Goal: Information Seeking & Learning: Check status

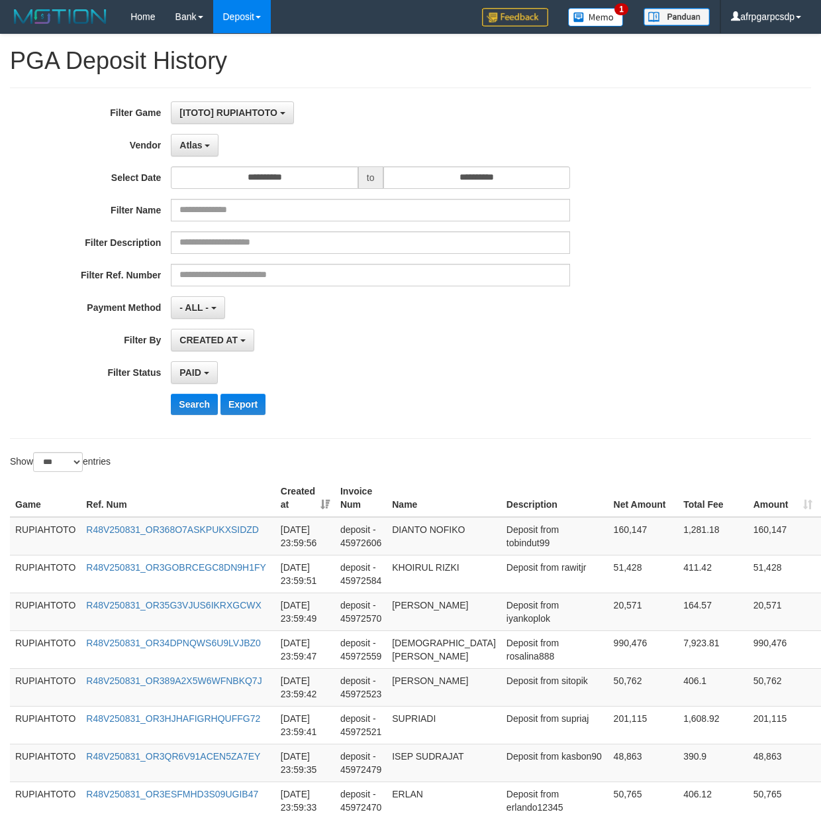
select select "**********"
select select "*"
select select "***"
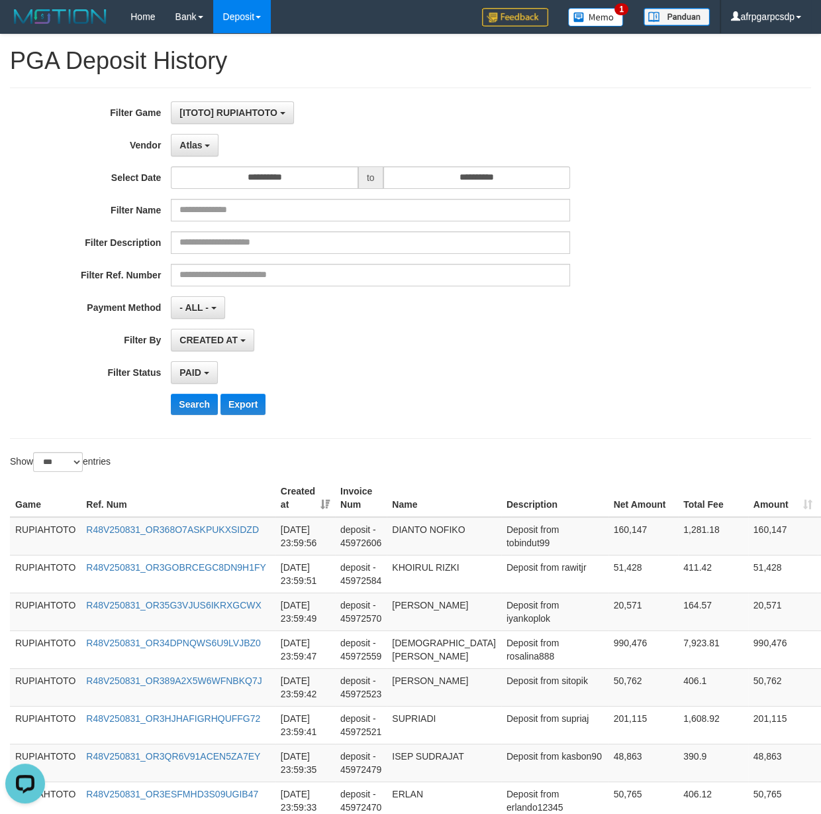
click at [445, 379] on div "PAID SELECT ALL - ALL - SELECT STATUS PENDING/UNPAID PAID CANCELED EXPIRED" at bounding box center [370, 372] width 399 height 23
drag, startPoint x: 26, startPoint y: 201, endPoint x: 111, endPoint y: 193, distance: 85.8
click at [28, 199] on div "**********" at bounding box center [342, 262] width 684 height 323
click at [256, 182] on input "**********" at bounding box center [264, 177] width 187 height 23
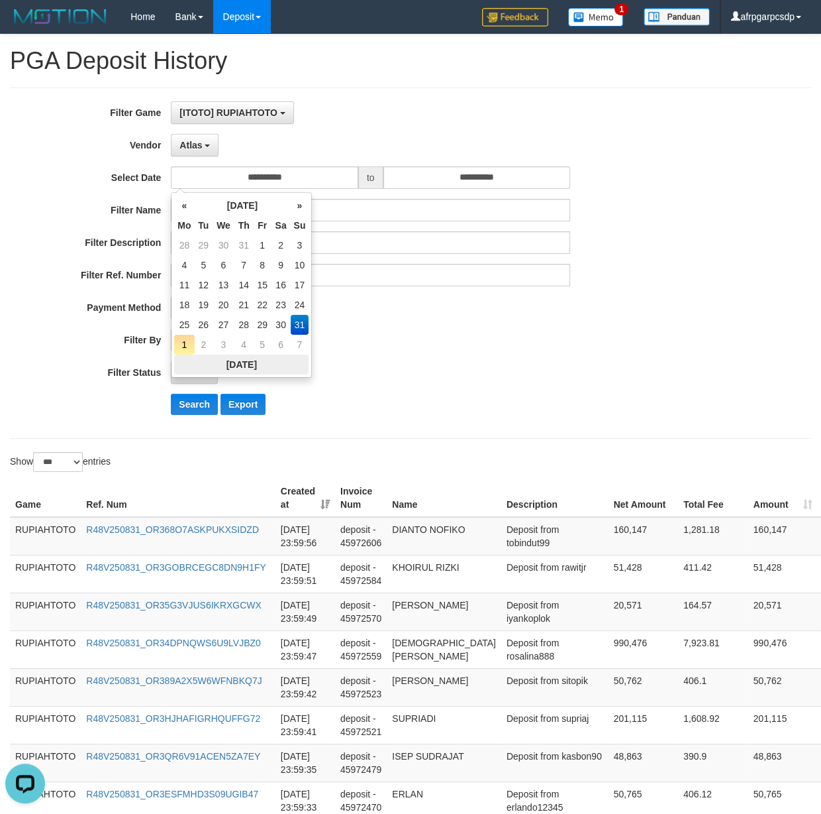
click at [268, 360] on th "[DATE]" at bounding box center [241, 364] width 134 height 20
type input "**********"
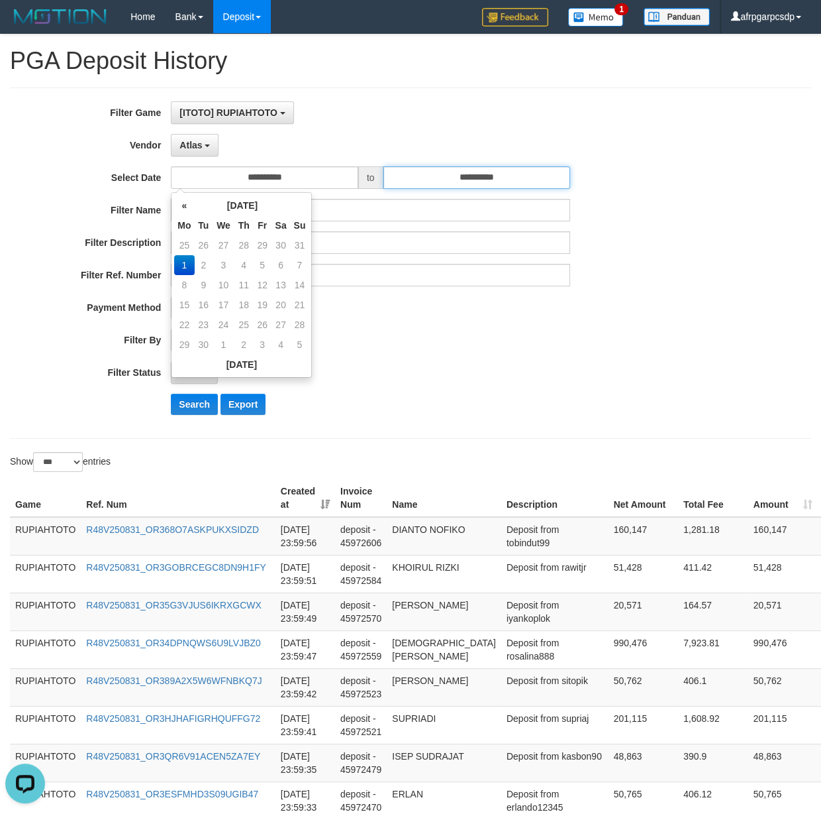
click at [524, 178] on input "**********" at bounding box center [477, 177] width 187 height 23
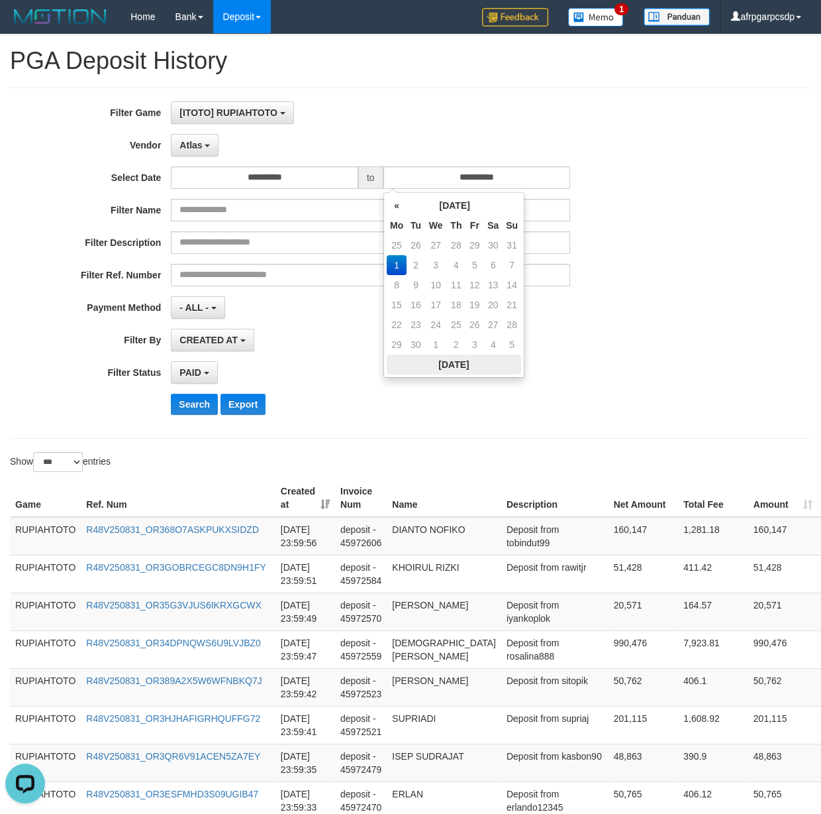
click at [478, 371] on th "[DATE]" at bounding box center [454, 364] width 134 height 20
drag, startPoint x: 192, startPoint y: 407, endPoint x: 199, endPoint y: 403, distance: 8.6
click at [192, 406] on button "Search" at bounding box center [194, 404] width 47 height 21
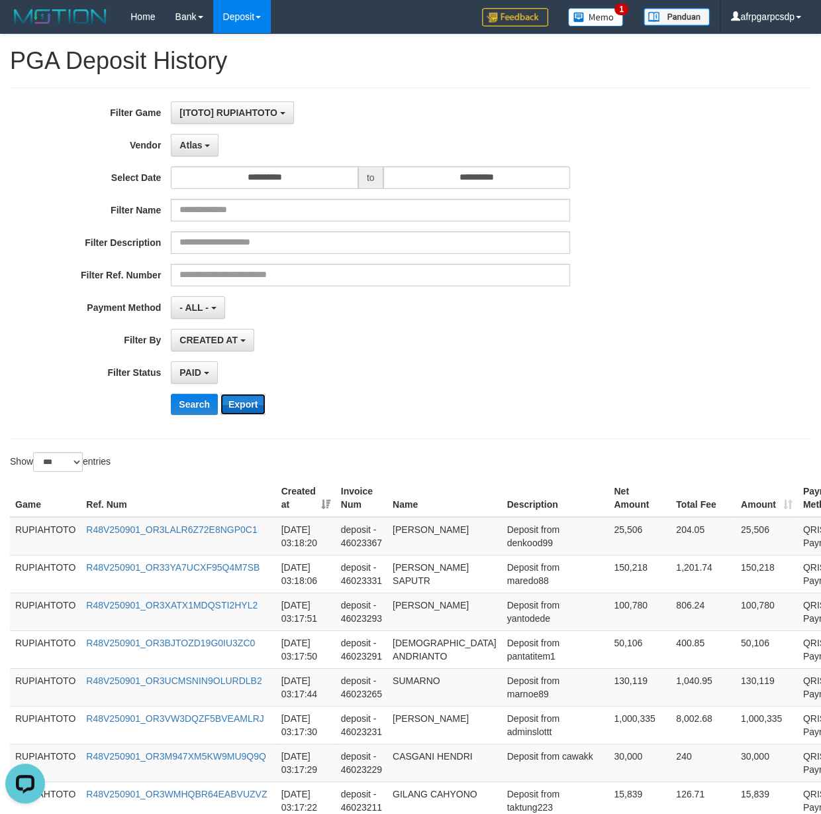
click at [252, 415] on button "Export" at bounding box center [243, 404] width 45 height 21
click at [390, 371] on div "PAID SELECT ALL - ALL - SELECT STATUS PENDING/UNPAID PAID CANCELED EXPIRED" at bounding box center [370, 372] width 399 height 23
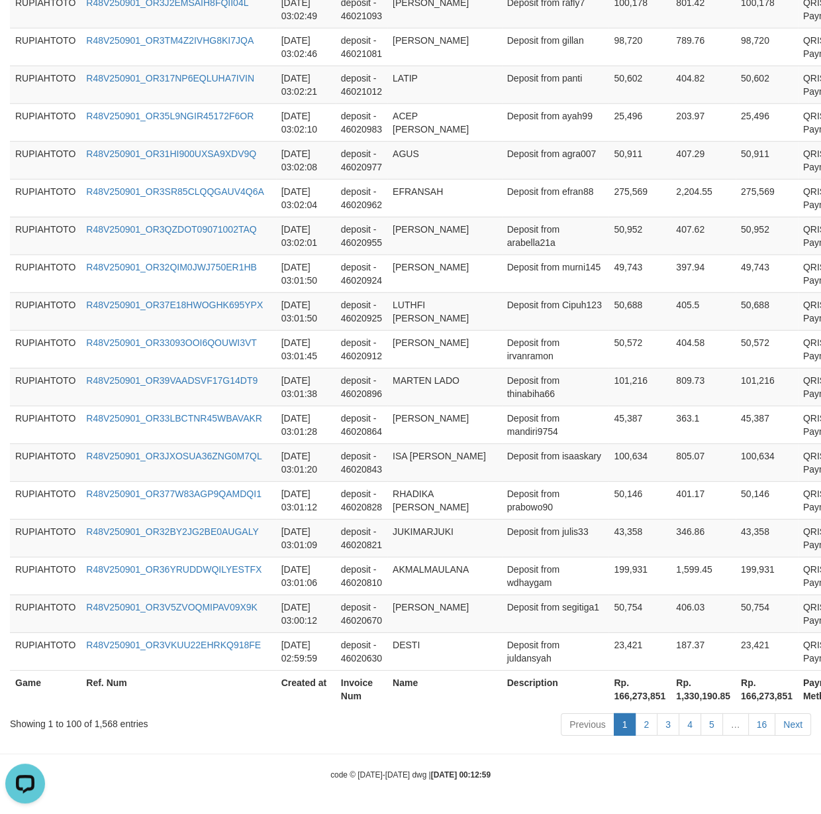
click at [609, 699] on th "Rp. 166,273,851" at bounding box center [640, 689] width 62 height 38
drag, startPoint x: 561, startPoint y: 699, endPoint x: 592, endPoint y: 694, distance: 30.8
click at [609, 694] on th "Rp. 166,273,851" at bounding box center [640, 689] width 62 height 38
copy th "166,273,851"
click at [706, 727] on link "5" at bounding box center [712, 724] width 23 height 23
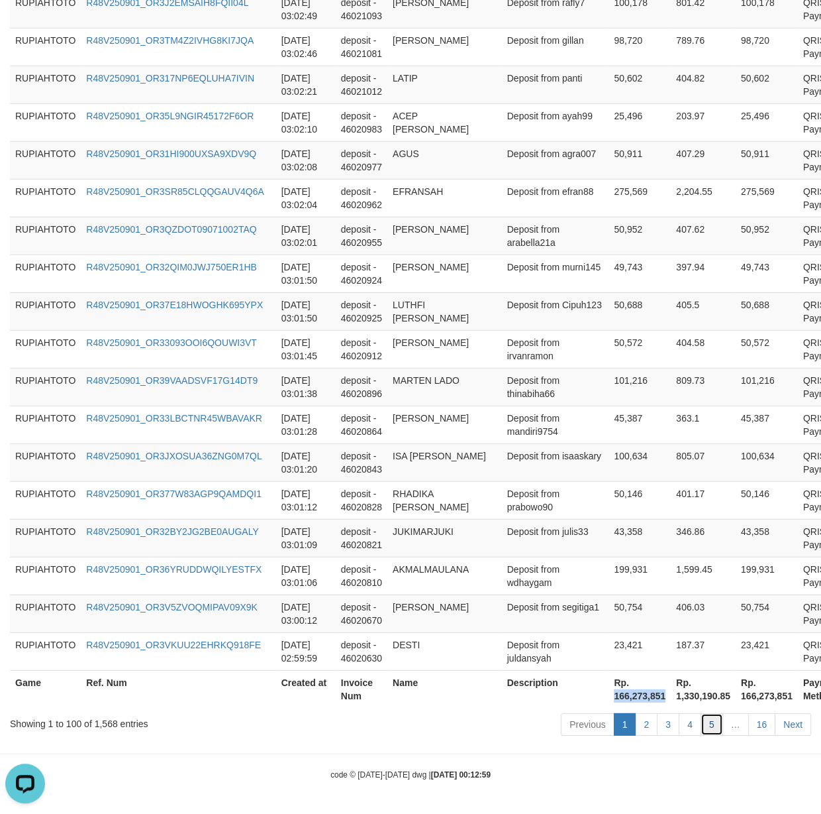
click at [706, 727] on link "5" at bounding box center [712, 724] width 23 height 23
click at [710, 727] on link "5" at bounding box center [712, 724] width 23 height 23
click at [711, 727] on link "5" at bounding box center [712, 724] width 23 height 23
click at [712, 727] on link "5" at bounding box center [712, 724] width 23 height 23
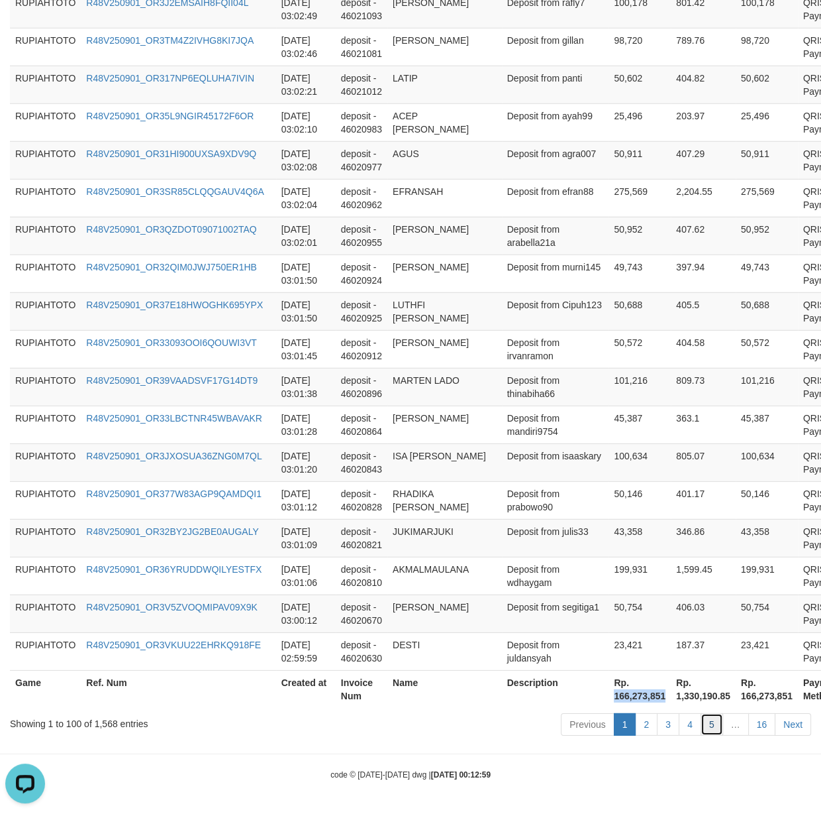
click at [712, 727] on link "5" at bounding box center [712, 724] width 23 height 23
click at [715, 727] on link "5" at bounding box center [712, 724] width 23 height 23
click at [716, 727] on link "5" at bounding box center [712, 724] width 23 height 23
click at [717, 725] on link "5" at bounding box center [712, 724] width 23 height 23
click at [718, 725] on link "5" at bounding box center [712, 724] width 23 height 23
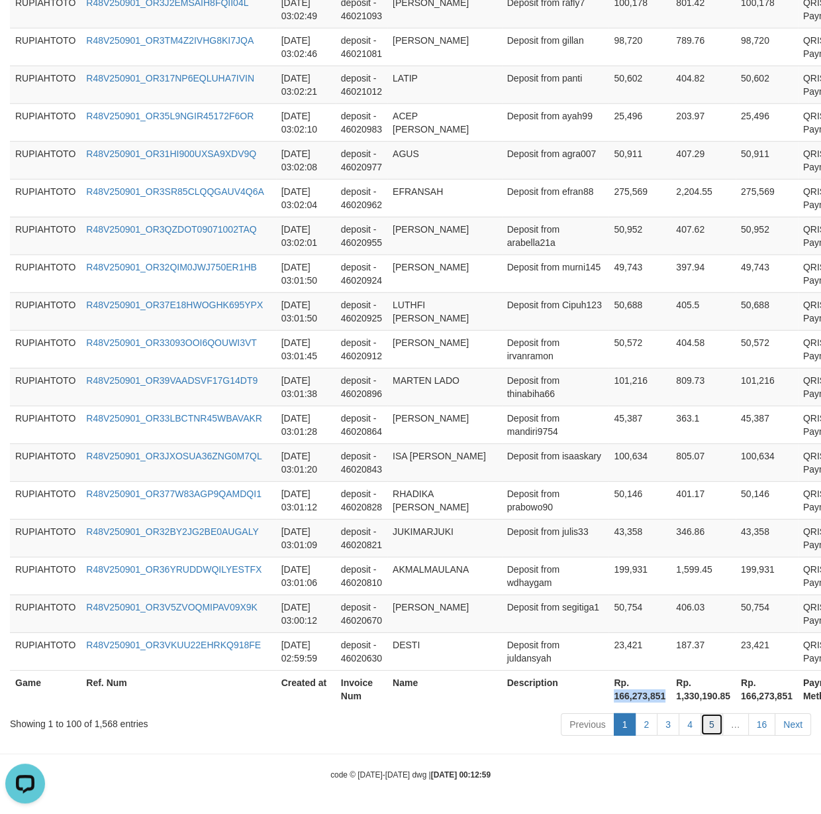
click at [718, 725] on link "5" at bounding box center [712, 724] width 23 height 23
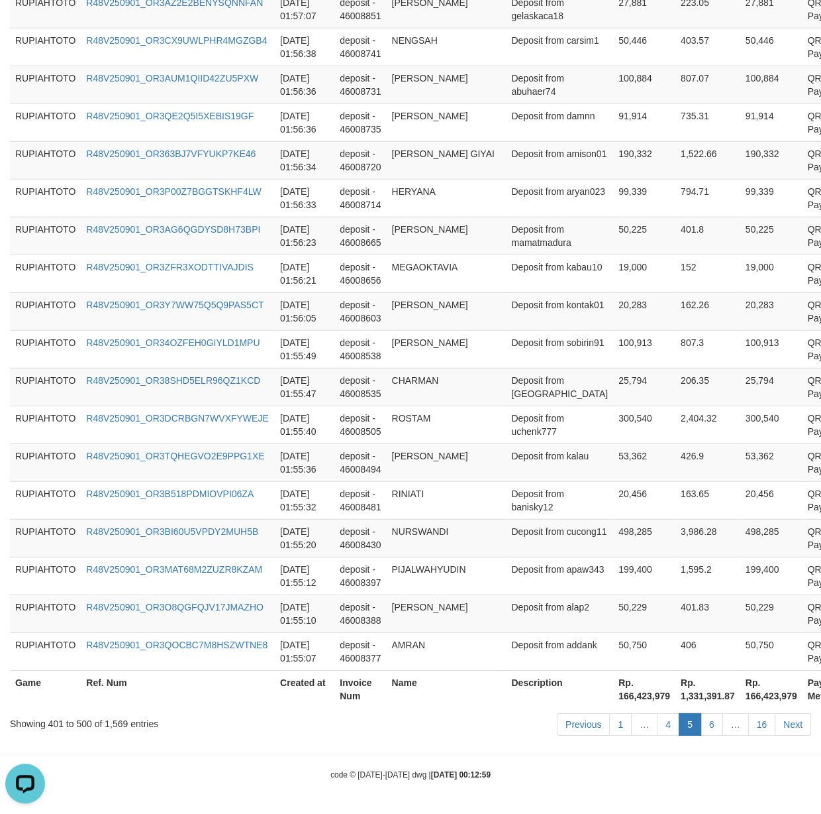
scroll to position [3655, 0]
click at [719, 725] on link "6" at bounding box center [712, 724] width 23 height 23
click at [718, 725] on link "6" at bounding box center [712, 724] width 23 height 23
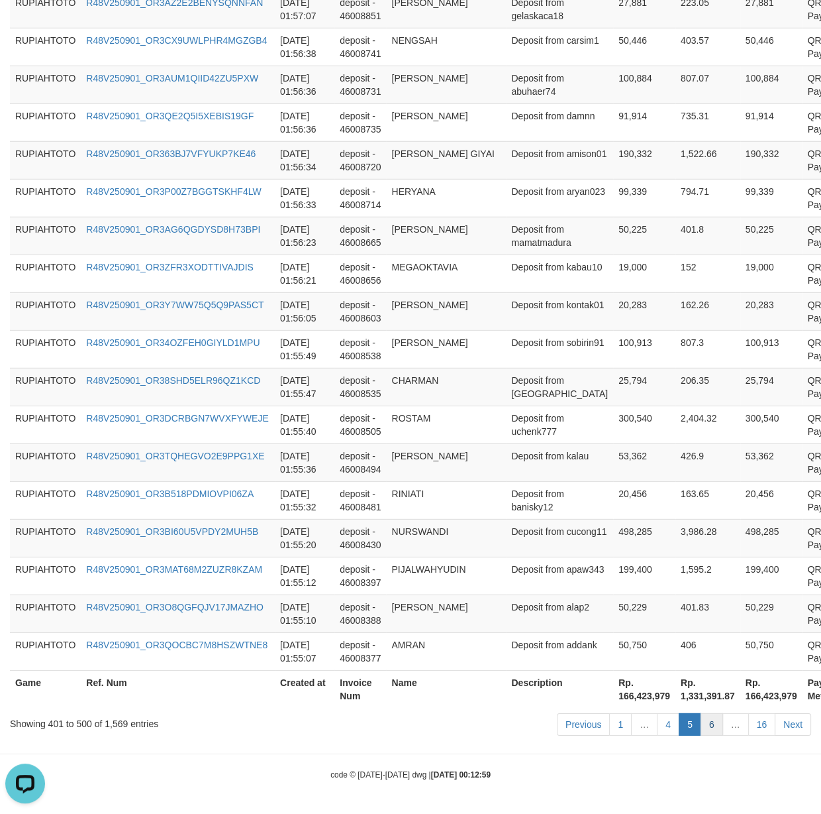
click at [718, 725] on link "6" at bounding box center [712, 724] width 23 height 23
click at [717, 727] on link "6" at bounding box center [712, 724] width 23 height 23
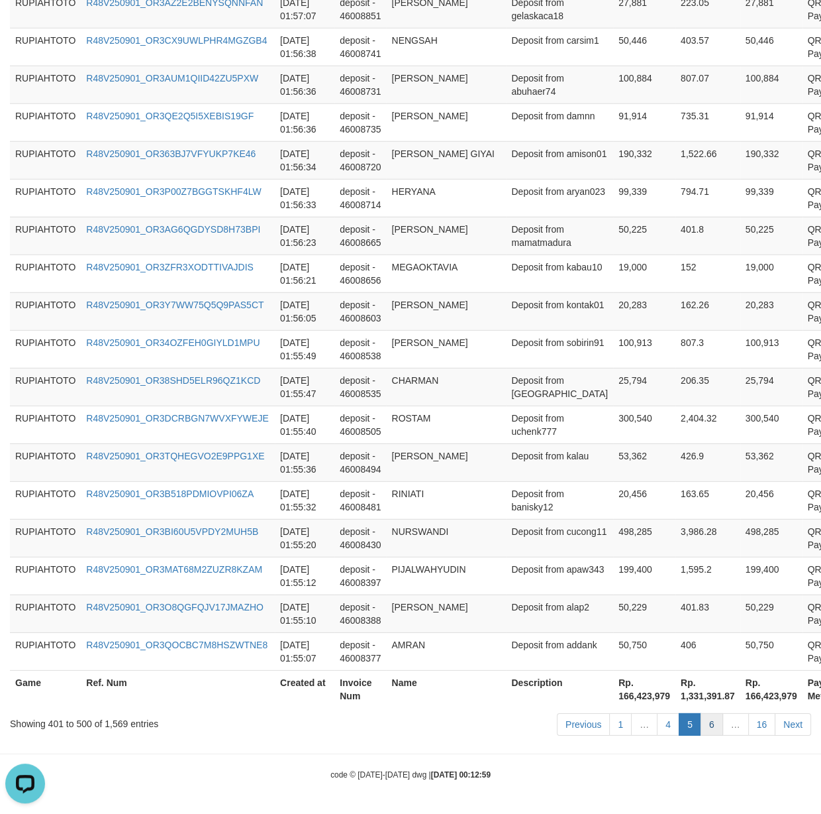
click at [717, 727] on link "6" at bounding box center [712, 724] width 23 height 23
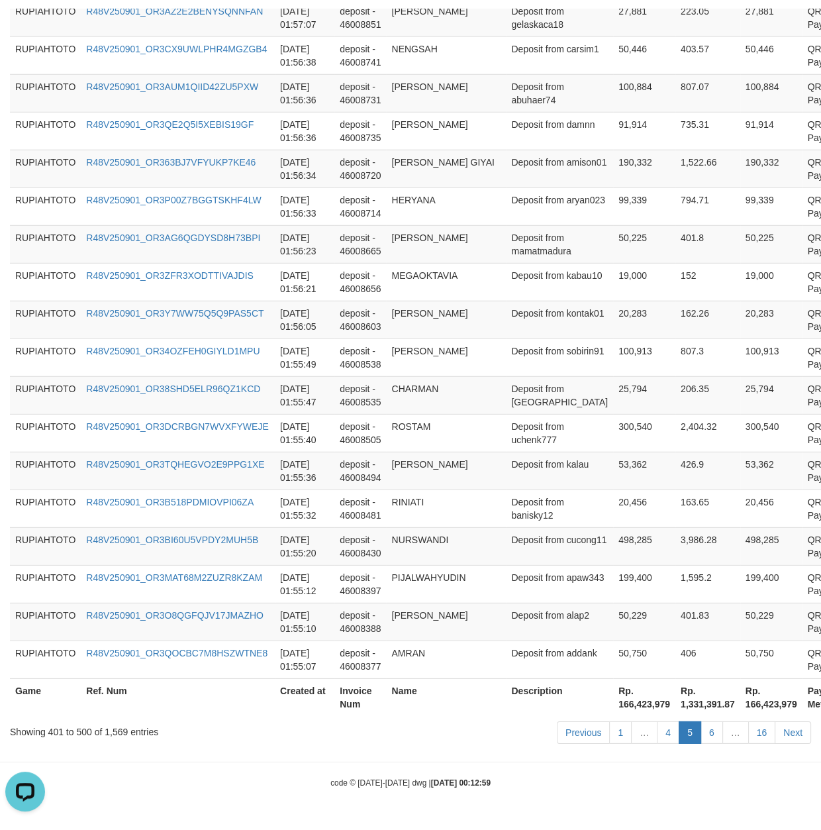
scroll to position [3706, 0]
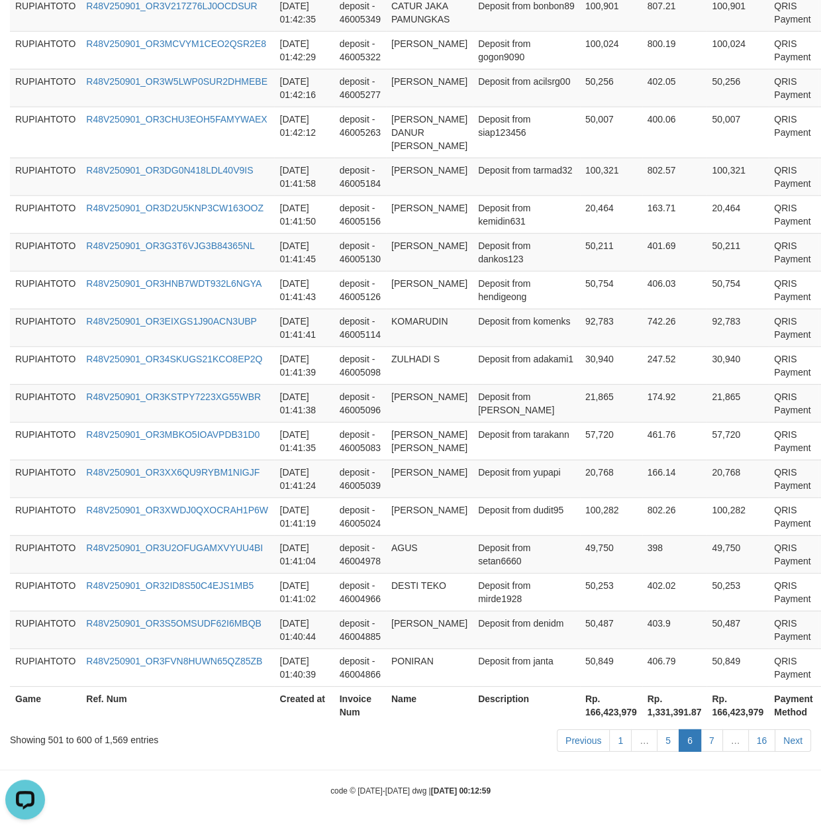
click at [709, 743] on link "7" at bounding box center [712, 740] width 23 height 23
click at [712, 743] on link "7" at bounding box center [712, 740] width 23 height 23
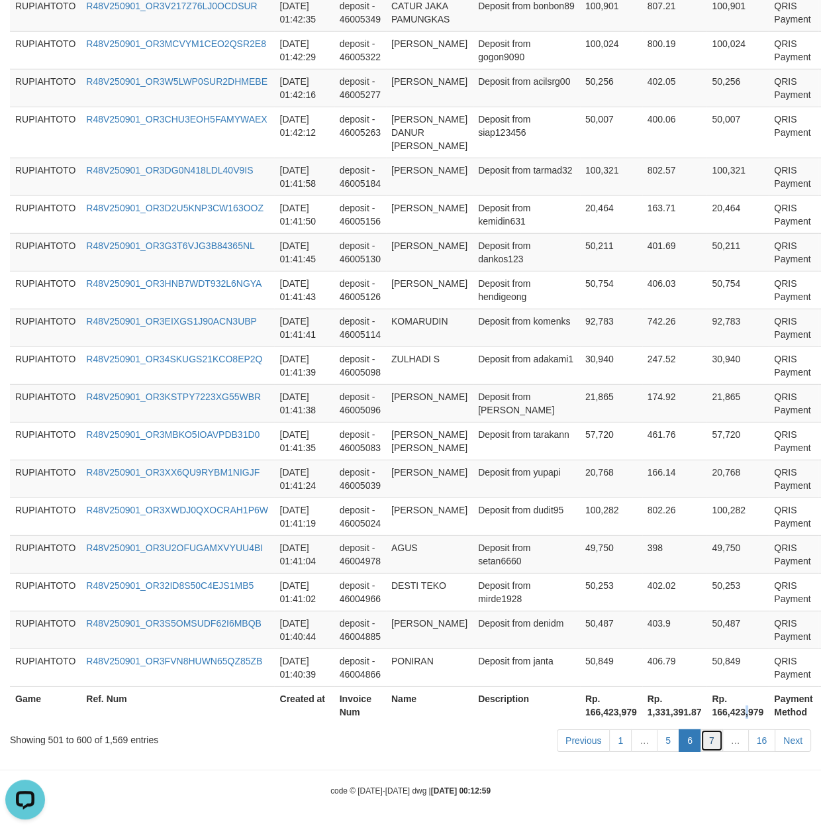
click at [712, 743] on link "7" at bounding box center [712, 740] width 23 height 23
click at [712, 741] on link "7" at bounding box center [712, 740] width 23 height 23
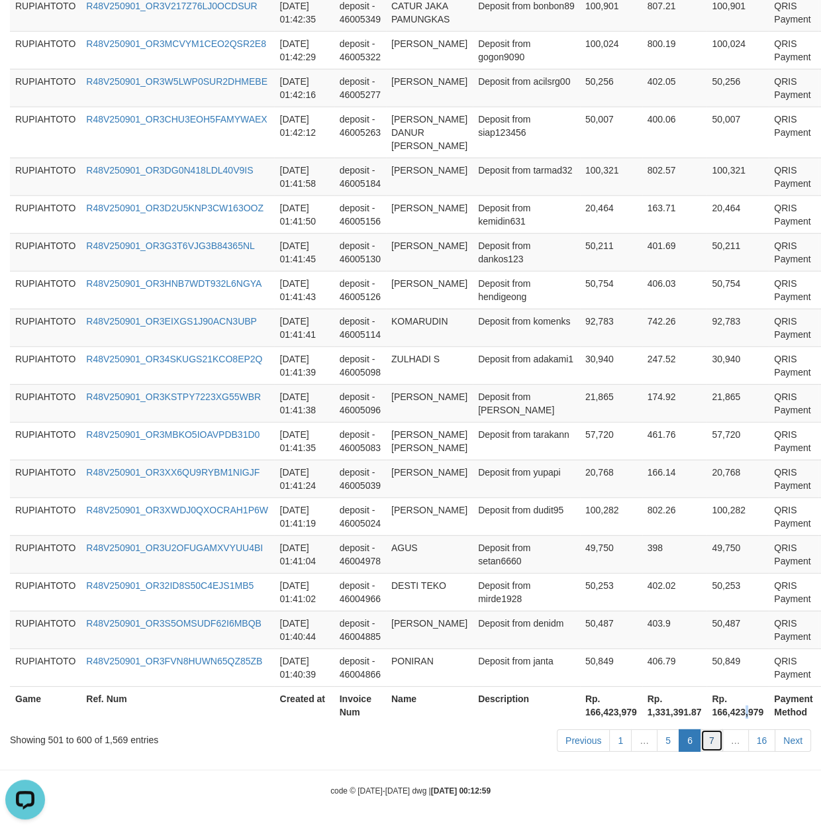
click at [712, 741] on link "7" at bounding box center [712, 740] width 23 height 23
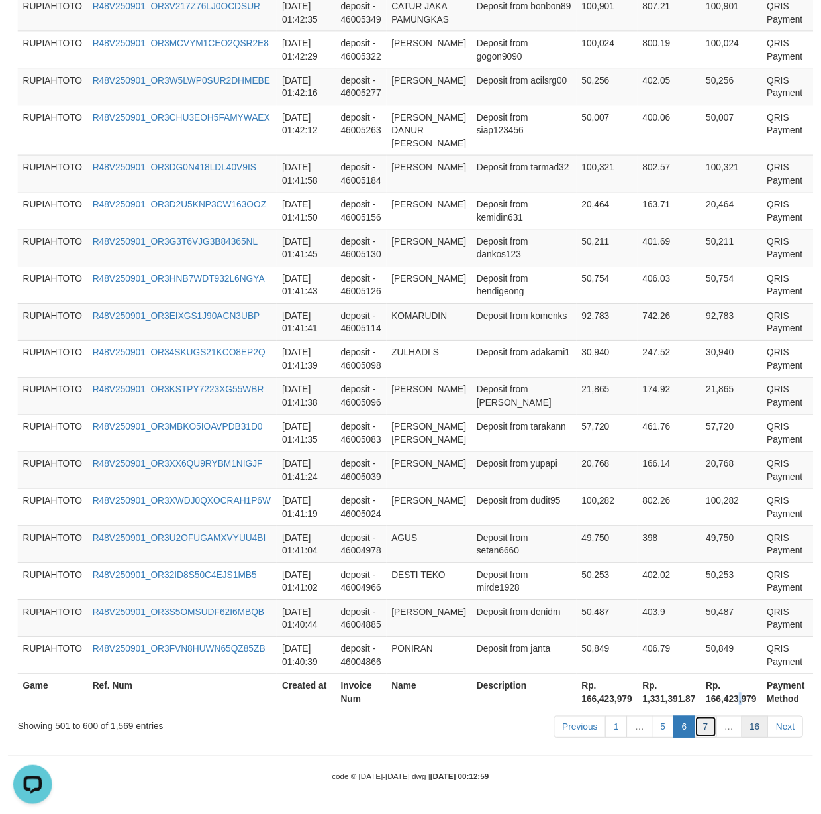
scroll to position [3640, 0]
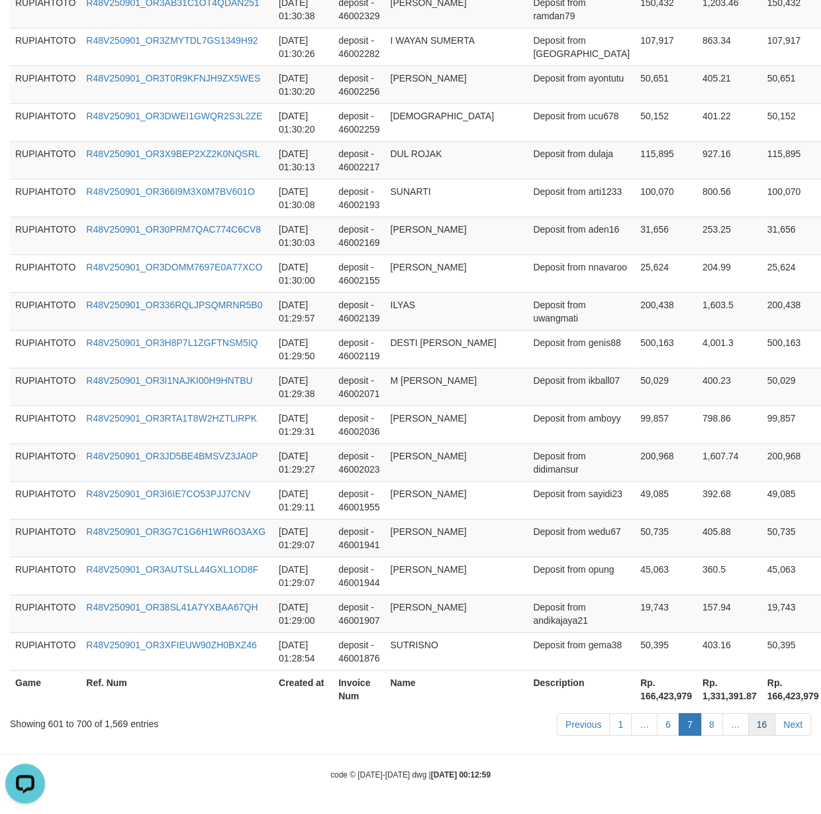
click at [760, 735] on link "16" at bounding box center [763, 724] width 28 height 23
drag, startPoint x: 760, startPoint y: 747, endPoint x: 21, endPoint y: 631, distance: 747.7
click at [759, 735] on link "16" at bounding box center [763, 724] width 28 height 23
click at [490, 405] on td "M [PERSON_NAME]" at bounding box center [456, 387] width 143 height 38
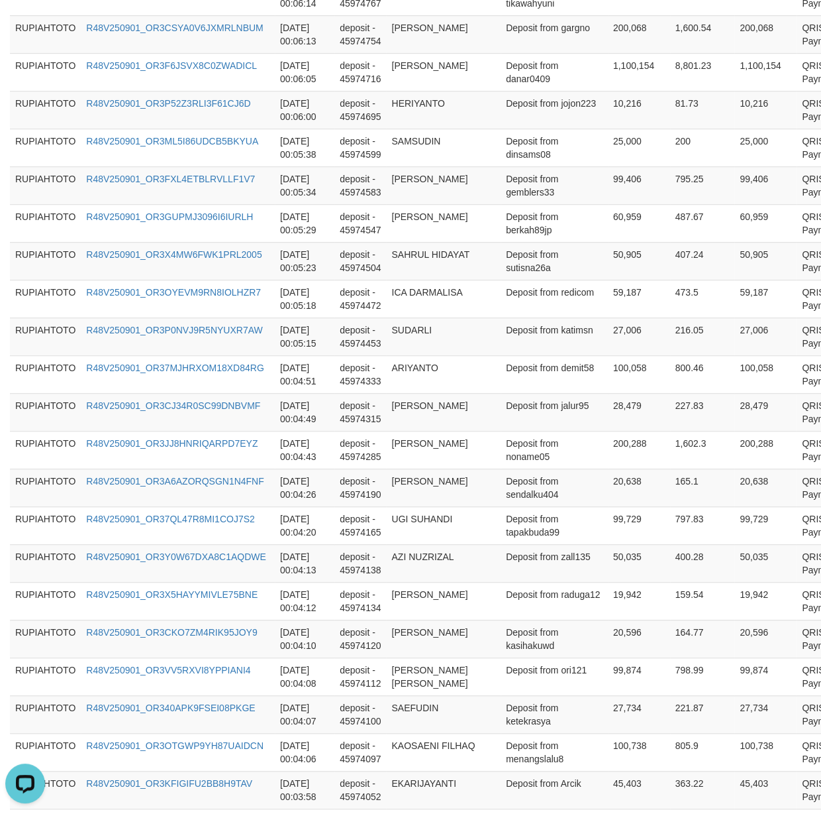
scroll to position [0, 0]
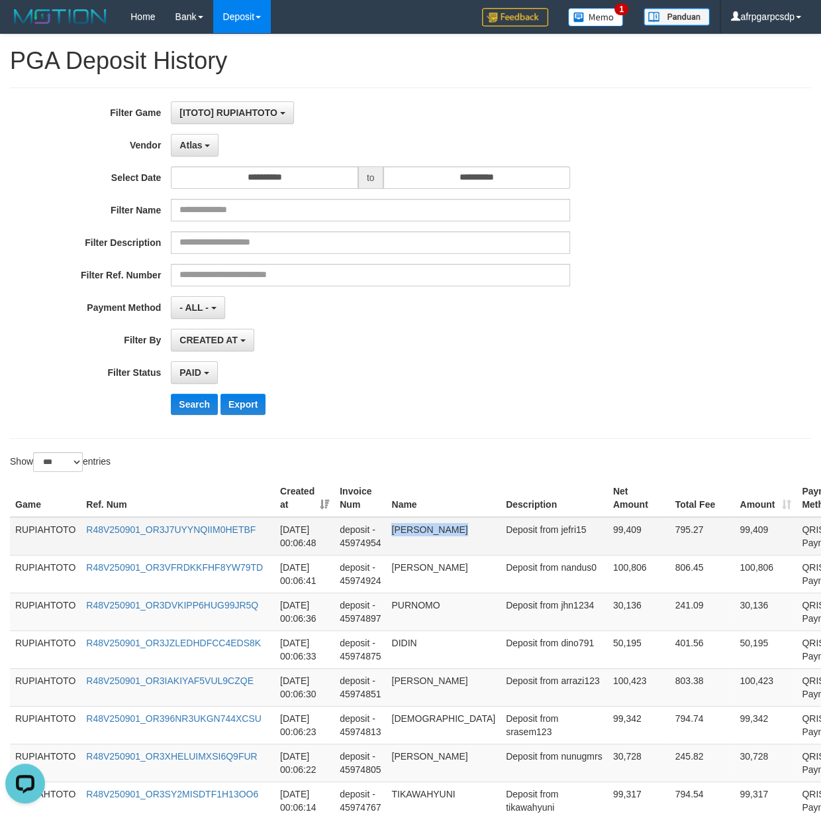
copy td "[PERSON_NAME]"
drag, startPoint x: 506, startPoint y: 662, endPoint x: 520, endPoint y: 530, distance: 133.2
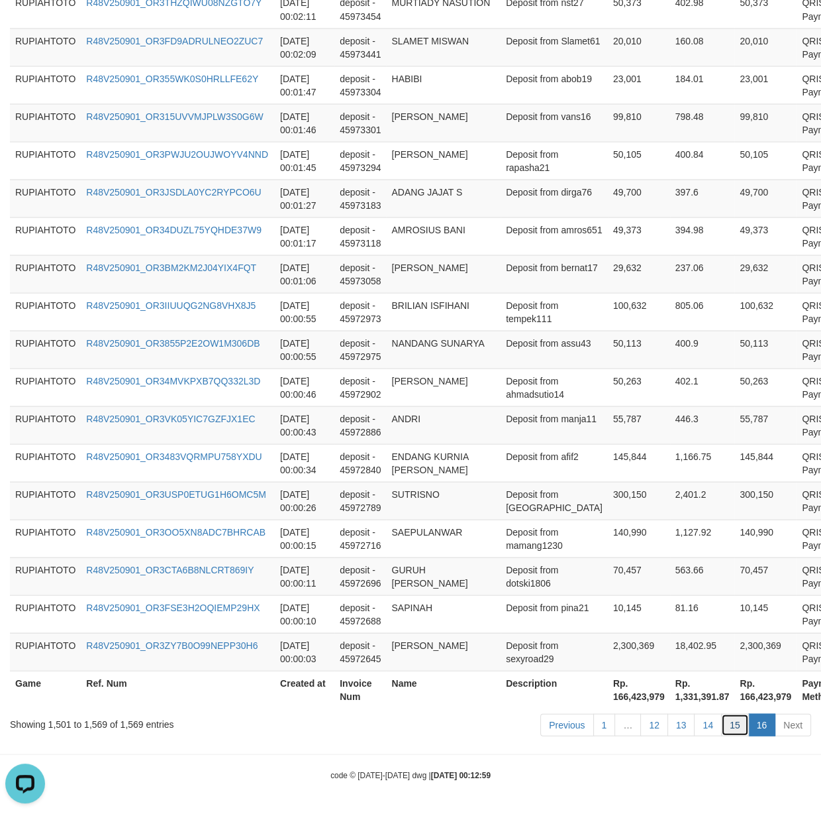
click at [725, 723] on link "15" at bounding box center [735, 724] width 28 height 23
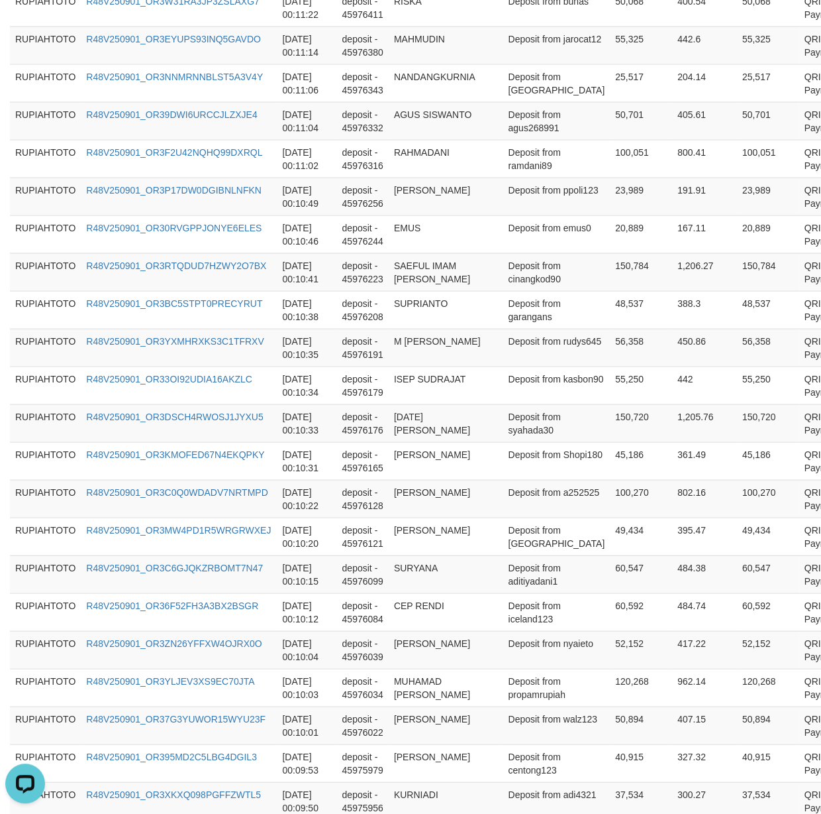
scroll to position [3655, 0]
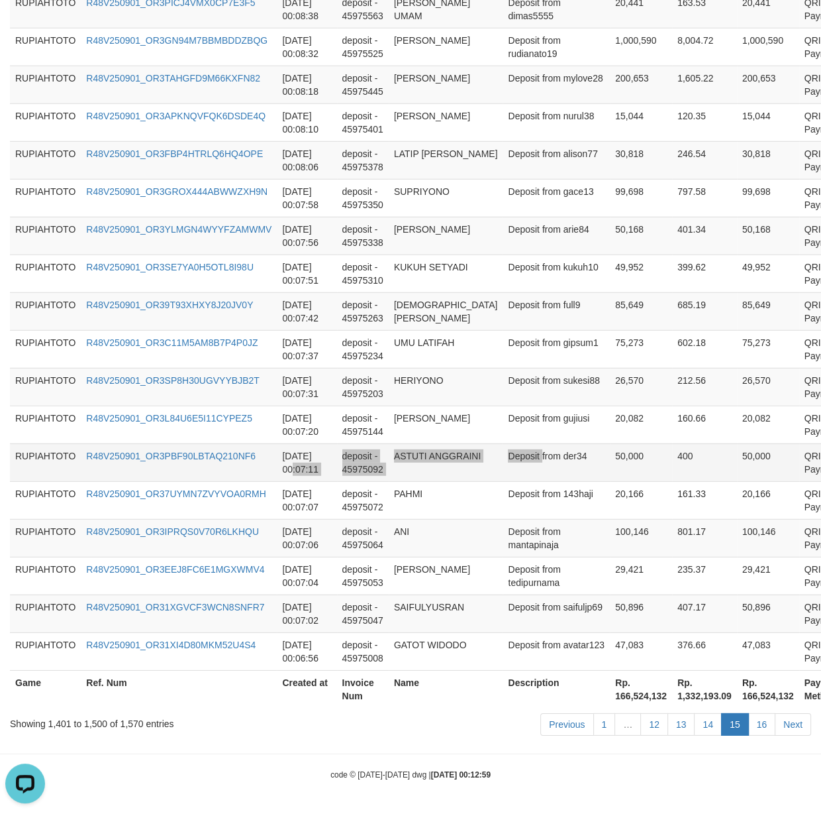
click at [515, 460] on tr "RUPIAHTOTO R48V250901_OR3PBF90LBTAQ210NF6 [DATE] 00:07:11 deposit - 45975092 AS…" at bounding box center [449, 462] width 878 height 38
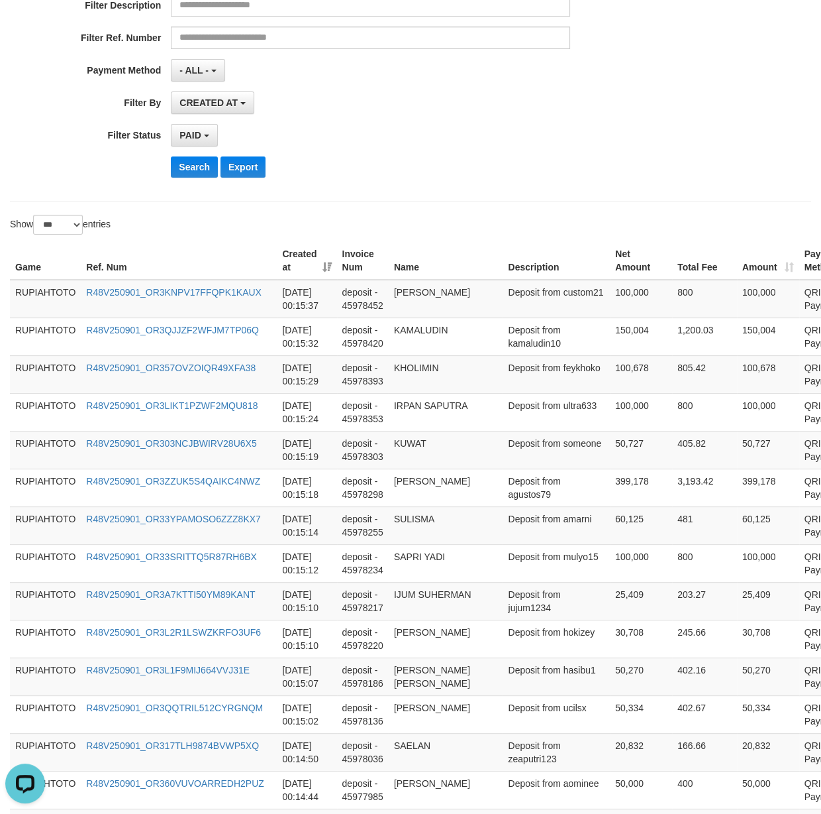
scroll to position [0, 0]
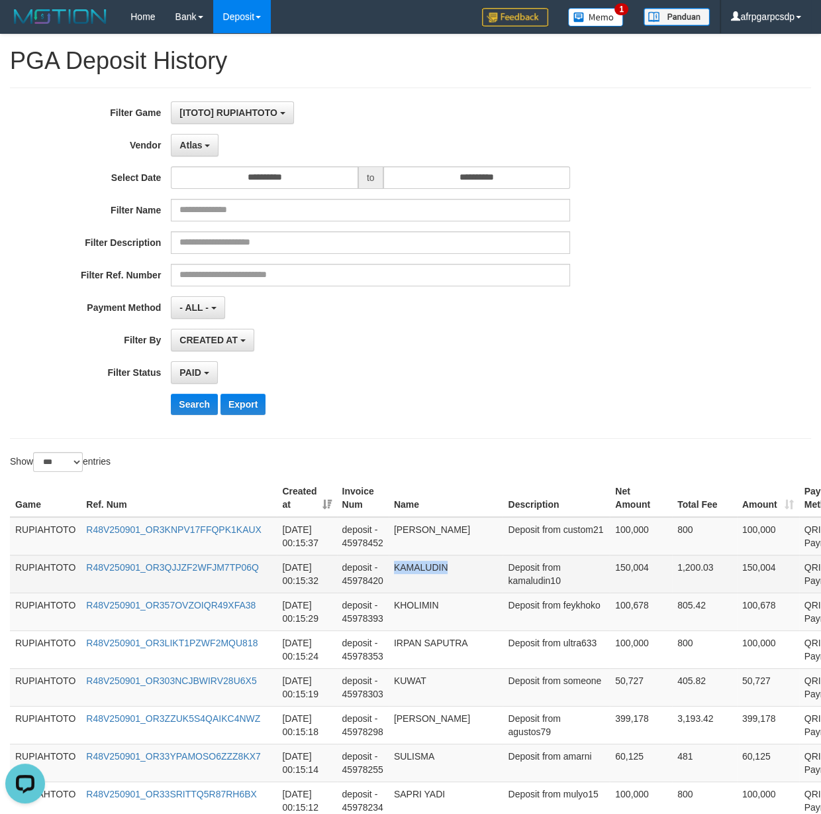
copy td "KAMALUDIN"
drag, startPoint x: 533, startPoint y: 651, endPoint x: 539, endPoint y: 591, distance: 59.9
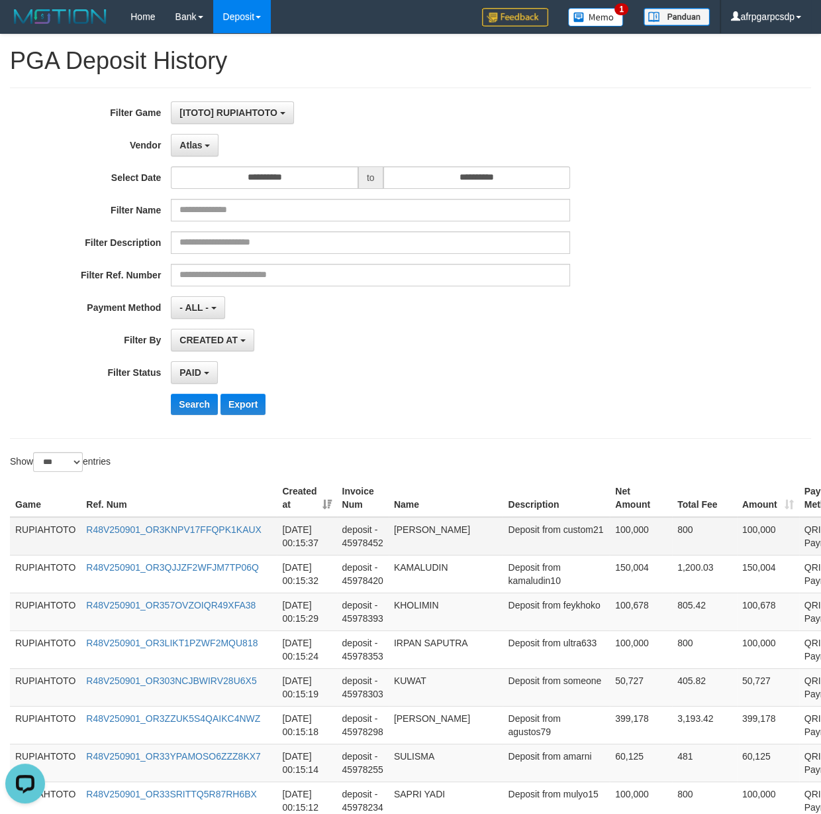
click at [519, 541] on td "Deposit from custom21" at bounding box center [556, 536] width 107 height 38
copy td "custom21"
click at [519, 541] on td "Deposit from custom21" at bounding box center [556, 536] width 107 height 38
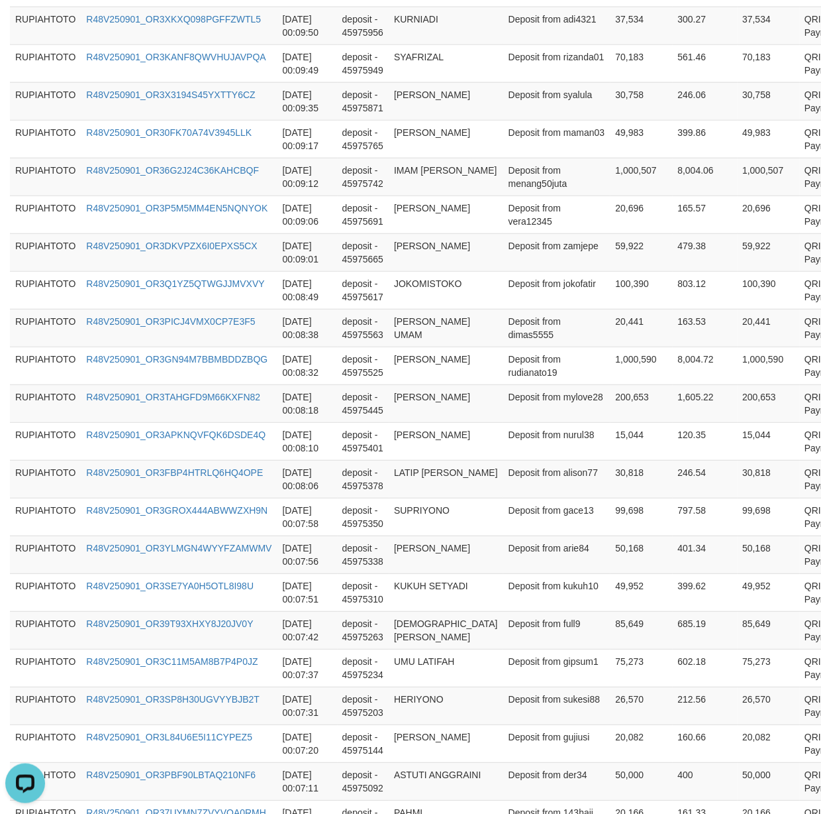
scroll to position [3655, 0]
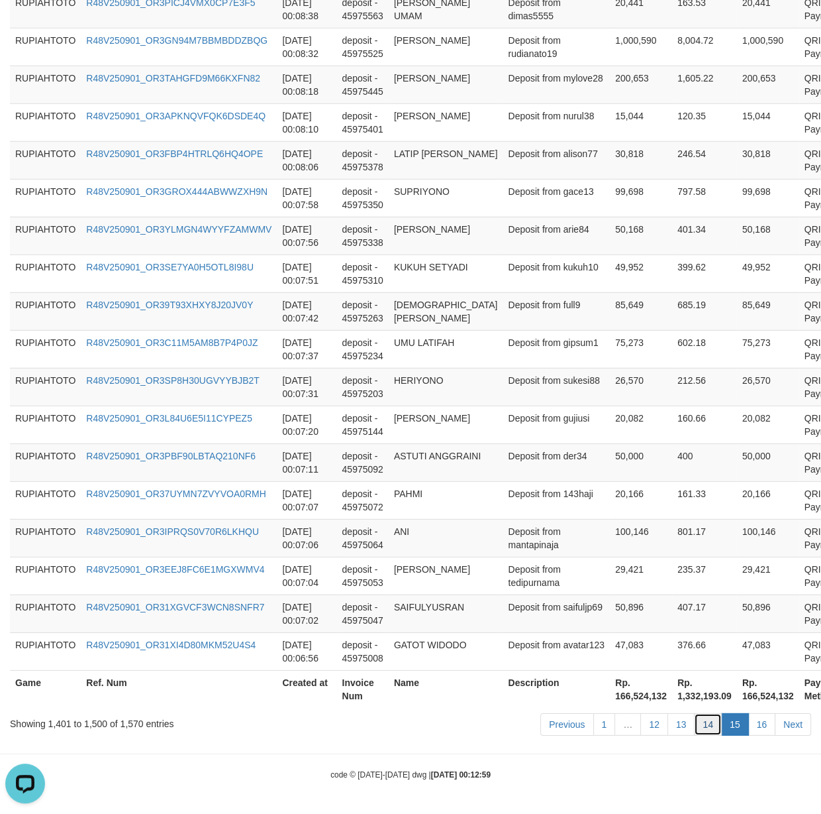
click at [710, 731] on link "14" at bounding box center [708, 724] width 28 height 23
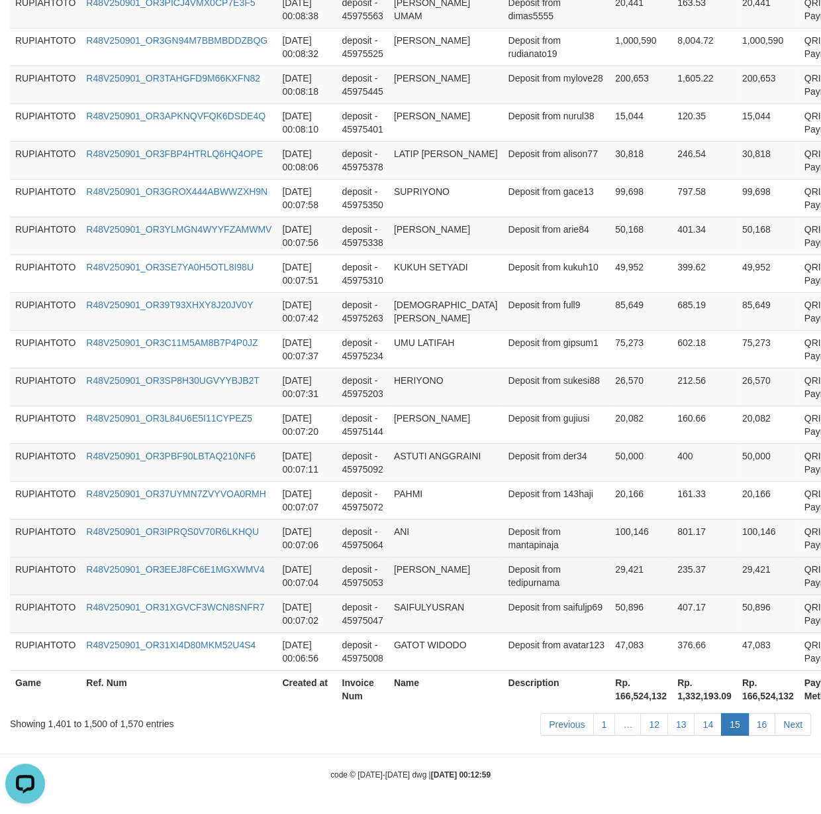
scroll to position [3669, 0]
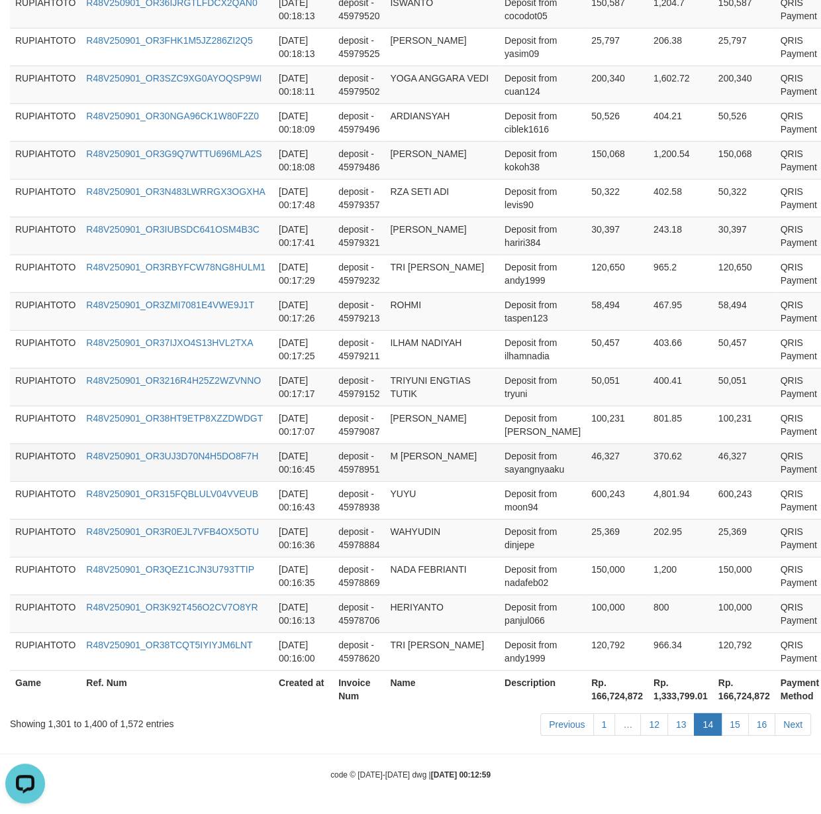
click at [448, 476] on td "M [PERSON_NAME]" at bounding box center [442, 462] width 115 height 38
click at [390, 512] on tr "RUPIAHTOTO R48V250901_OR315FQBLULV04VVEUB [DATE] 00:16:43 deposit - 45978938 YU…" at bounding box center [437, 500] width 854 height 38
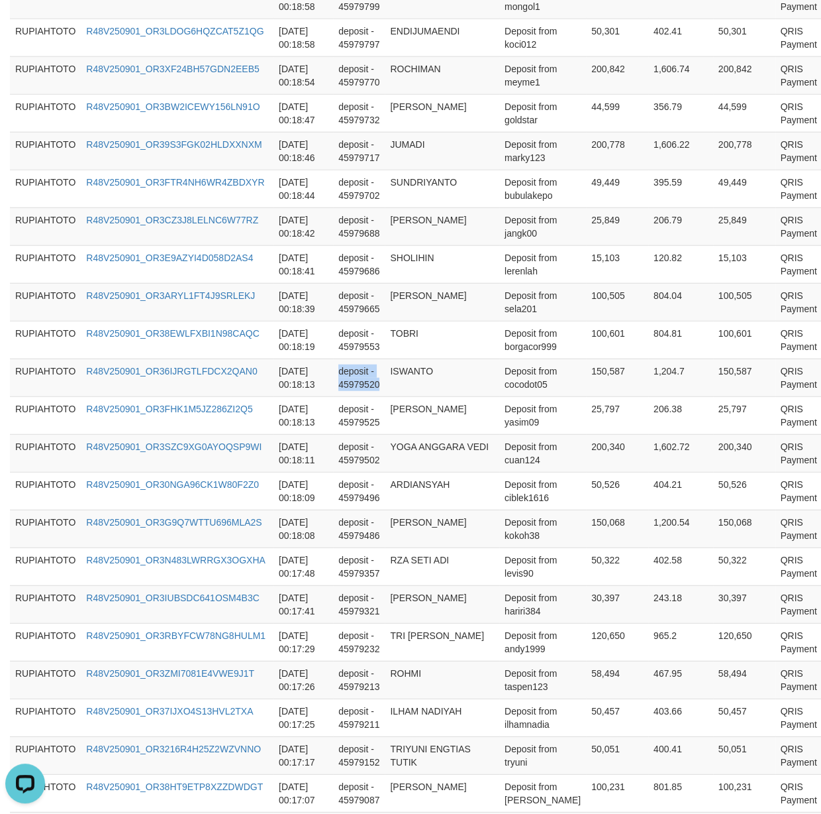
drag, startPoint x: 508, startPoint y: 627, endPoint x: 507, endPoint y: 52, distance: 575.0
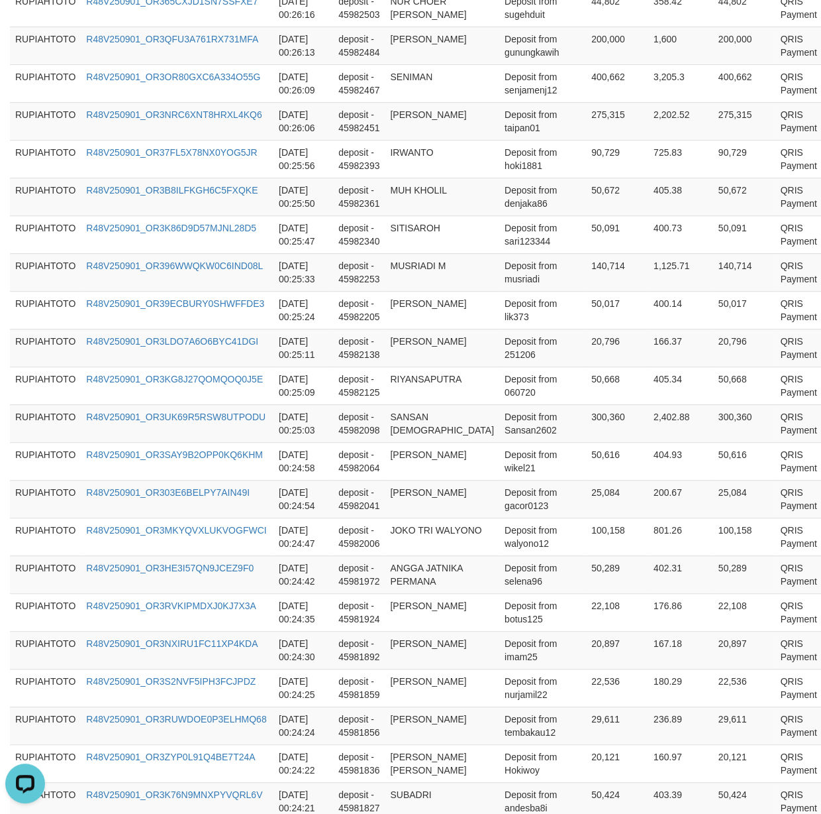
scroll to position [0, 0]
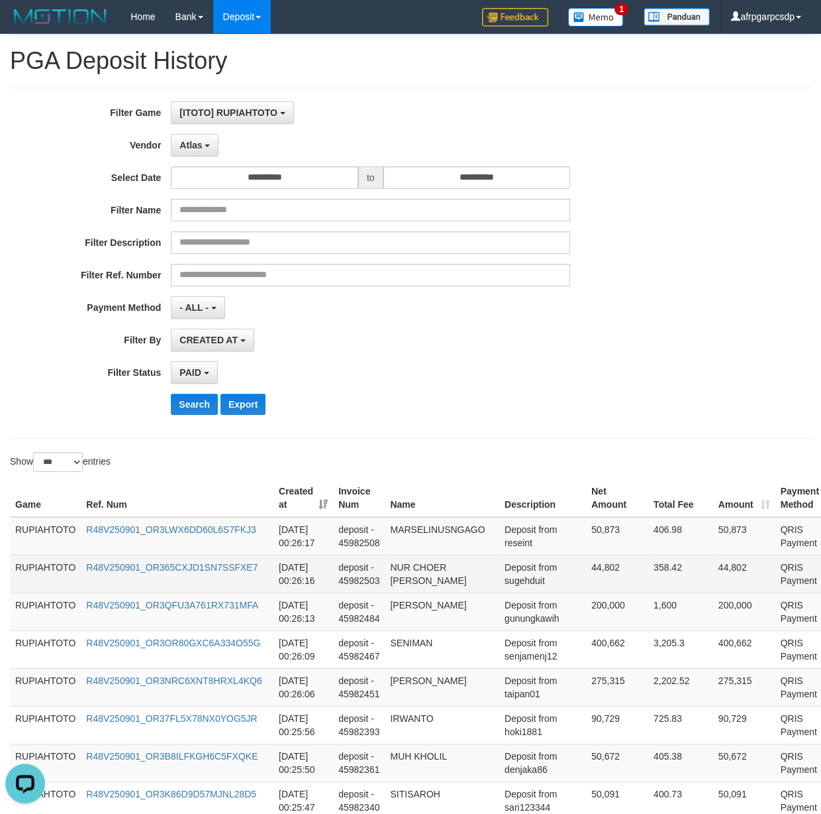
copy td "TRI [PERSON_NAME]"
drag, startPoint x: 522, startPoint y: 646, endPoint x: 515, endPoint y: 576, distance: 69.9
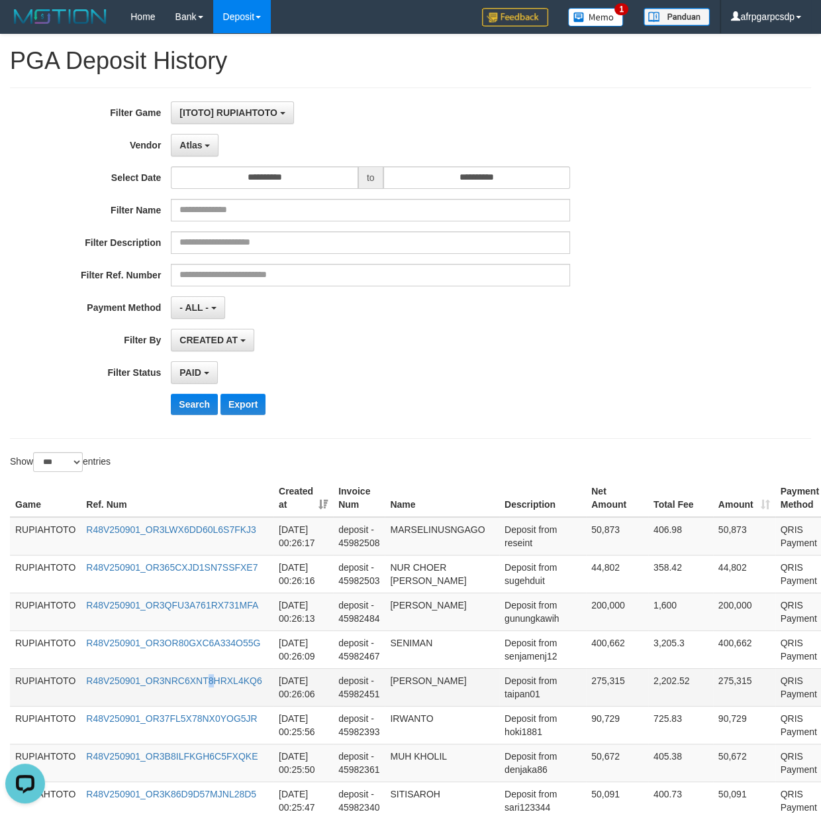
click at [201, 700] on td "R48V250901_OR3NRC6XNT8HRXL4KQ6" at bounding box center [177, 687] width 193 height 38
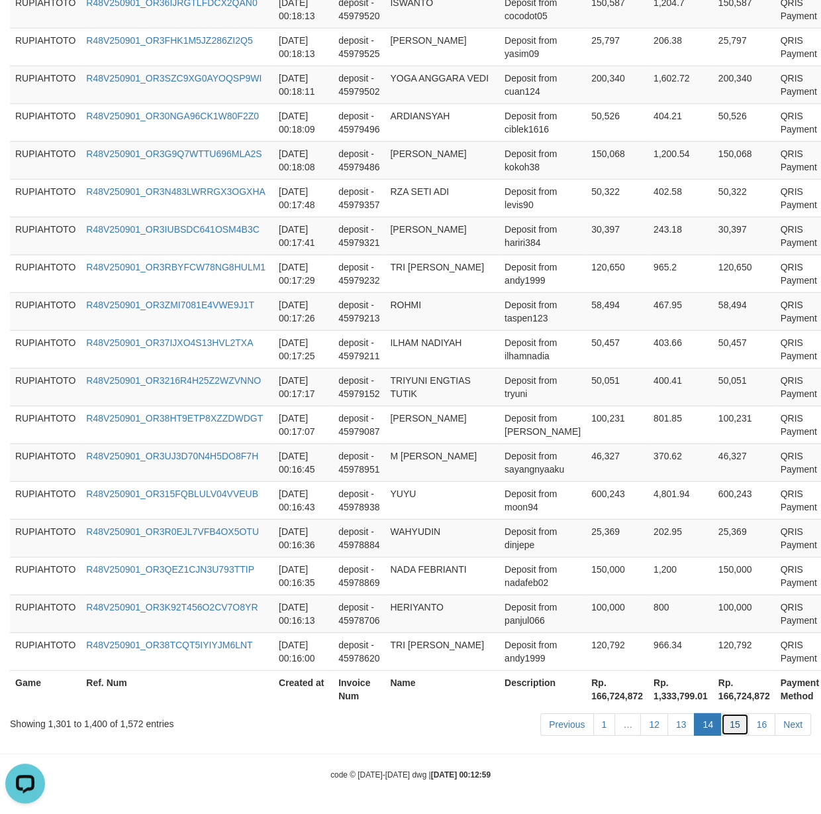
click at [737, 728] on link "15" at bounding box center [735, 724] width 28 height 23
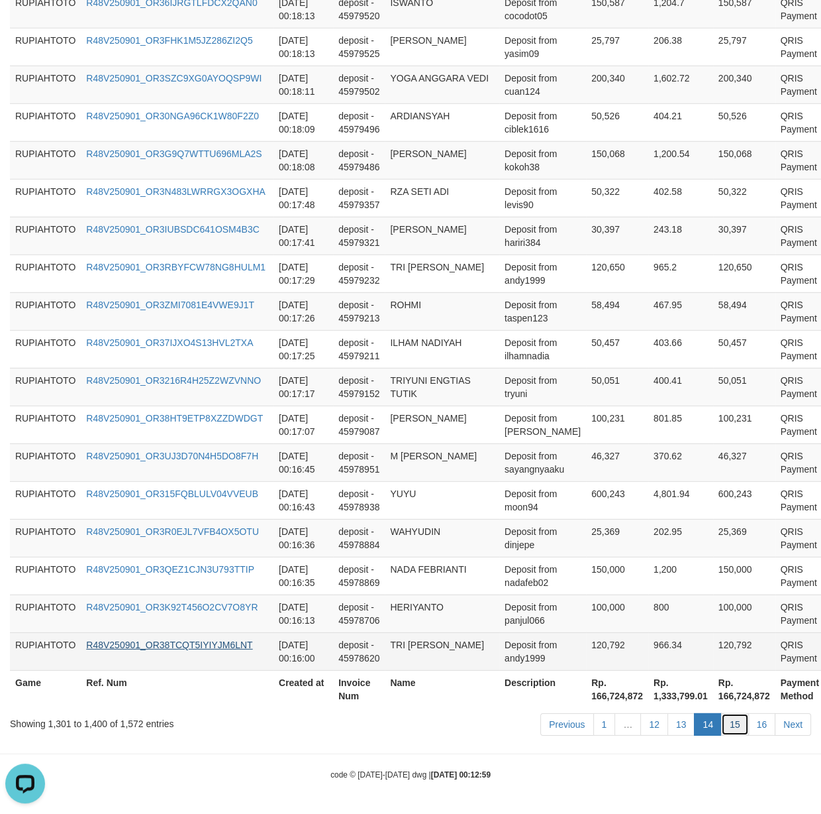
drag, startPoint x: 737, startPoint y: 728, endPoint x: 110, endPoint y: 648, distance: 631.8
click at [735, 727] on link "15" at bounding box center [735, 724] width 28 height 23
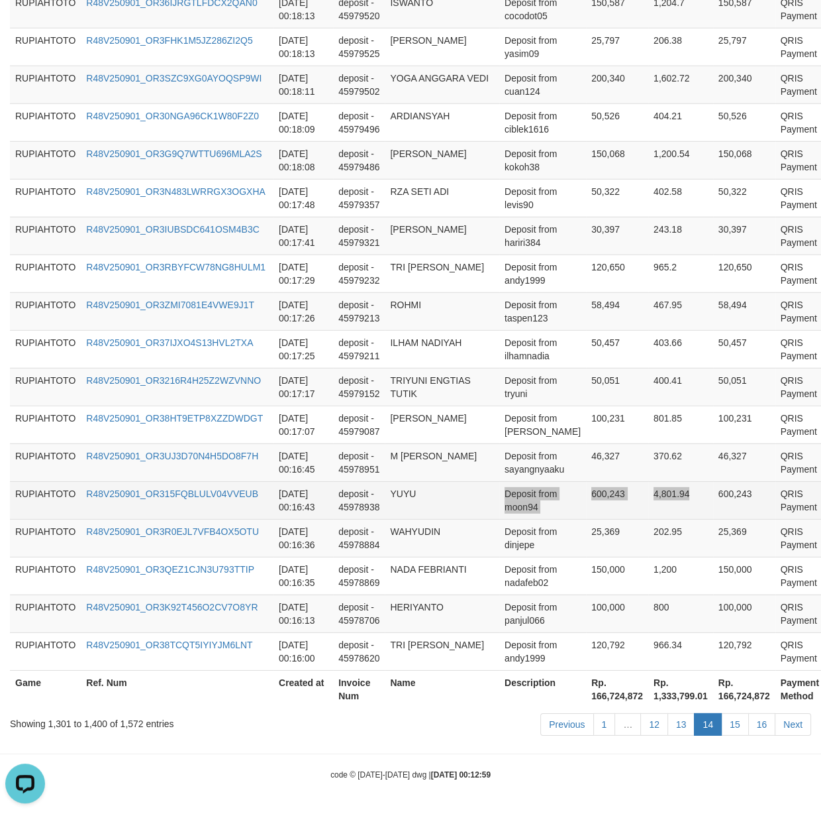
click at [666, 482] on tr "RUPIAHTOTO R48V250901_OR315FQBLULV04VVEUB [DATE] 00:16:43 deposit - 45978938 YU…" at bounding box center [437, 500] width 854 height 38
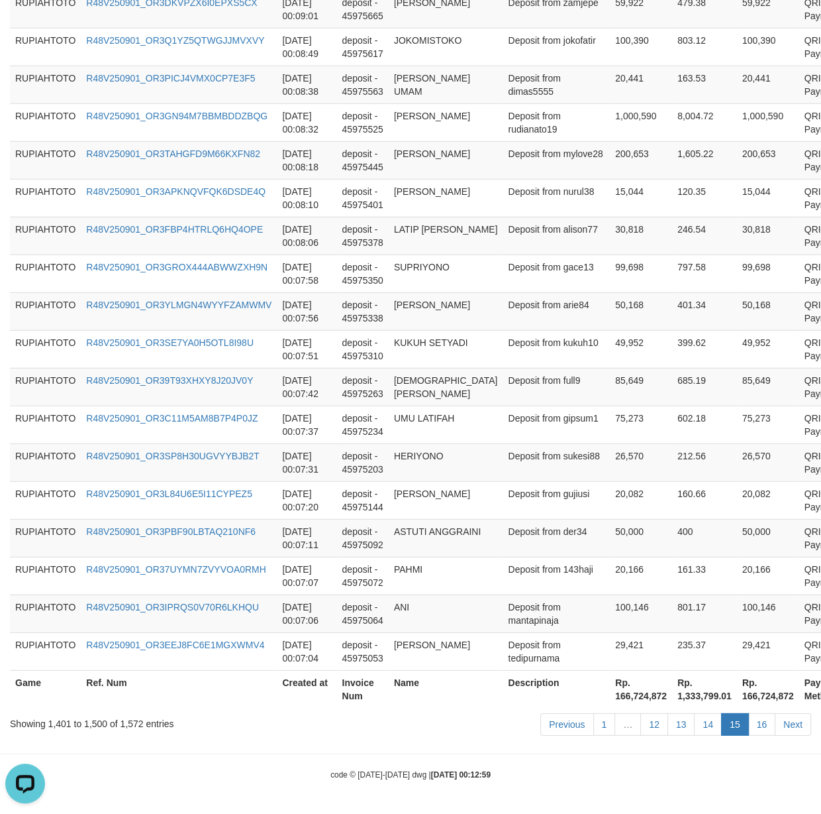
scroll to position [164, 0]
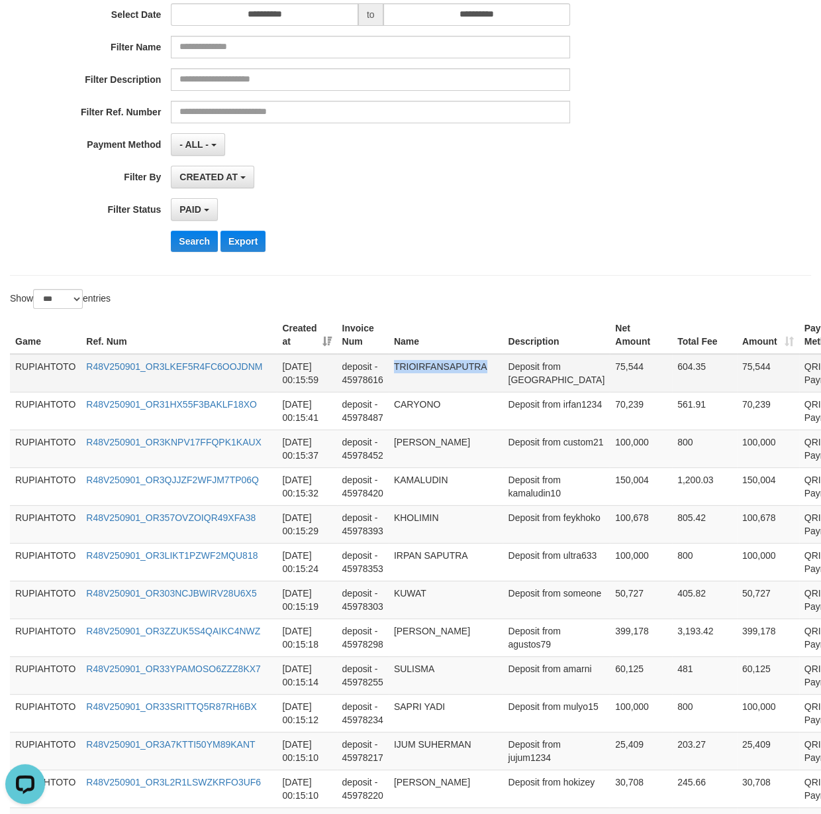
copy td "TRIOIRFANSAPUTRA"
drag, startPoint x: 552, startPoint y: 413, endPoint x: 548, endPoint y: 364, distance: 49.2
click at [460, 596] on td "KUWAT" at bounding box center [446, 599] width 115 height 38
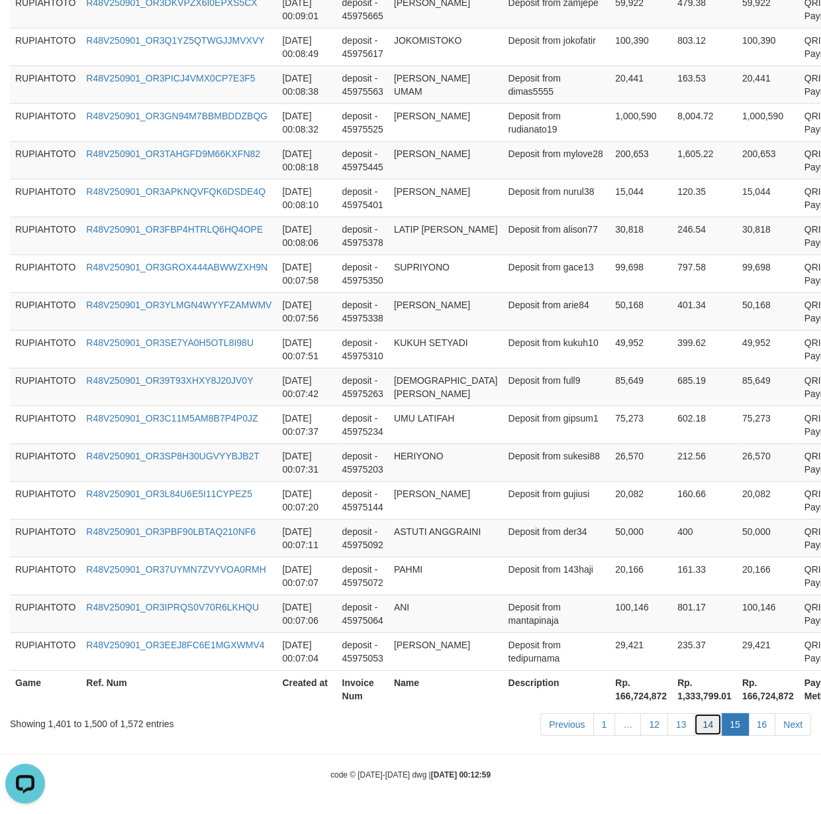
click at [710, 728] on link "14" at bounding box center [708, 724] width 28 height 23
click at [709, 727] on link "14" at bounding box center [708, 724] width 28 height 23
click at [709, 725] on link "14" at bounding box center [708, 724] width 28 height 23
click at [532, 460] on tr "RUPIAHTOTO R48V250901_OR3SP8H30UGVYYBJB2T [DATE] 00:07:31 deposit - 45975203 HE…" at bounding box center [449, 462] width 878 height 38
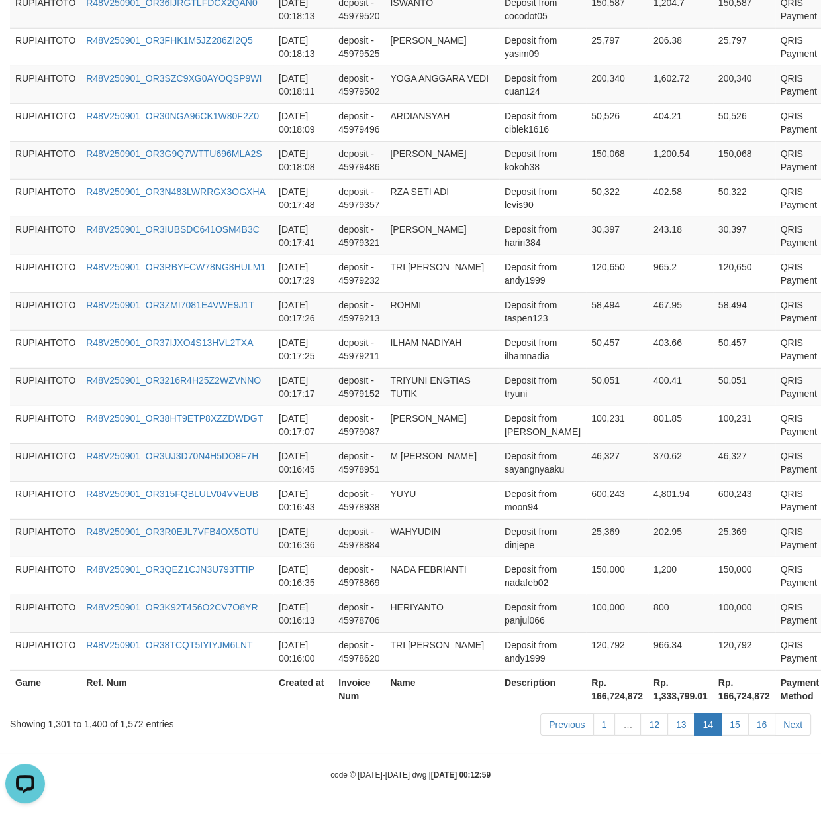
scroll to position [125, 0]
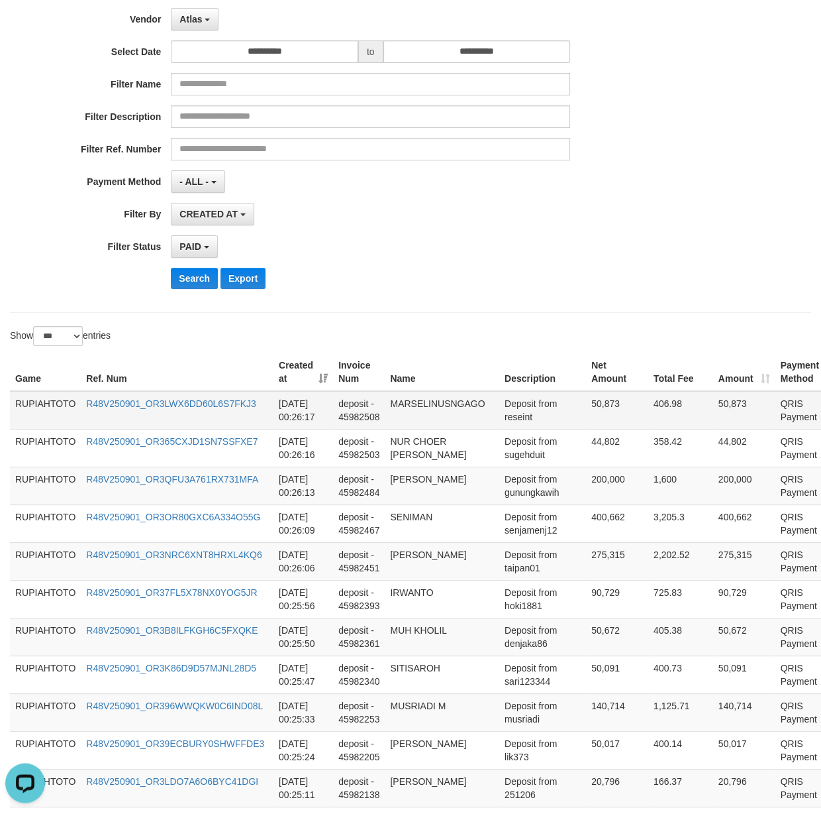
click at [511, 422] on td "Deposit from reseint" at bounding box center [542, 411] width 87 height 38
copy td "reseint"
click at [511, 422] on td "Deposit from reseint" at bounding box center [542, 411] width 87 height 38
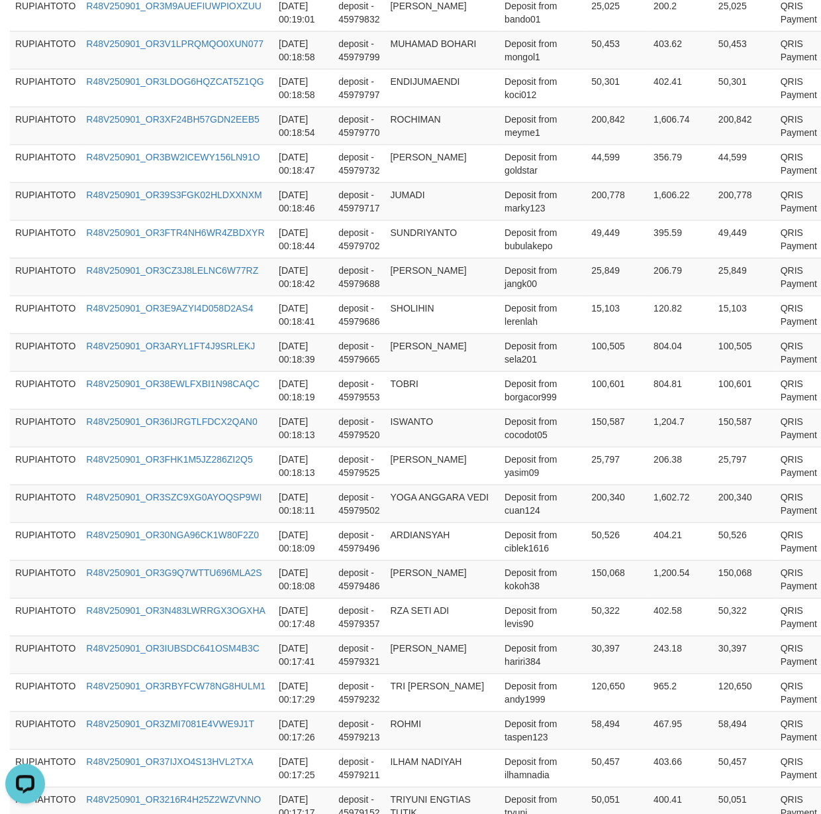
scroll to position [3669, 0]
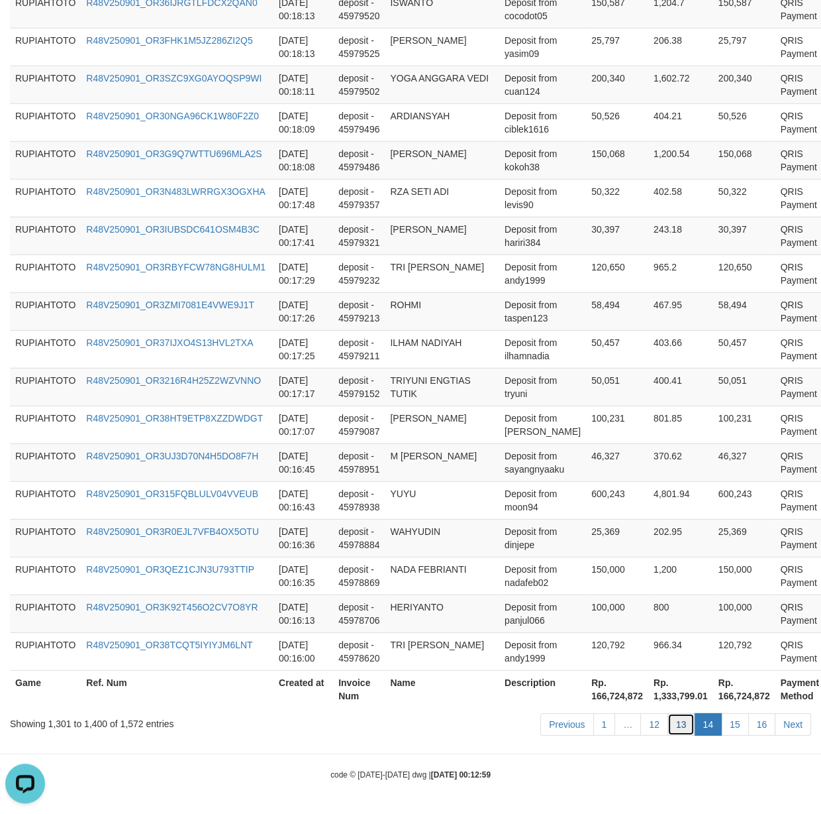
click at [682, 729] on link "13" at bounding box center [682, 724] width 28 height 23
click at [680, 727] on link "13" at bounding box center [682, 724] width 28 height 23
drag, startPoint x: 647, startPoint y: 476, endPoint x: 625, endPoint y: 473, distance: 22.0
click at [635, 476] on tr "RUPIAHTOTO R48V250901_OR3UJ3D70N4H5DO8F7H [DATE] 00:16:45 deposit - 45978951 M …" at bounding box center [437, 462] width 854 height 38
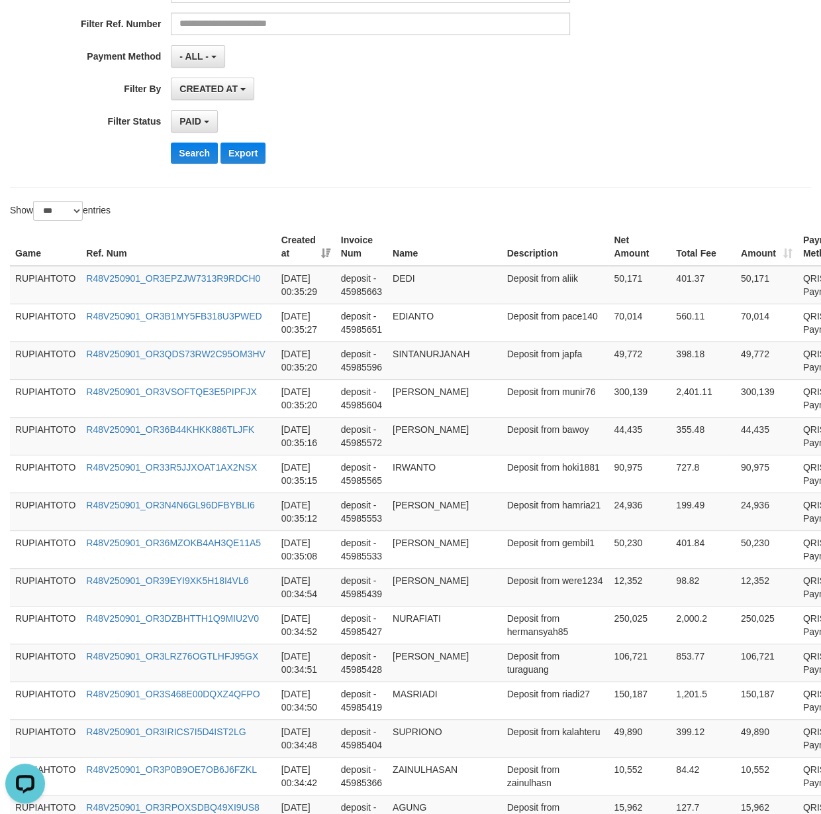
scroll to position [99, 0]
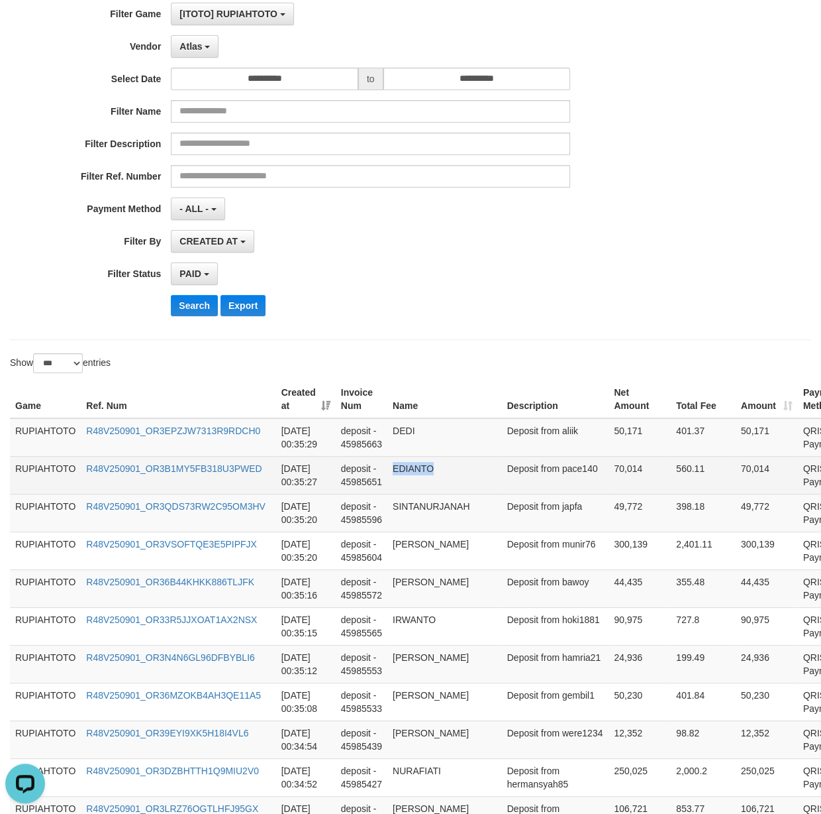
drag, startPoint x: 531, startPoint y: 655, endPoint x: 537, endPoint y: 480, distance: 175.7
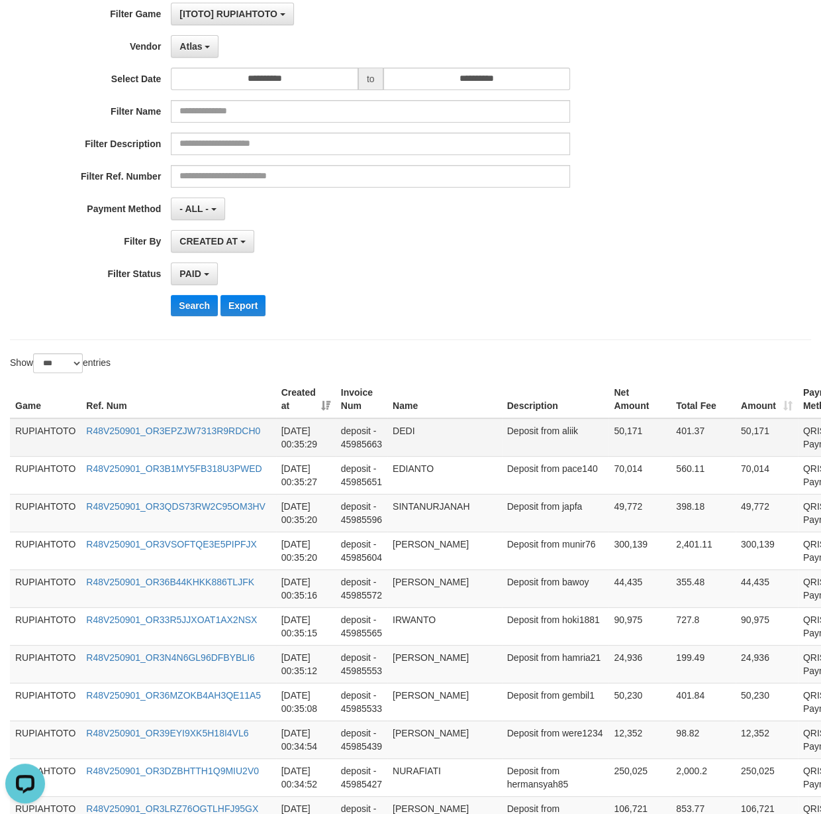
click at [510, 448] on td "Deposit from aliik" at bounding box center [555, 437] width 107 height 38
copy td "aliik"
click at [510, 448] on td "Deposit from aliik" at bounding box center [555, 437] width 107 height 38
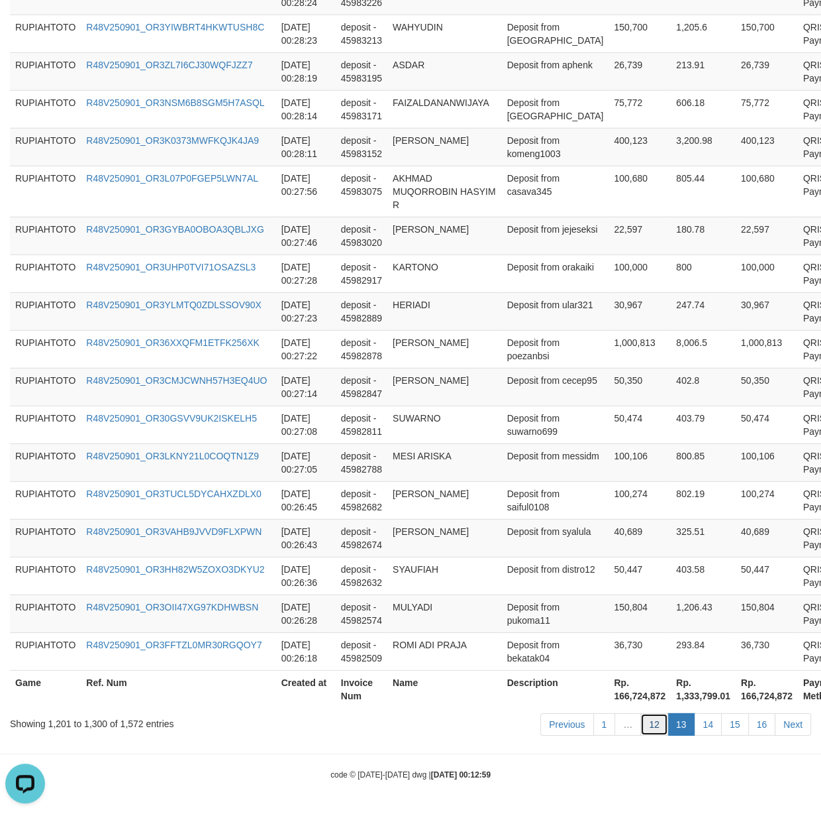
click at [657, 725] on link "12" at bounding box center [655, 724] width 28 height 23
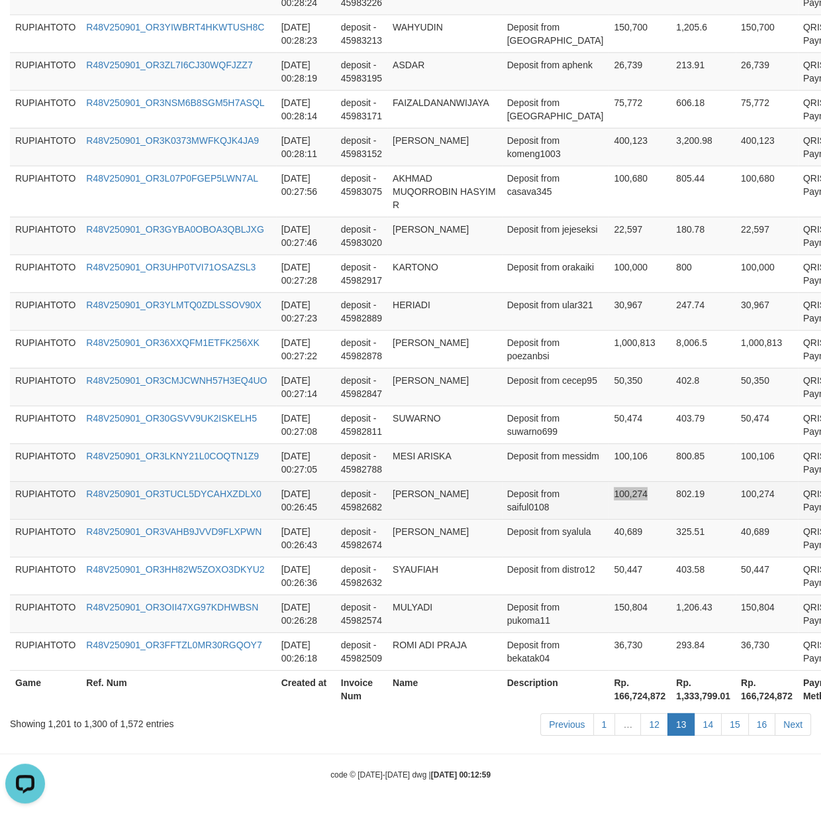
click at [640, 484] on tr "RUPIAHTOTO R48V250901_OR3TUCL5DYCAHXZDLX0 [DATE] 00:26:45 deposit - 45982682 [P…" at bounding box center [448, 500] width 876 height 38
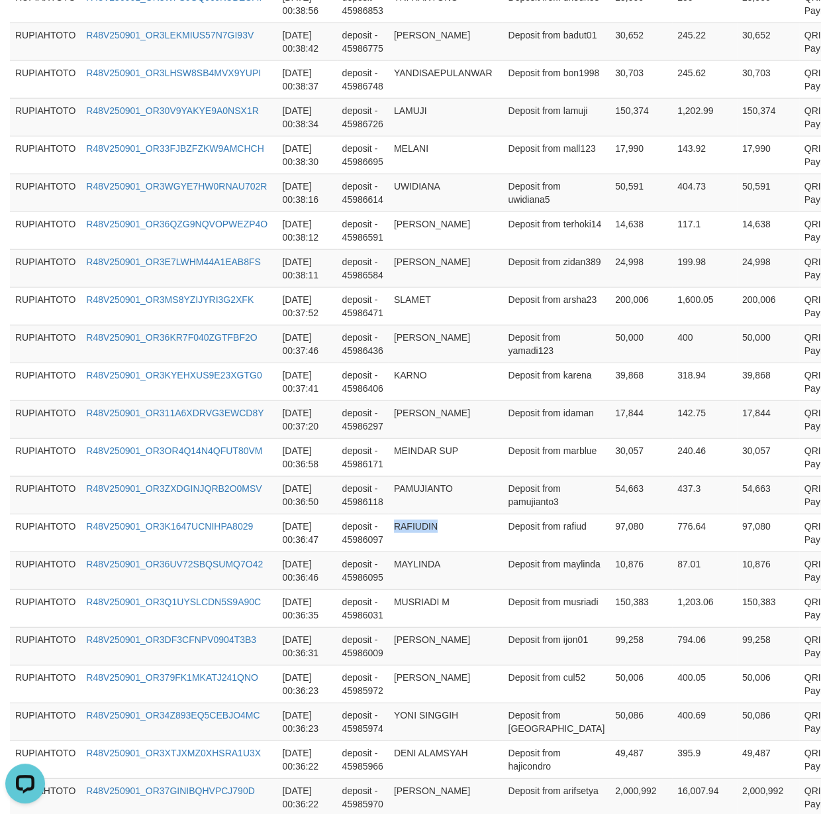
drag, startPoint x: 517, startPoint y: 500, endPoint x: 526, endPoint y: -107, distance: 607.5
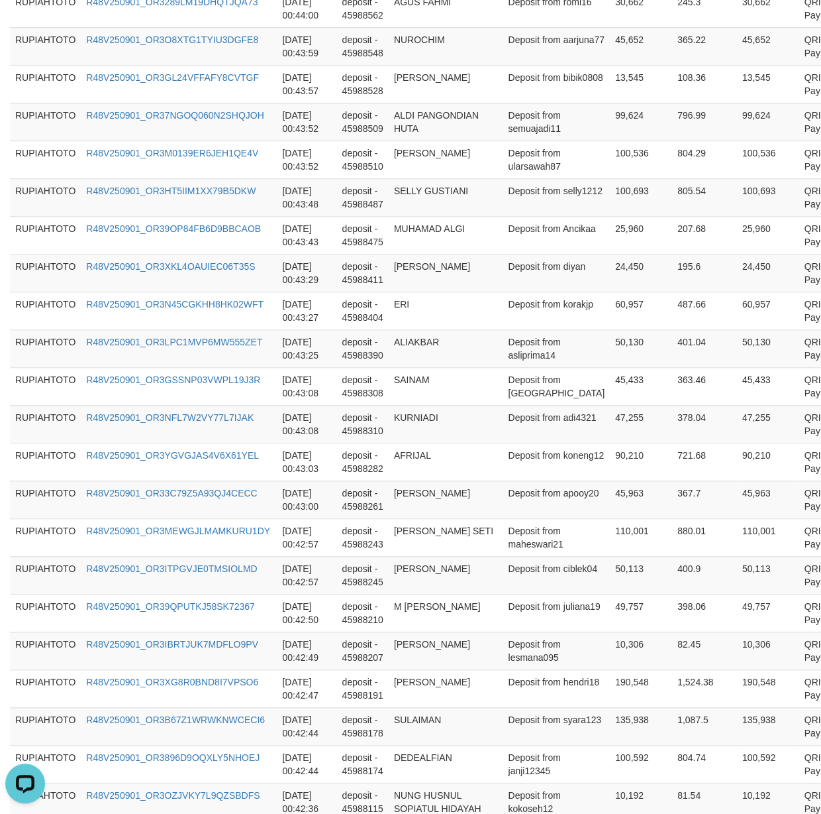
scroll to position [0, 0]
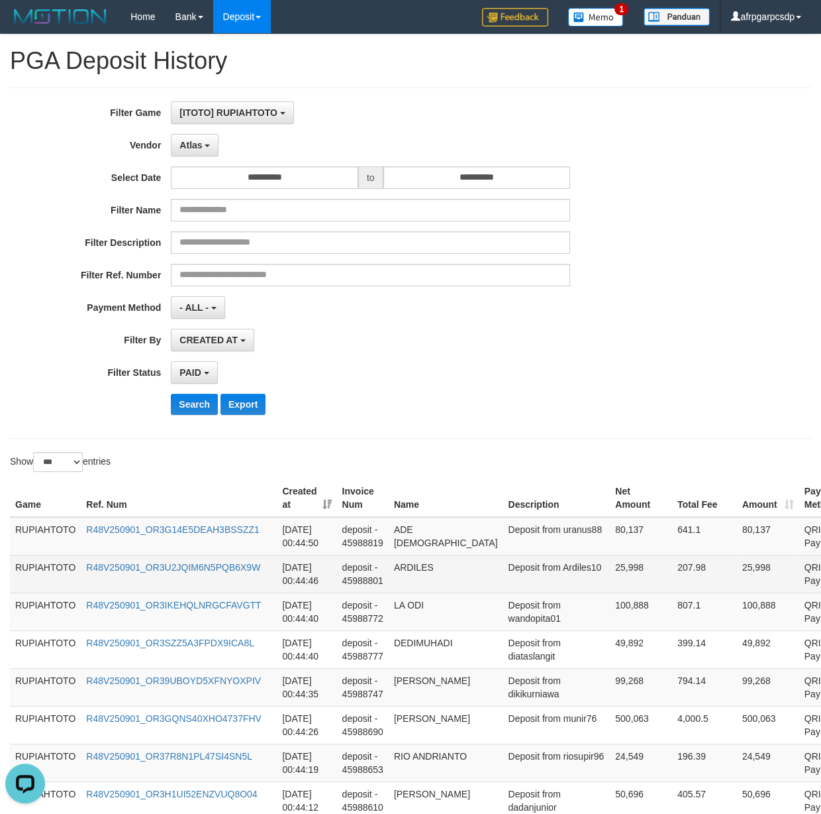
copy td "[PERSON_NAME] LOTO RUNGGA"
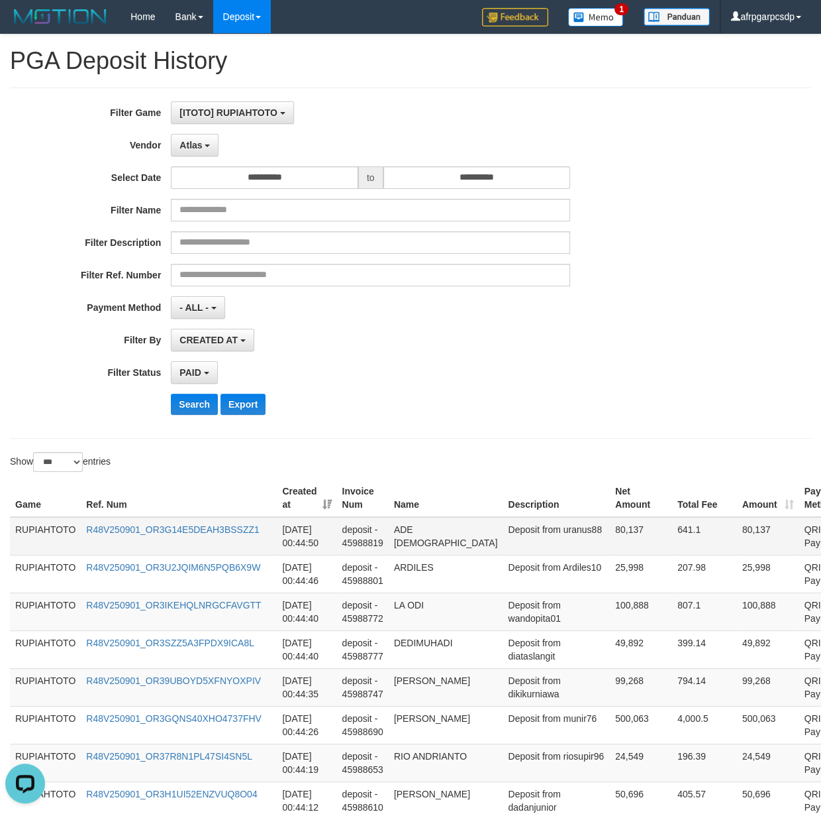
drag, startPoint x: 539, startPoint y: 646, endPoint x: 464, endPoint y: 544, distance: 126.1
click at [497, 548] on td "ADE [DEMOGRAPHIC_DATA]" at bounding box center [446, 536] width 115 height 38
click at [517, 545] on td "Deposit from uranus88" at bounding box center [556, 536] width 107 height 38
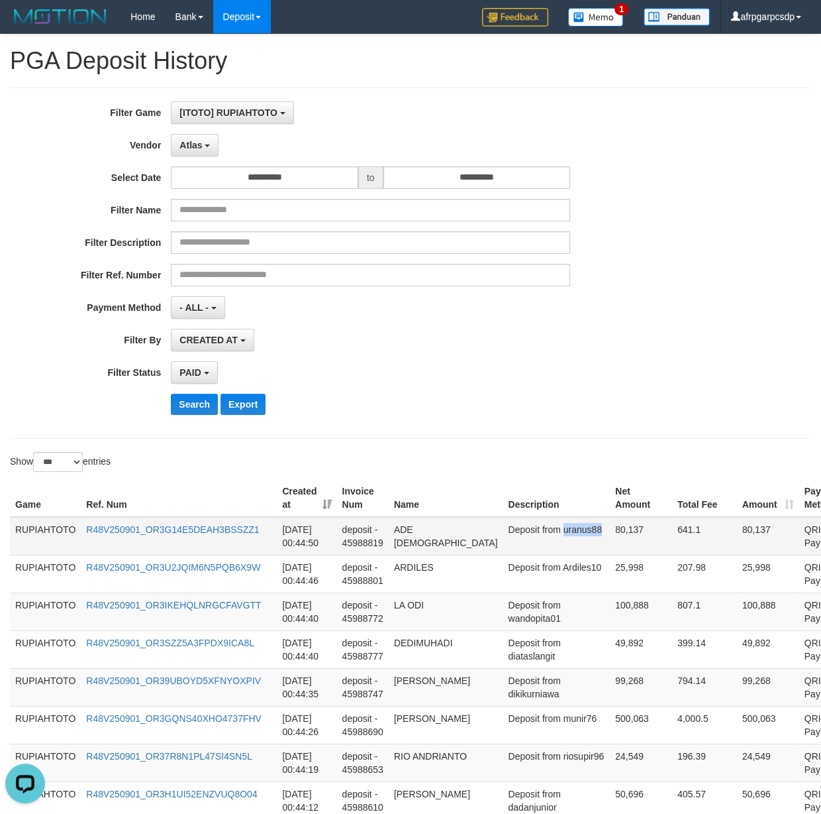
copy td "uranus88"
click at [517, 545] on td "Deposit from uranus88" at bounding box center [556, 536] width 107 height 38
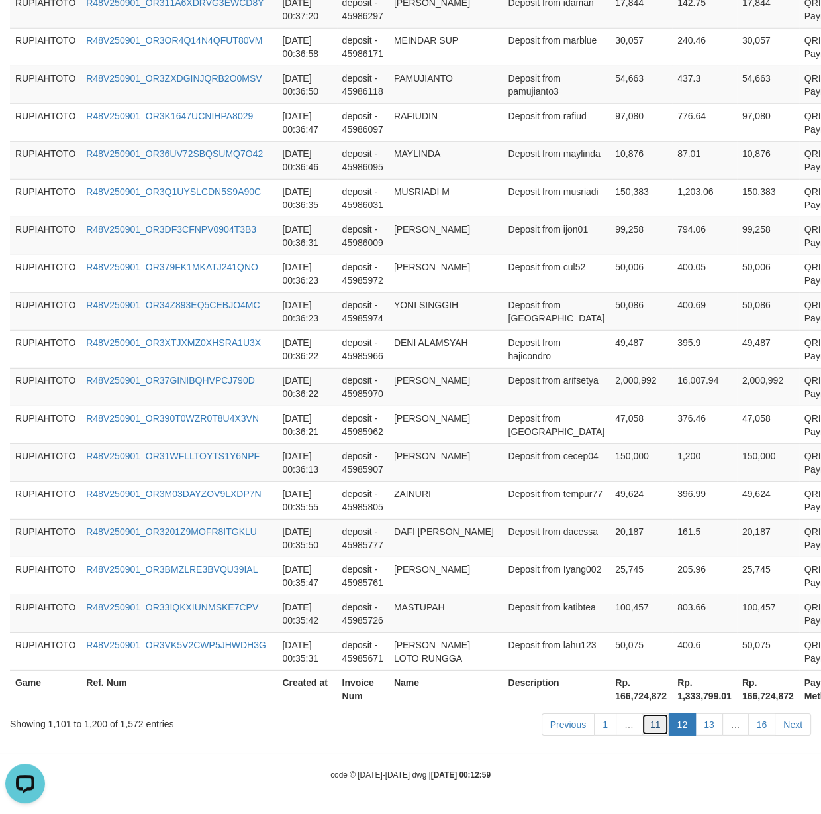
click at [664, 730] on link "11" at bounding box center [656, 724] width 28 height 23
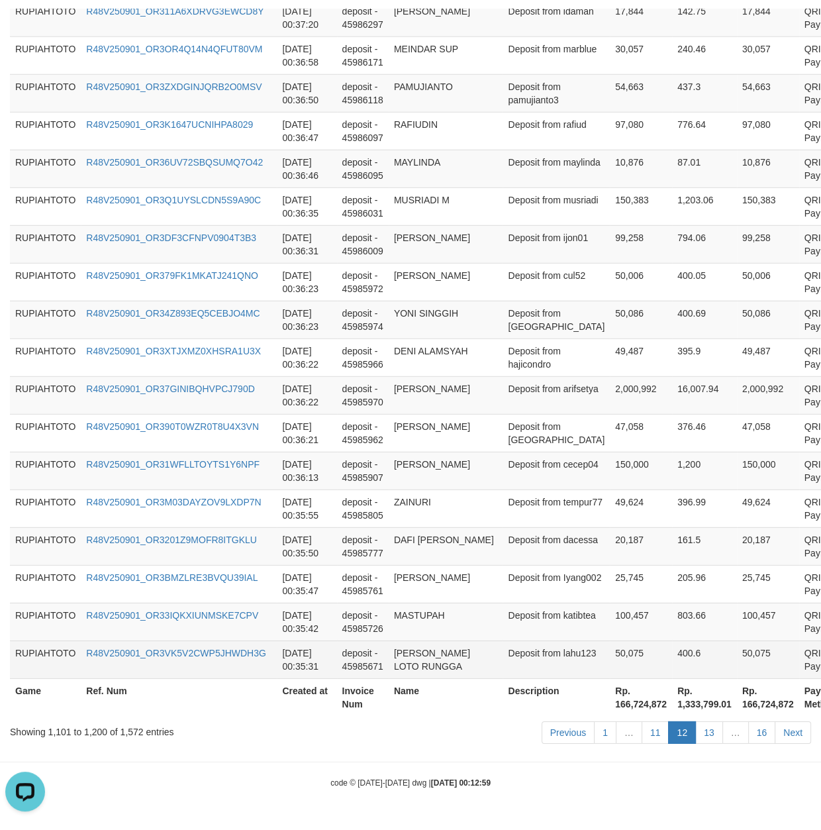
scroll to position [3719, 0]
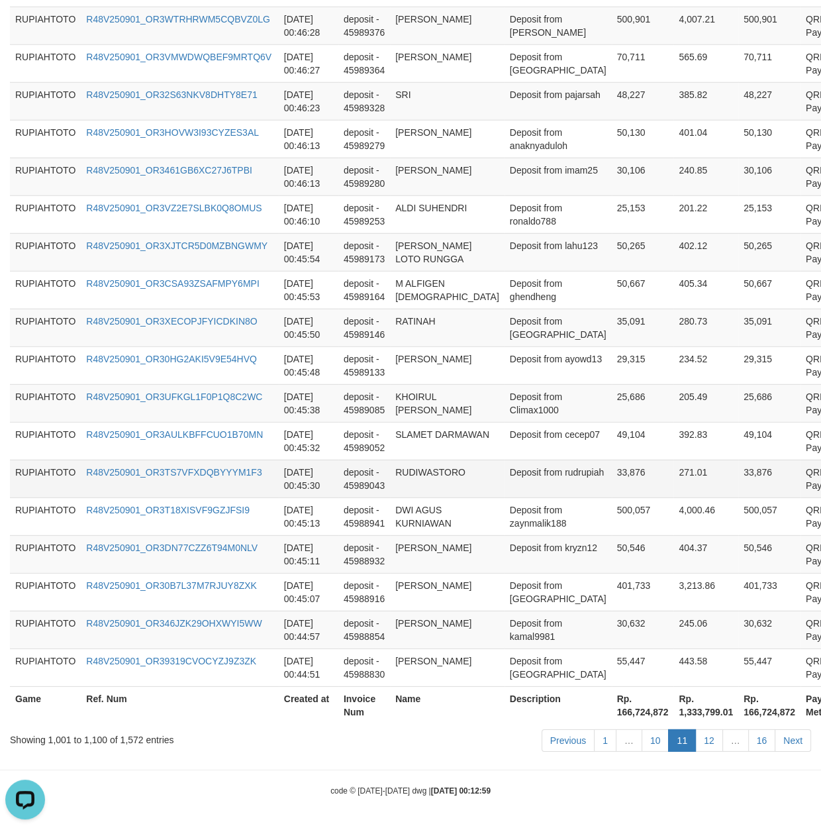
click at [801, 470] on td "QRIS Payment" at bounding box center [825, 479] width 49 height 38
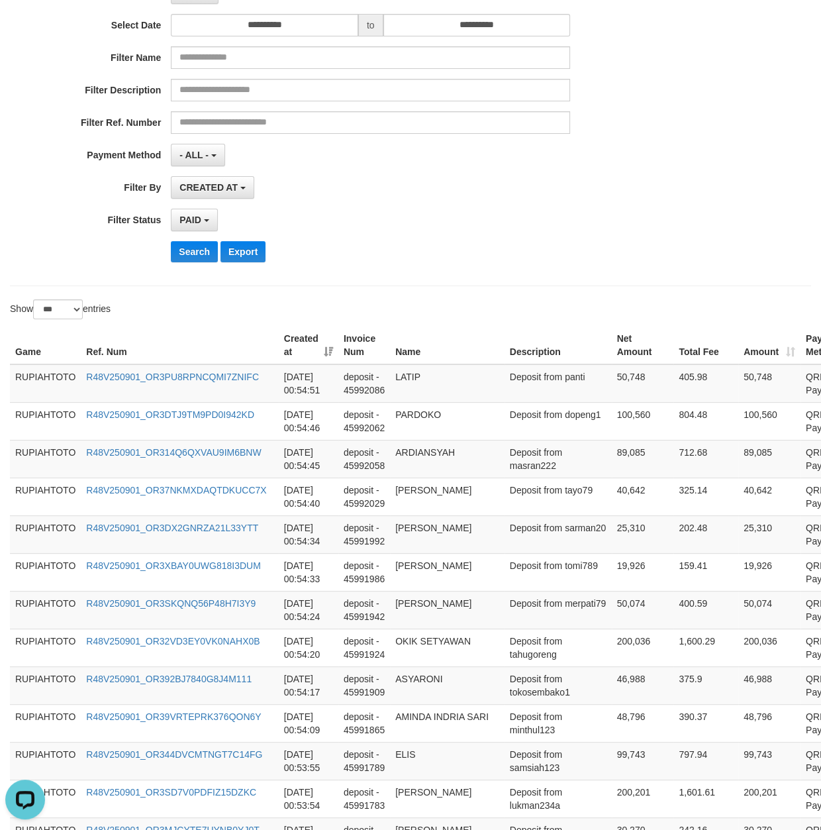
scroll to position [0, 0]
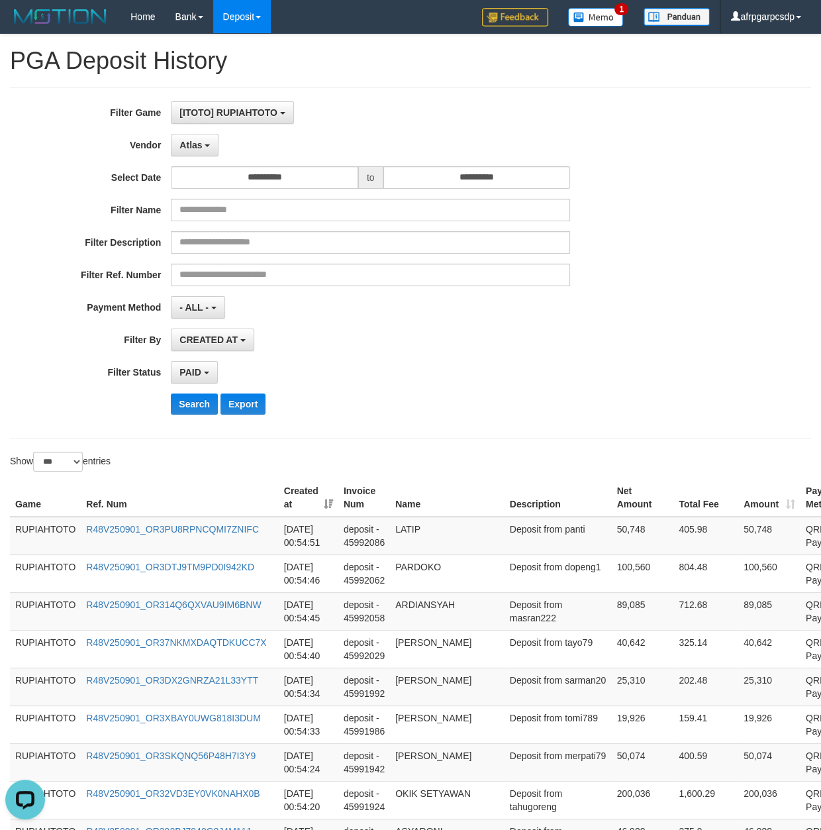
drag, startPoint x: 526, startPoint y: 664, endPoint x: 335, endPoint y: 502, distance: 250.6
click at [505, 542] on td "Deposit from panti" at bounding box center [558, 536] width 107 height 38
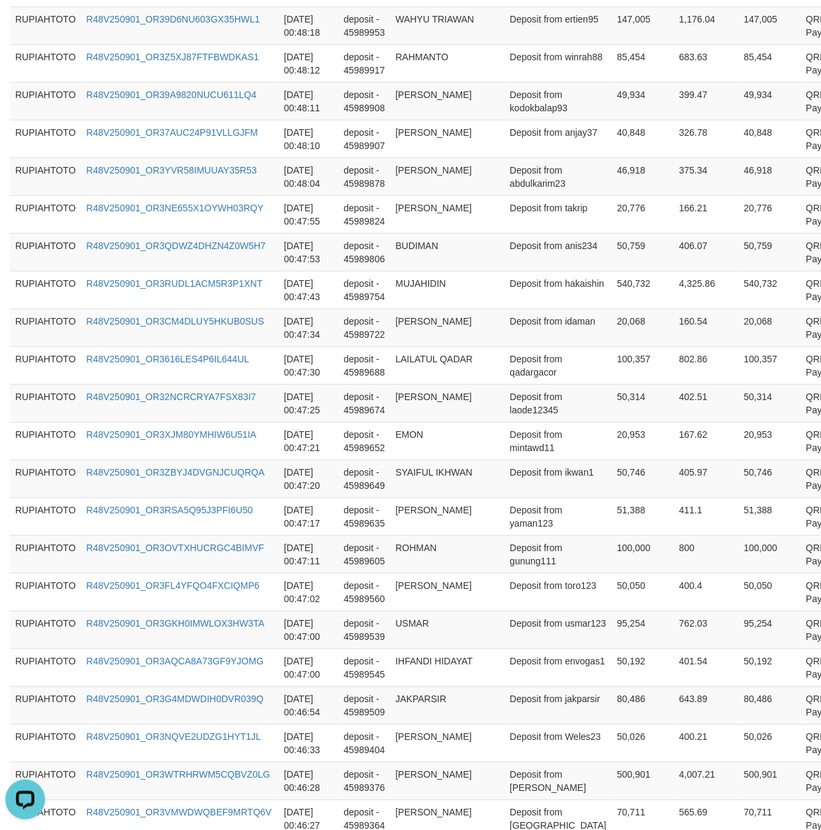
scroll to position [3719, 0]
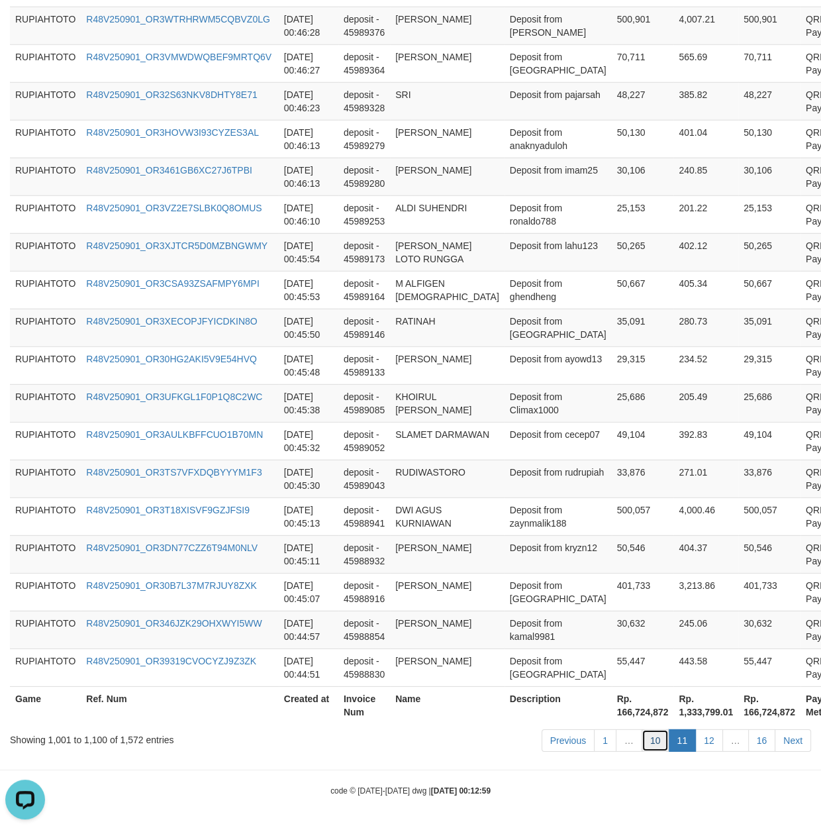
click at [658, 741] on link "10" at bounding box center [656, 740] width 28 height 23
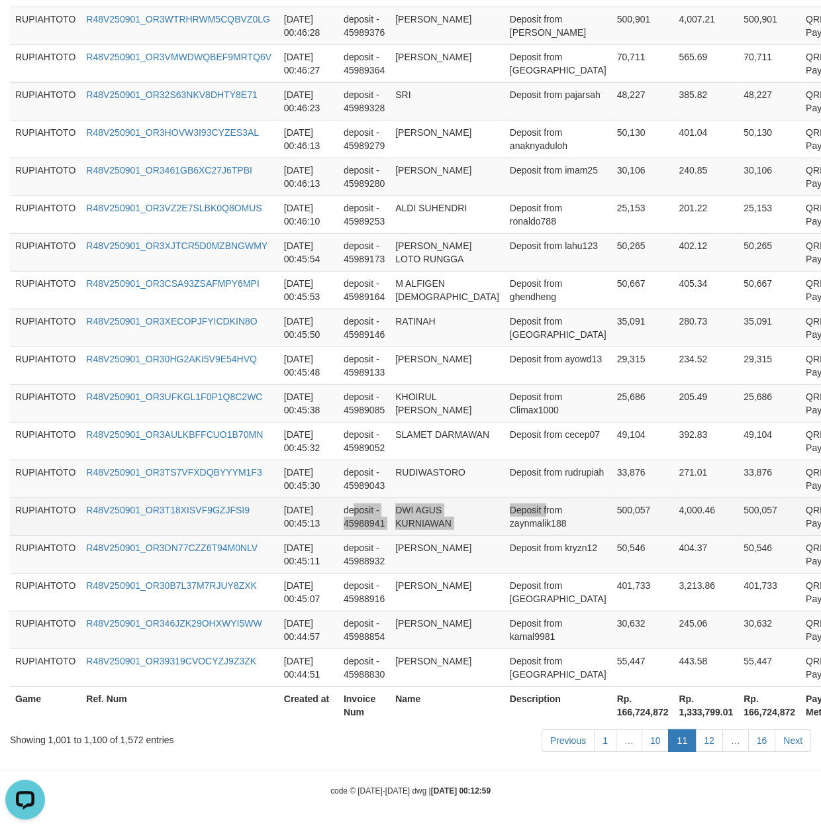
click at [513, 504] on tr "RUPIAHTOTO R48V250901_OR3T18XISVF9GZJFSI9 [DATE] 00:45:13 deposit - 45988941 DW…" at bounding box center [449, 517] width 879 height 38
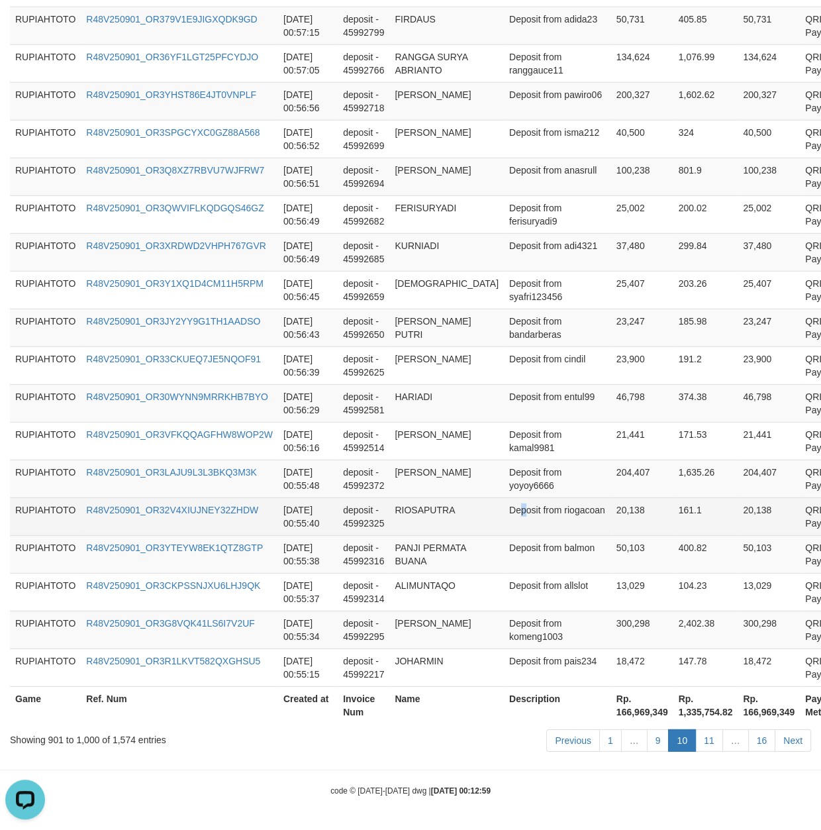
click at [504, 513] on td "Deposit from riogacoan" at bounding box center [557, 517] width 107 height 38
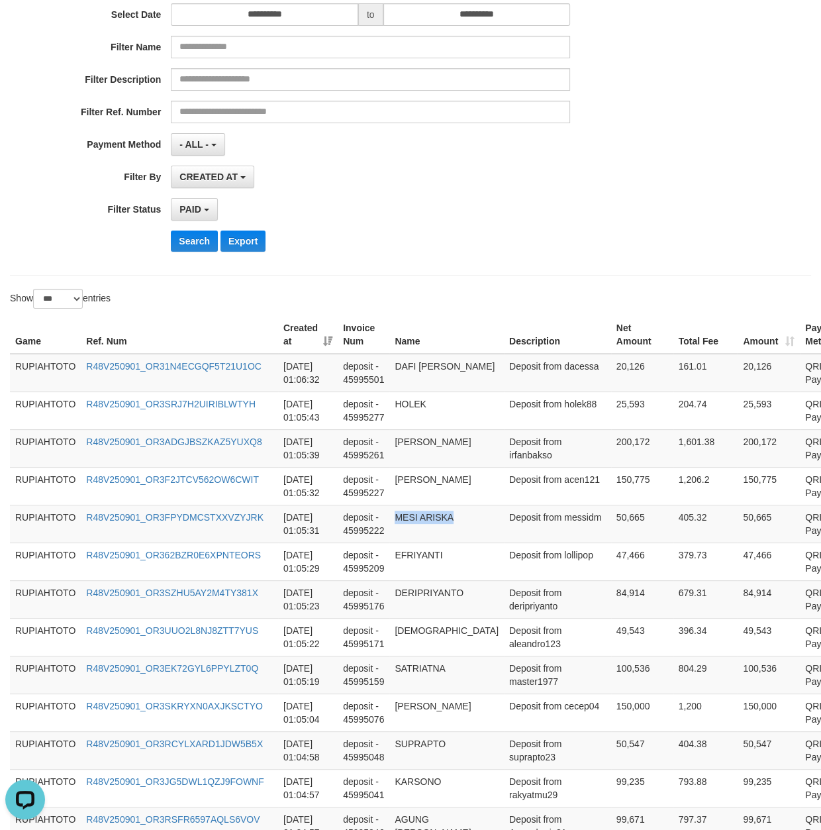
scroll to position [0, 0]
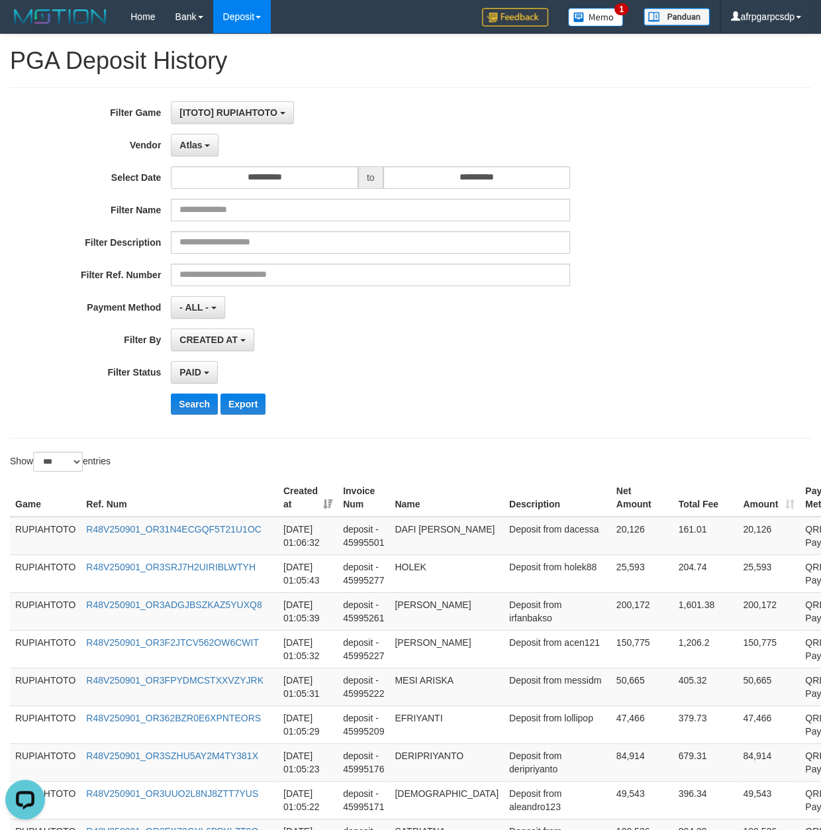
drag, startPoint x: 521, startPoint y: 662, endPoint x: 235, endPoint y: 490, distance: 333.7
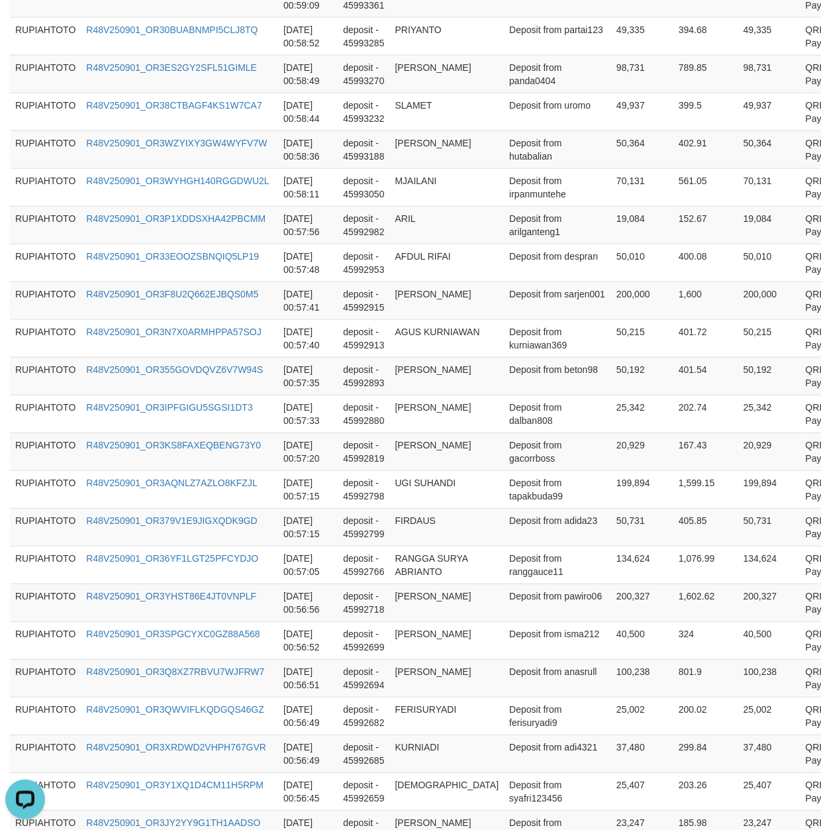
scroll to position [3679, 0]
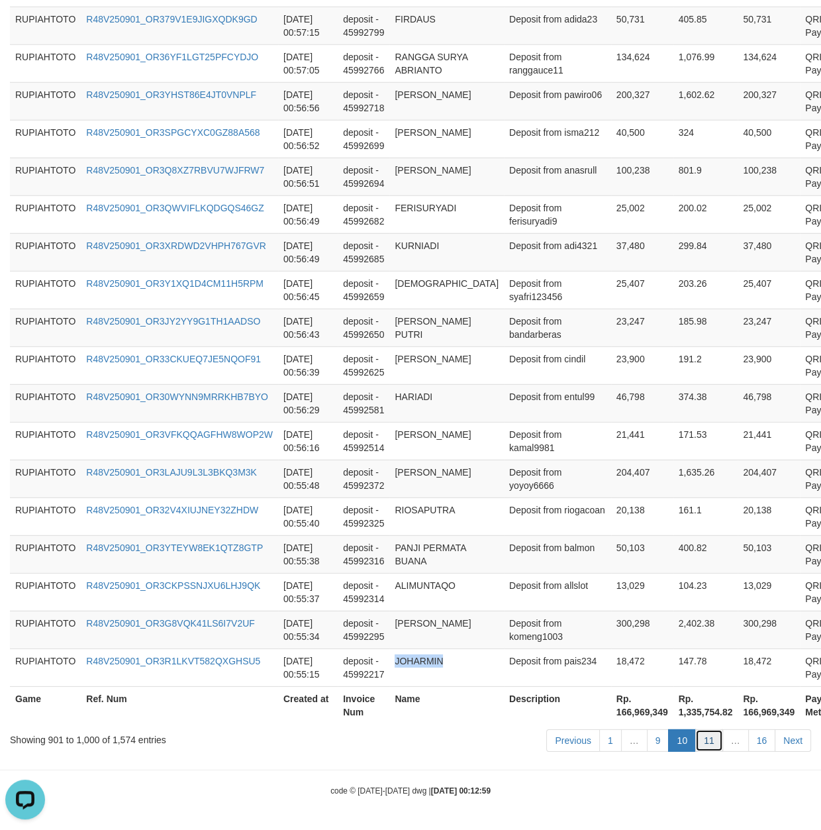
click at [708, 740] on link "11" at bounding box center [710, 740] width 28 height 23
click at [407, 475] on tr "RUPIAHTOTO R48V250901_OR3LAJU9L3L3BKQ3M3K [DATE] 00:55:48 deposit - 45992372 NE…" at bounding box center [449, 479] width 878 height 38
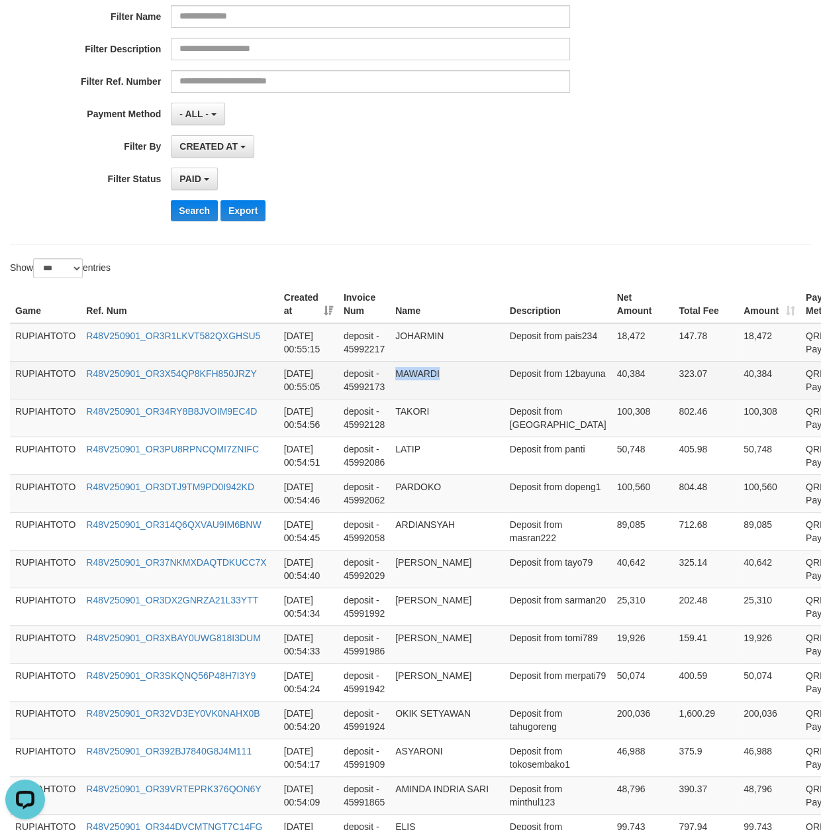
drag, startPoint x: 505, startPoint y: 409, endPoint x: 515, endPoint y: 390, distance: 20.7
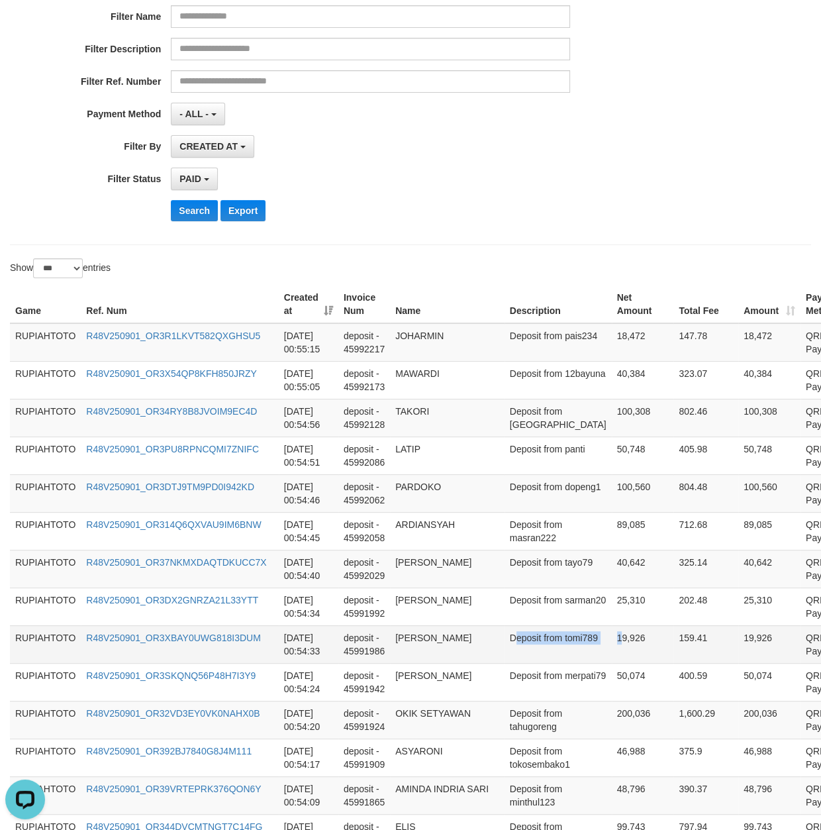
click at [551, 651] on tr "RUPIAHTOTO R48V250901_OR3XBAY0UWG818I3DUM [DATE] 00:54:33 deposit - 45991986 [P…" at bounding box center [449, 644] width 879 height 38
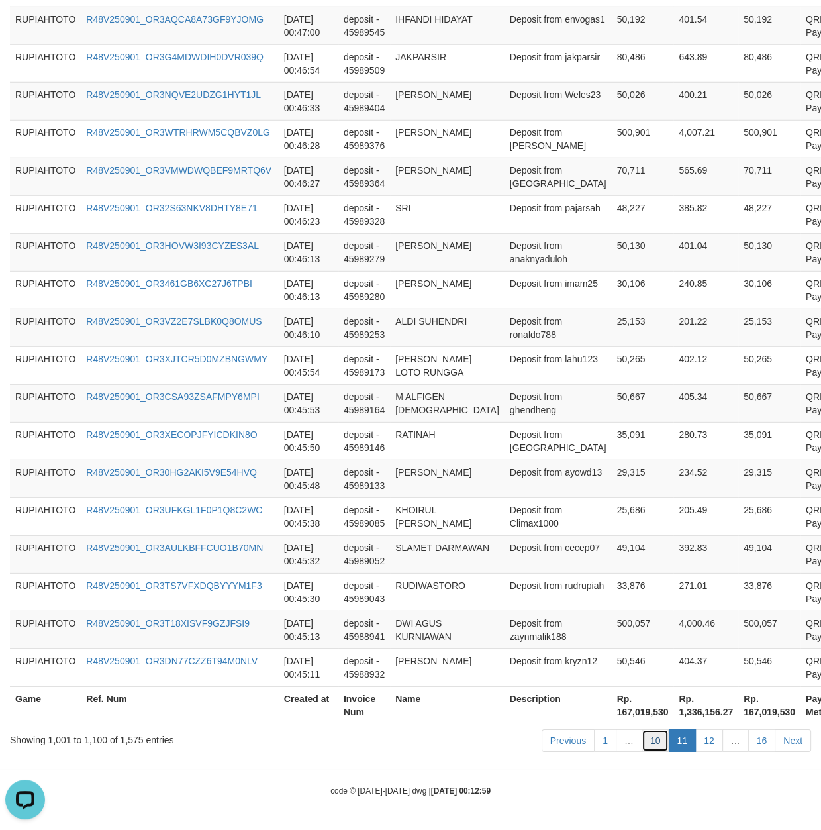
click at [653, 747] on link "10" at bounding box center [656, 740] width 28 height 23
drag, startPoint x: 653, startPoint y: 747, endPoint x: 649, endPoint y: 738, distance: 10.4
click at [653, 747] on link "10" at bounding box center [656, 740] width 28 height 23
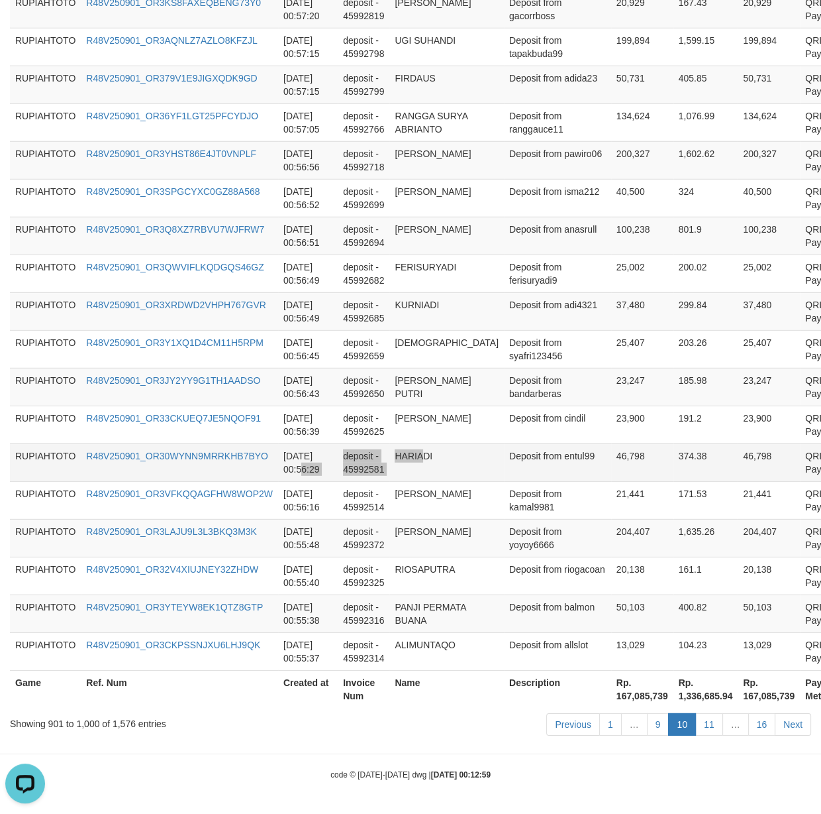
click at [417, 462] on tr "RUPIAHTOTO R48V250901_OR30WYNN9MRRKHB7BYO [DATE] 00:56:29 deposit - 45992581 [P…" at bounding box center [449, 462] width 878 height 38
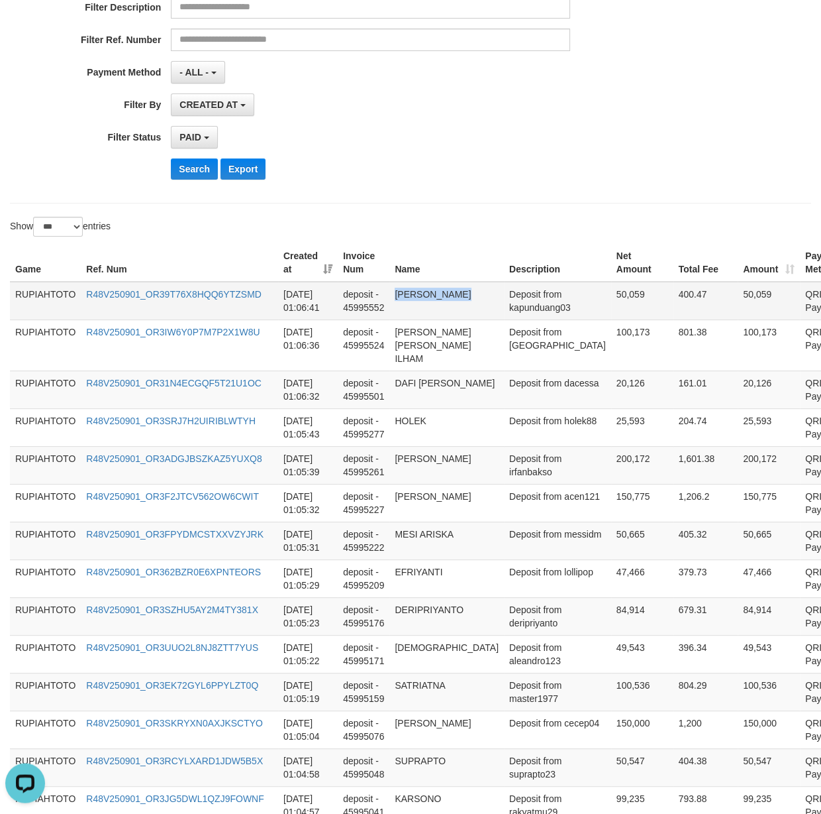
drag, startPoint x: 513, startPoint y: 415, endPoint x: 522, endPoint y: 314, distance: 101.1
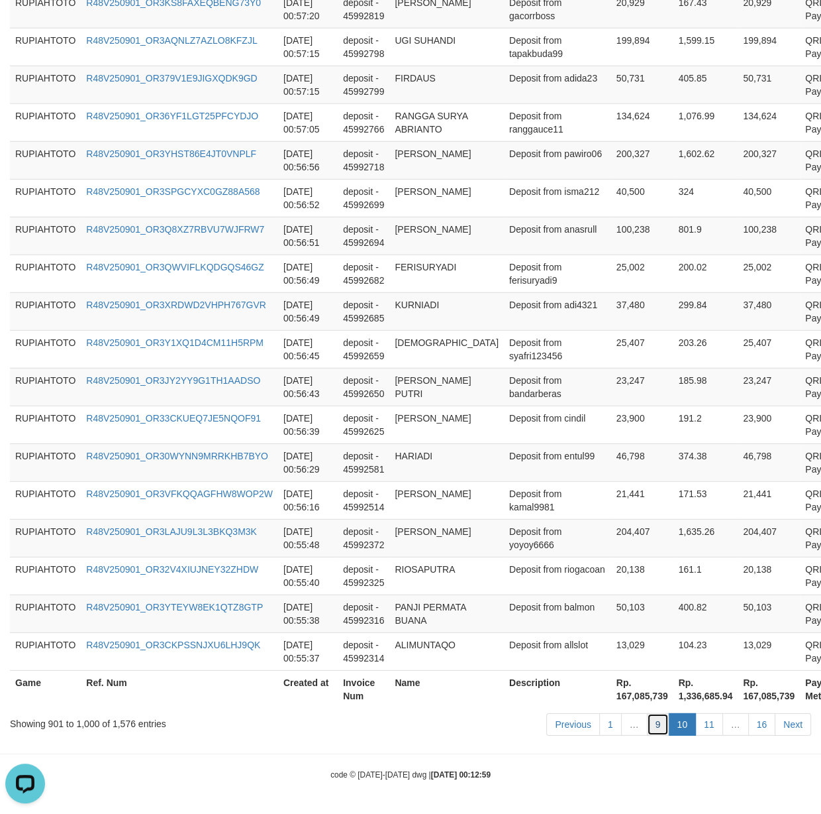
click at [660, 727] on link "9" at bounding box center [658, 724] width 23 height 23
drag, startPoint x: 660, startPoint y: 725, endPoint x: 64, endPoint y: 478, distance: 644.5
click at [657, 719] on link "9" at bounding box center [658, 724] width 23 height 23
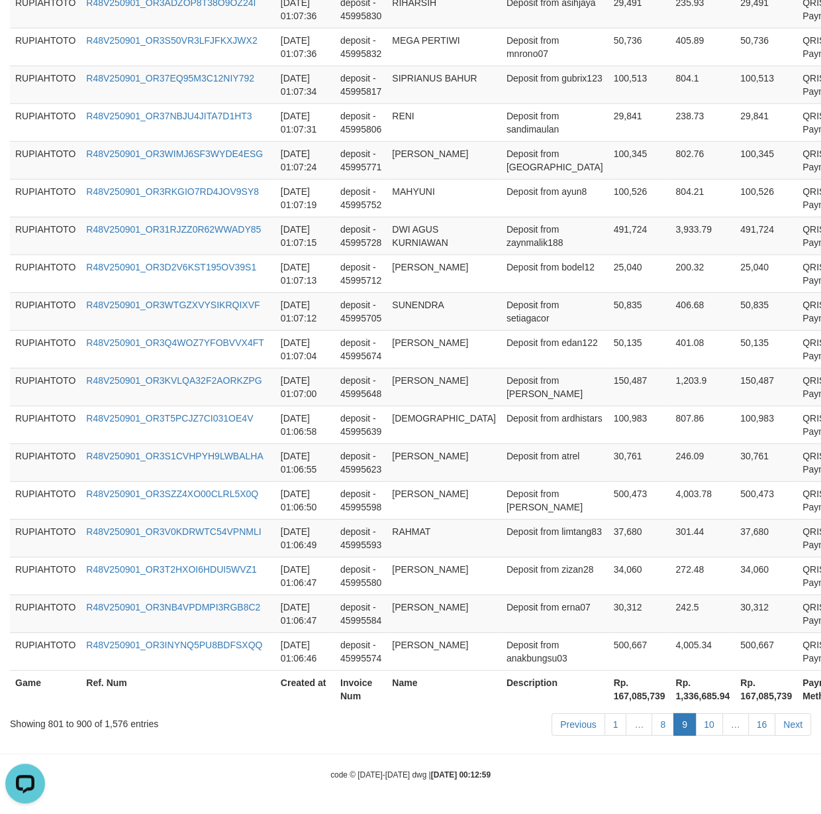
scroll to position [3655, 0]
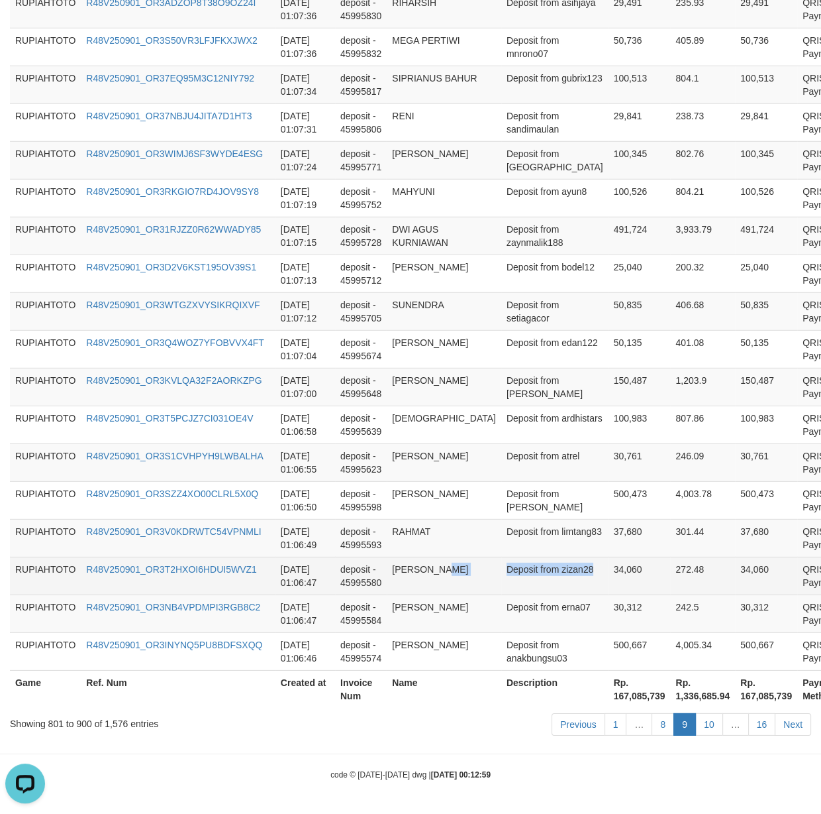
click at [515, 581] on tr "RUPIAHTOTO R48V250901_OR3T2HXOI6HDUI5WVZ1 [DATE] 01:06:47 deposit - 45995580 AR…" at bounding box center [448, 575] width 876 height 38
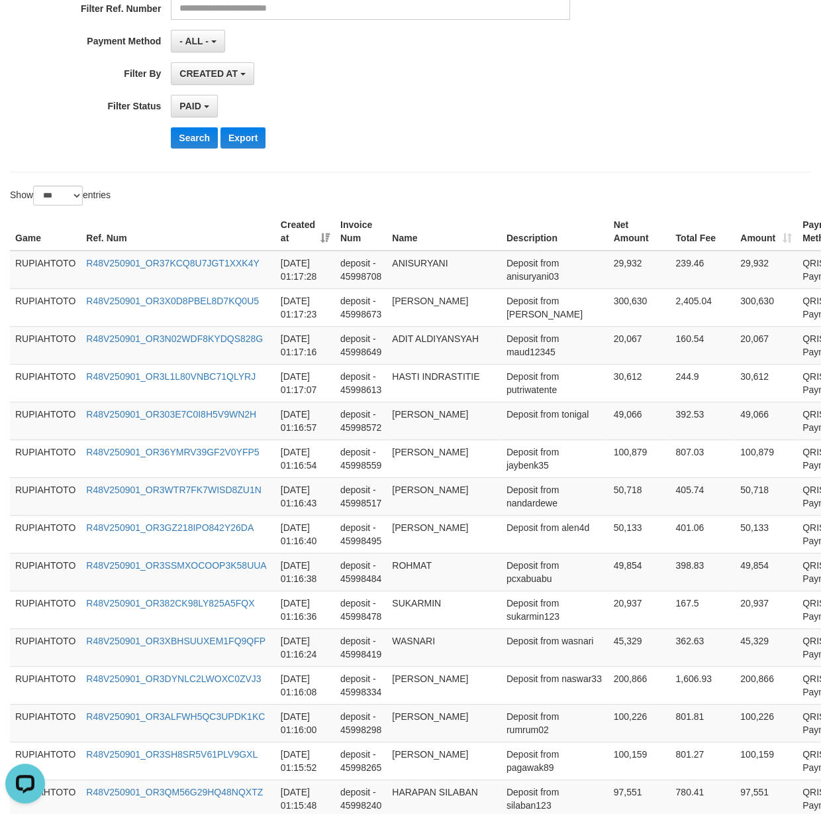
scroll to position [0, 0]
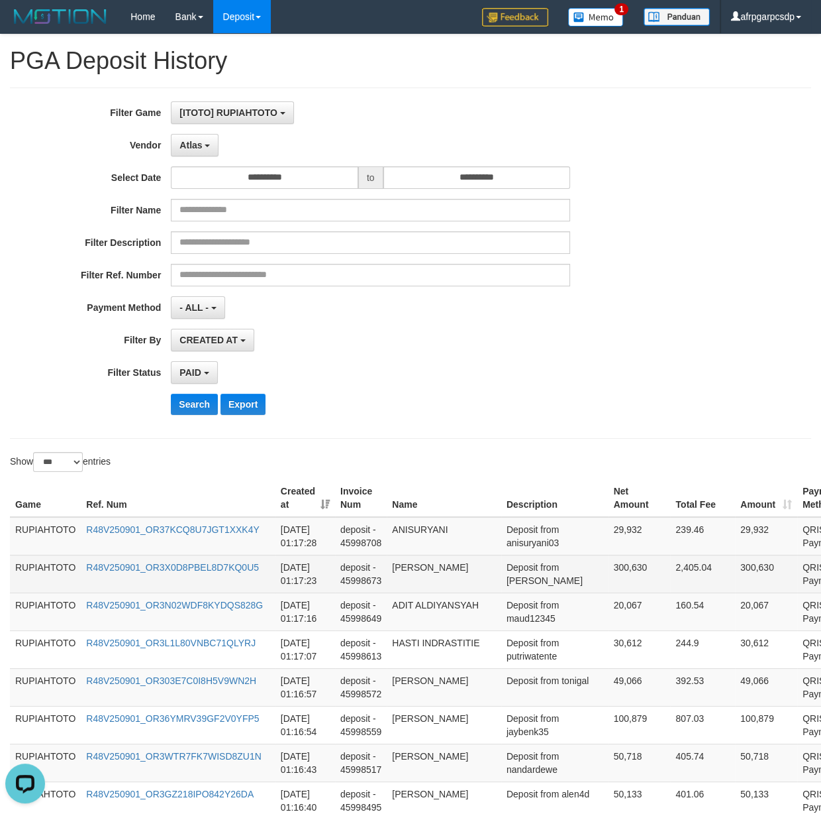
drag, startPoint x: 504, startPoint y: 659, endPoint x: 527, endPoint y: 562, distance: 99.5
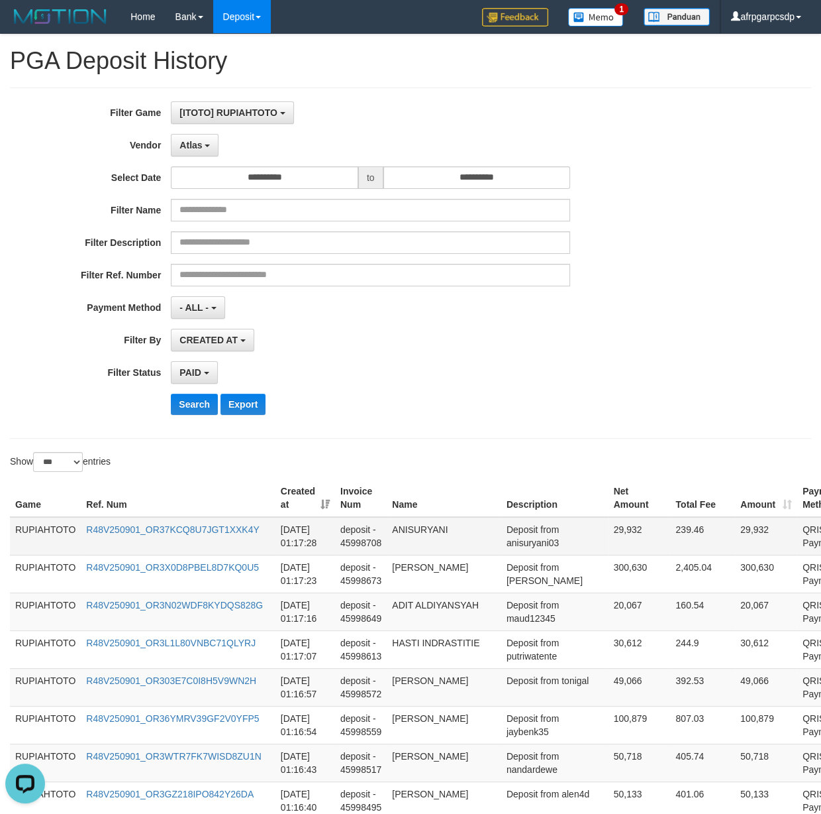
click at [513, 543] on td "Deposit from anisuryani03" at bounding box center [554, 536] width 107 height 38
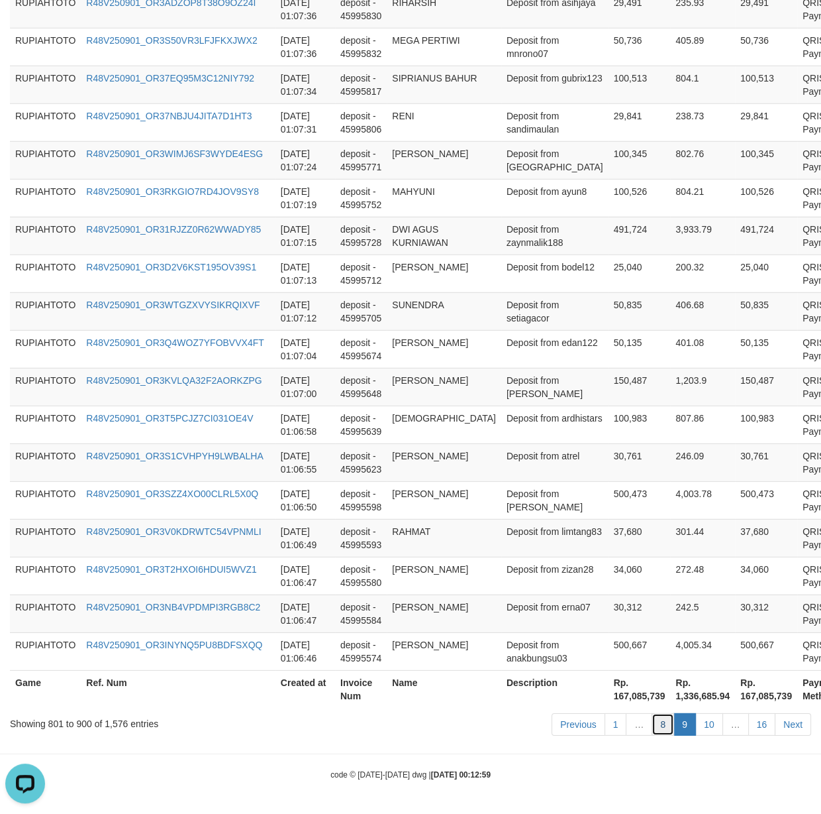
click at [656, 731] on link "8" at bounding box center [663, 724] width 23 height 23
drag, startPoint x: 658, startPoint y: 731, endPoint x: 651, endPoint y: 723, distance: 10.9
click at [659, 730] on link "8" at bounding box center [663, 724] width 23 height 23
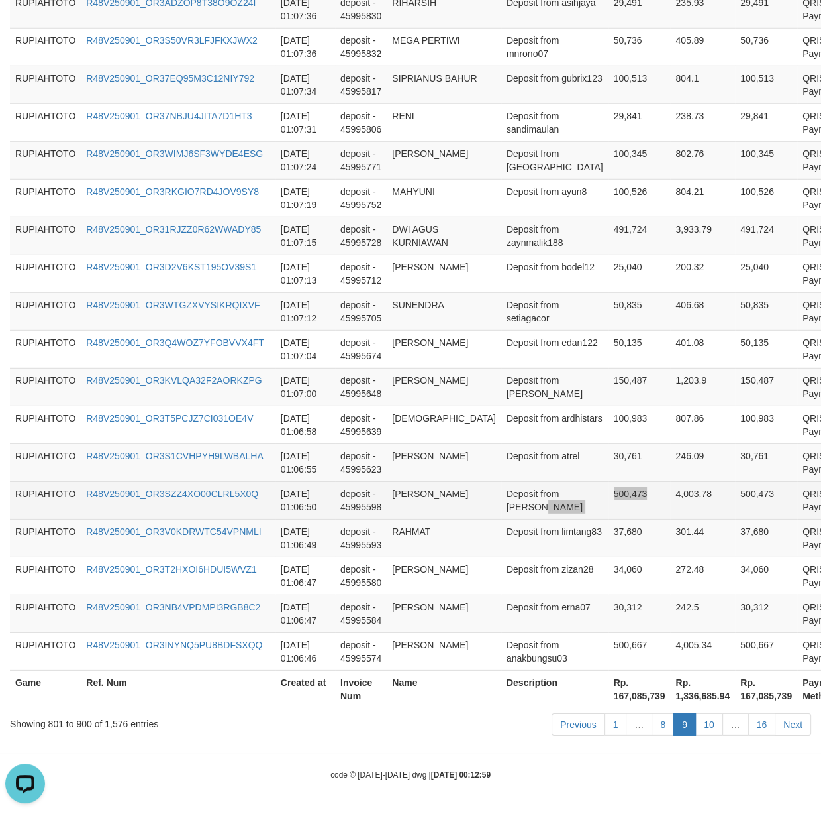
drag, startPoint x: 609, startPoint y: 501, endPoint x: 601, endPoint y: 501, distance: 8.6
click at [601, 501] on tr "RUPIAHTOTO R48V250901_OR3SZZ4XO00CLRL5X0Q [DATE] 01:06:50 deposit - 45995598 [P…" at bounding box center [448, 500] width 876 height 38
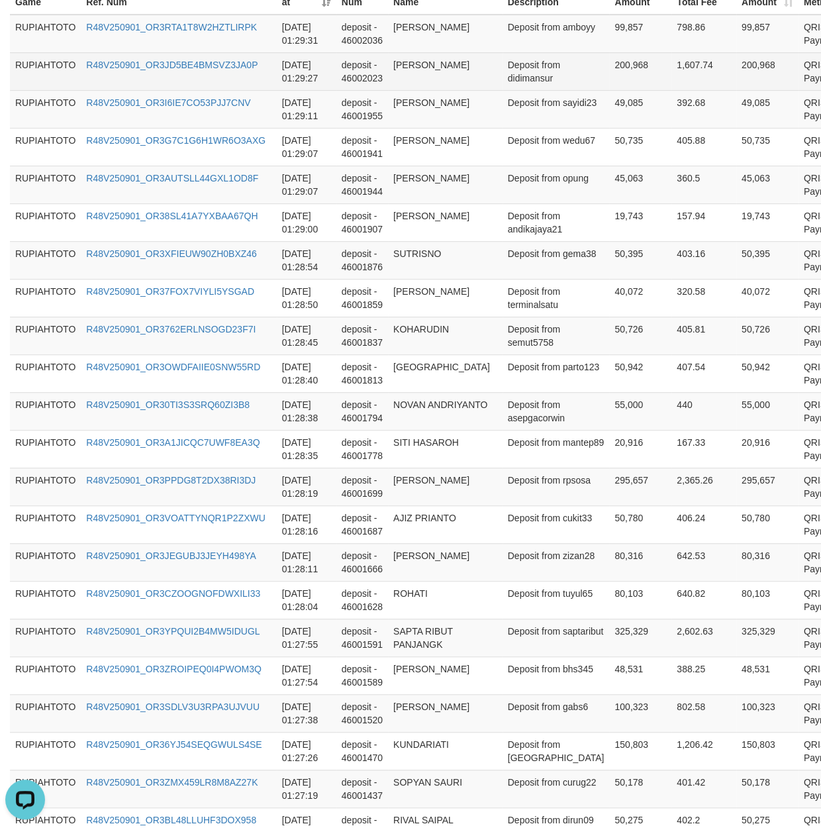
scroll to position [77, 0]
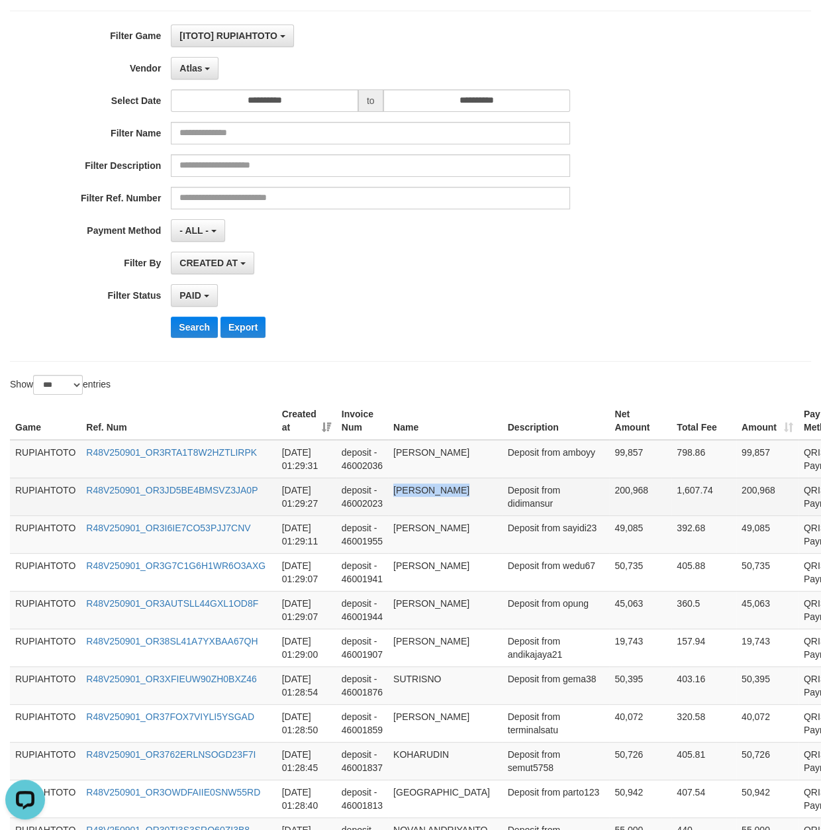
drag, startPoint x: 563, startPoint y: 1, endPoint x: 531, endPoint y: 511, distance: 511.1
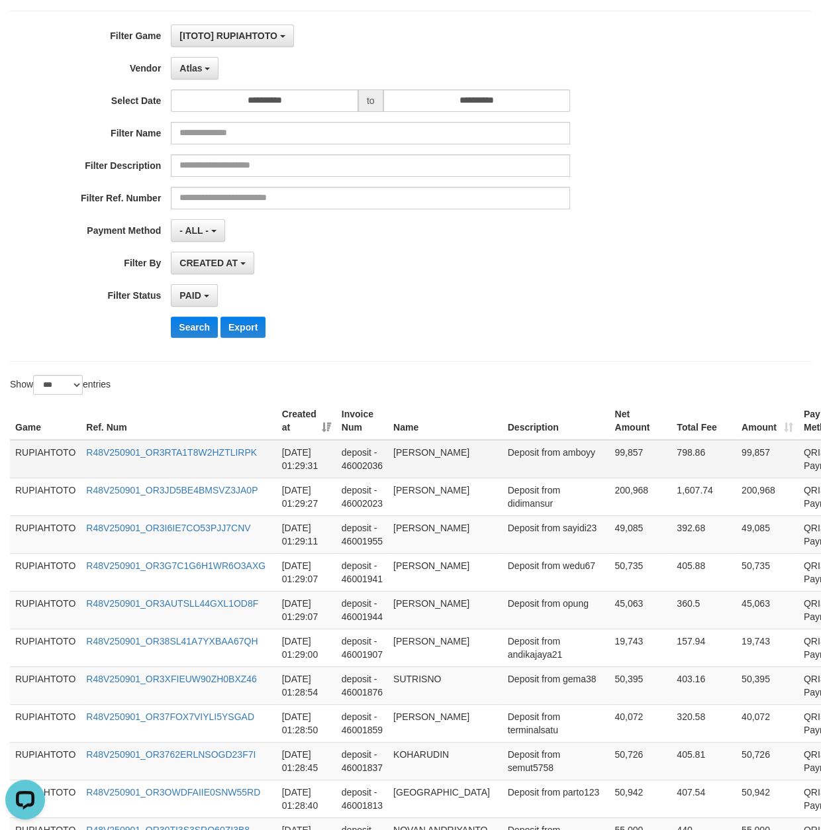
click at [503, 464] on td "Deposit from amboyy" at bounding box center [556, 459] width 107 height 38
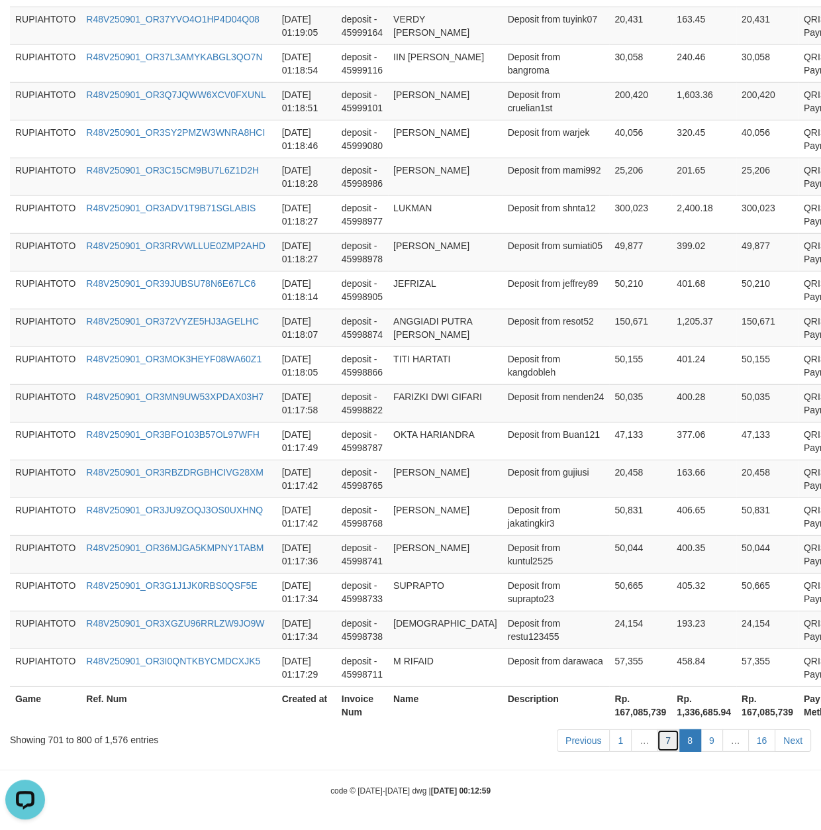
click at [673, 743] on link "7" at bounding box center [668, 740] width 23 height 23
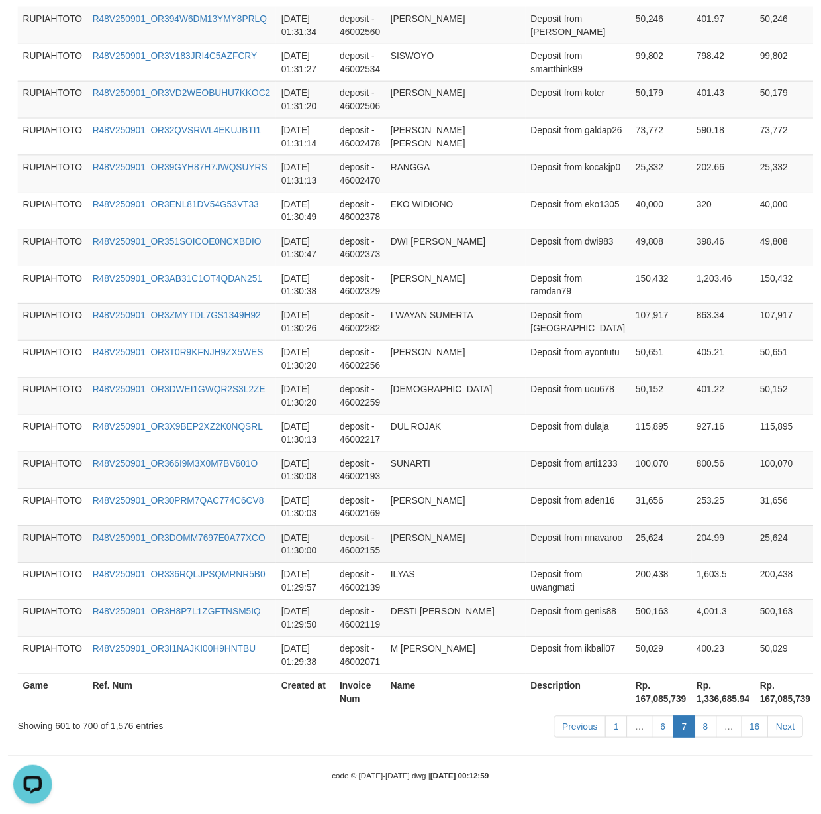
scroll to position [3640, 0]
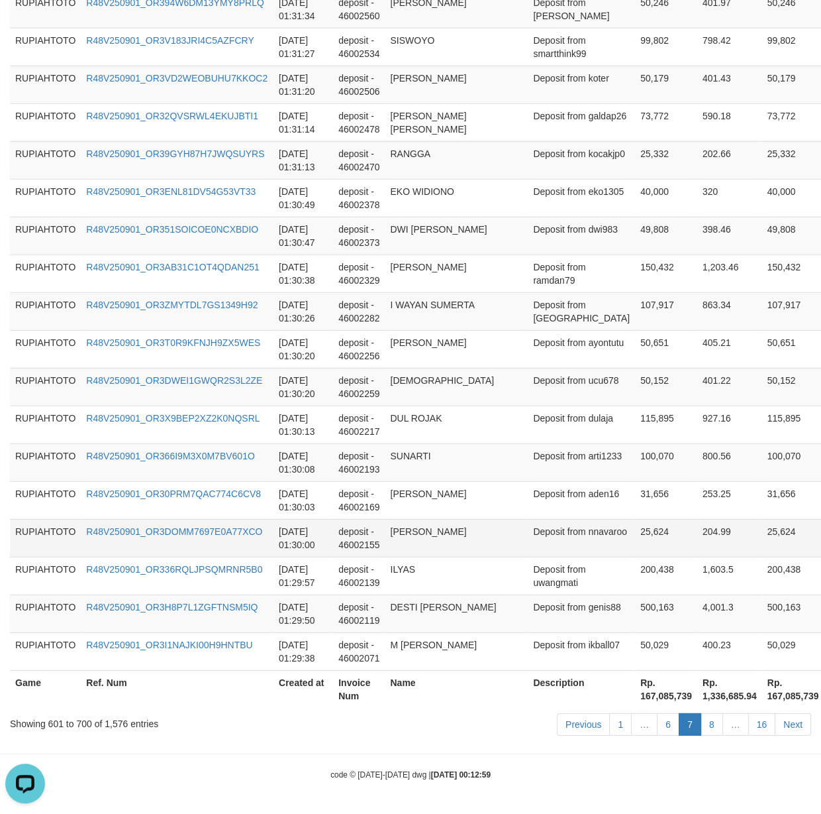
click at [304, 556] on tr "RUPIAHTOTO R48V250901_OR3DOMM7697E0A77XCO [DATE] 01:30:00 deposit - 46002155 [P…" at bounding box center [461, 538] width 903 height 38
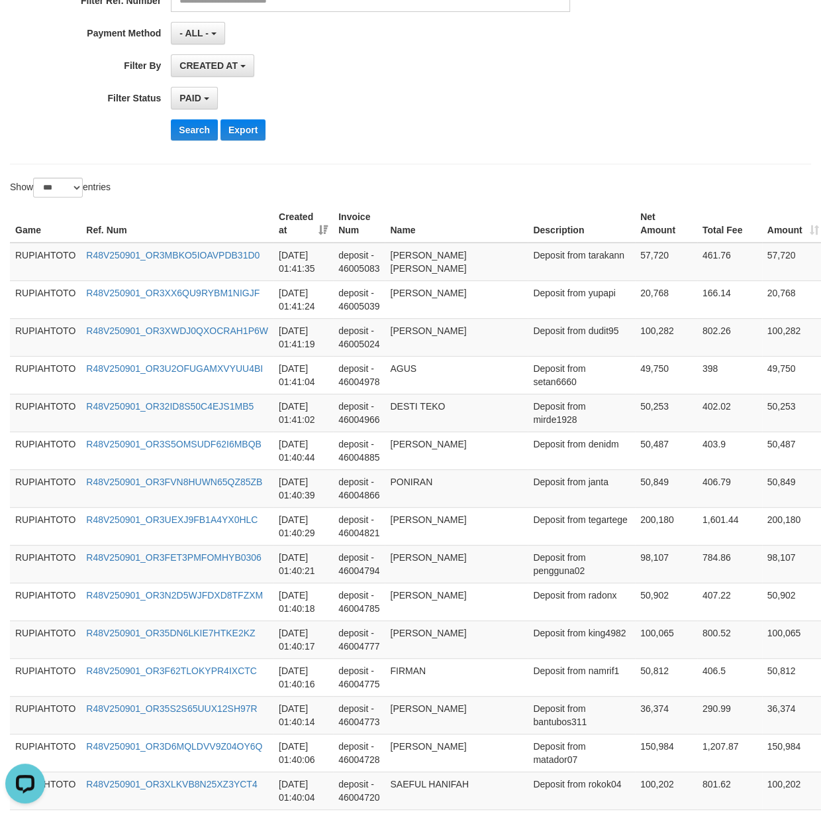
scroll to position [29, 0]
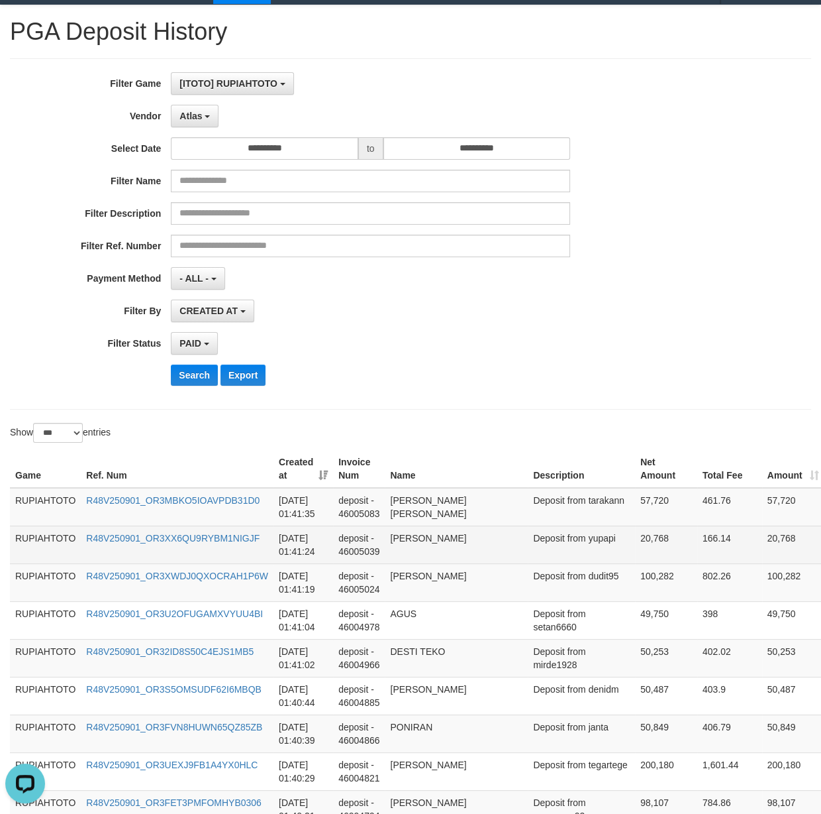
drag, startPoint x: 562, startPoint y: 670, endPoint x: 558, endPoint y: 530, distance: 139.8
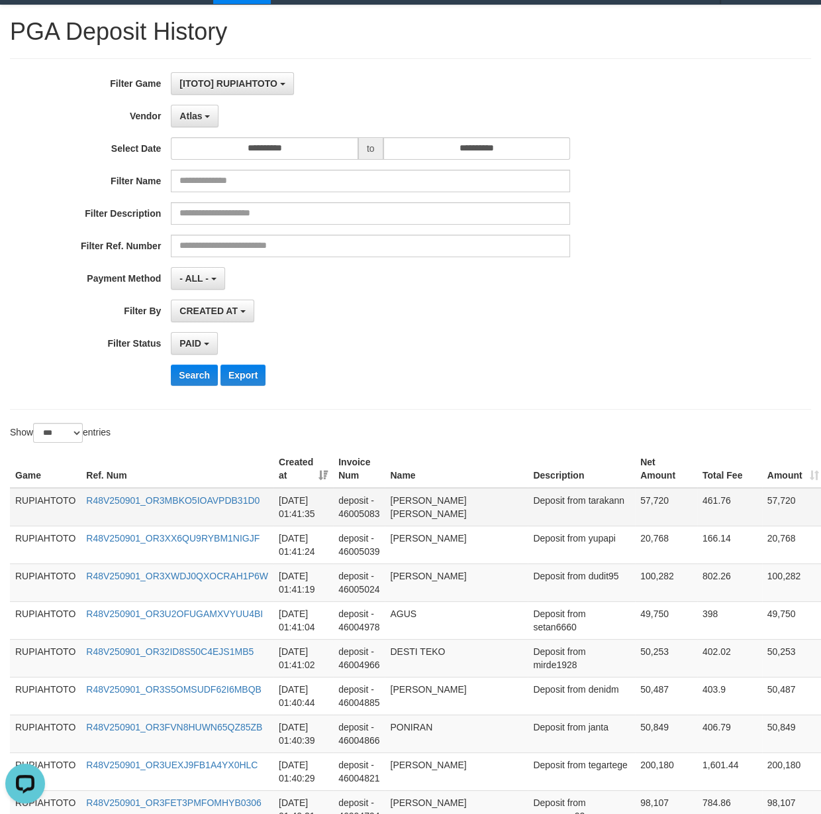
click at [556, 509] on td "Deposit from tarakann" at bounding box center [581, 507] width 107 height 38
click at [559, 517] on td "Deposit from tarakann" at bounding box center [581, 507] width 107 height 38
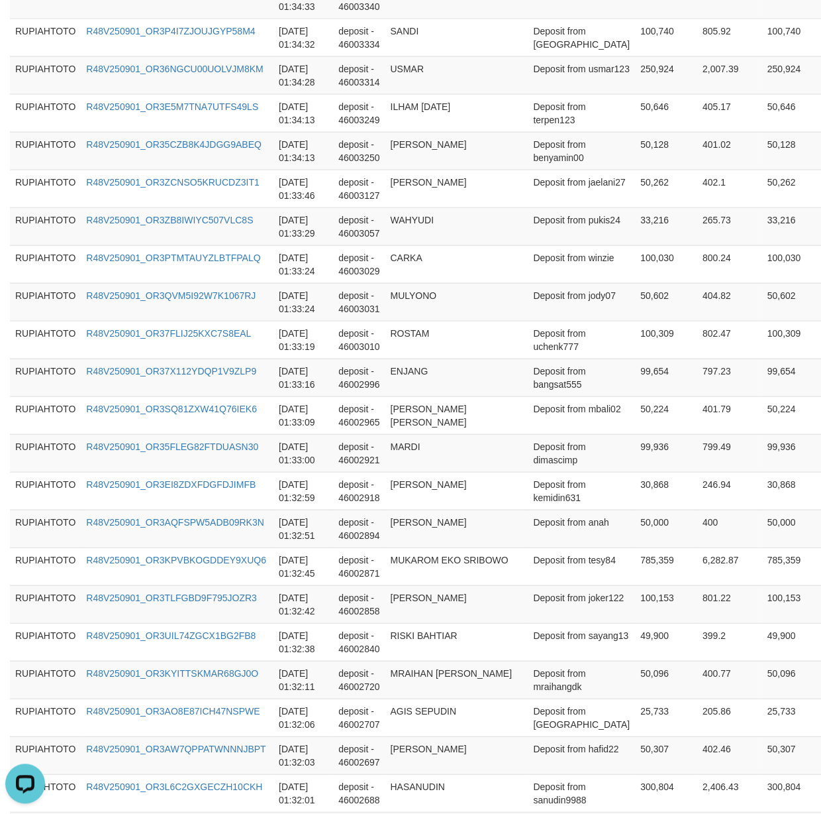
scroll to position [3655, 0]
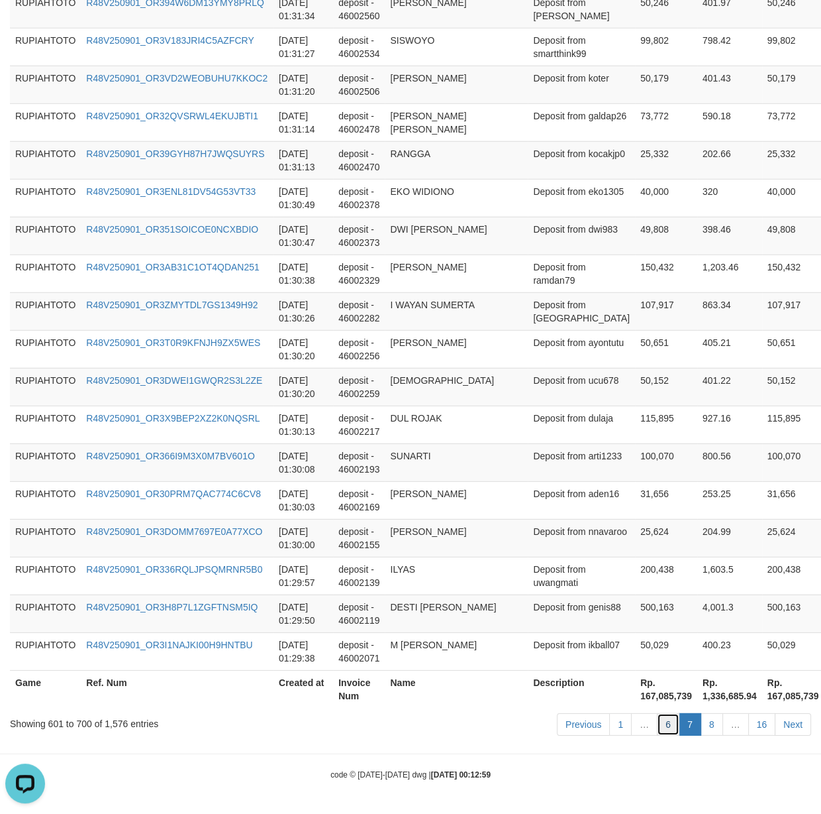
click at [675, 721] on link "6" at bounding box center [668, 724] width 23 height 23
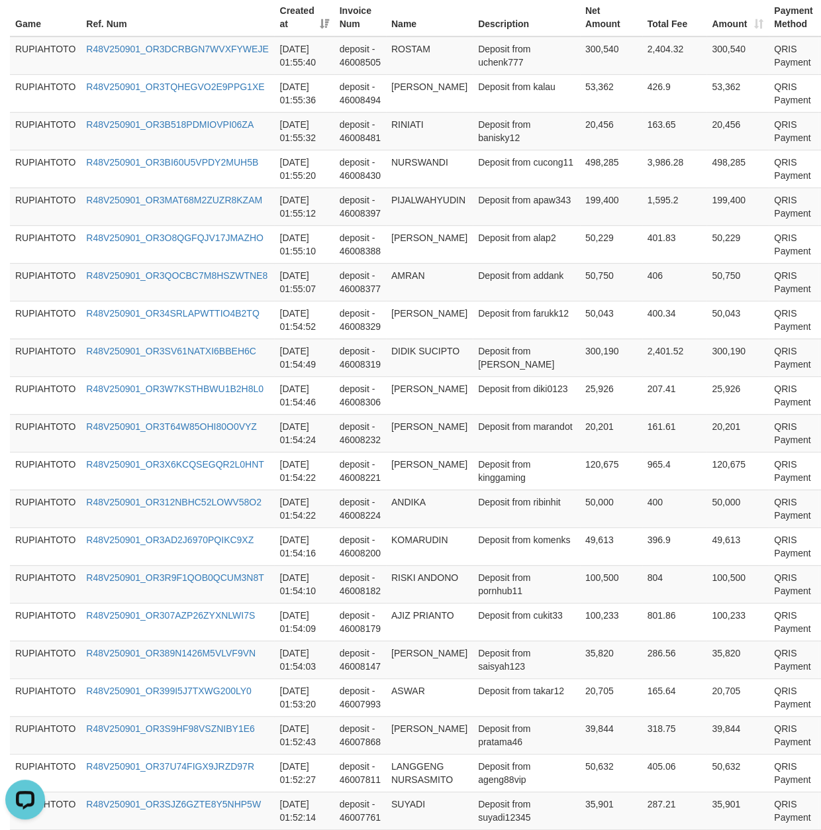
scroll to position [99, 0]
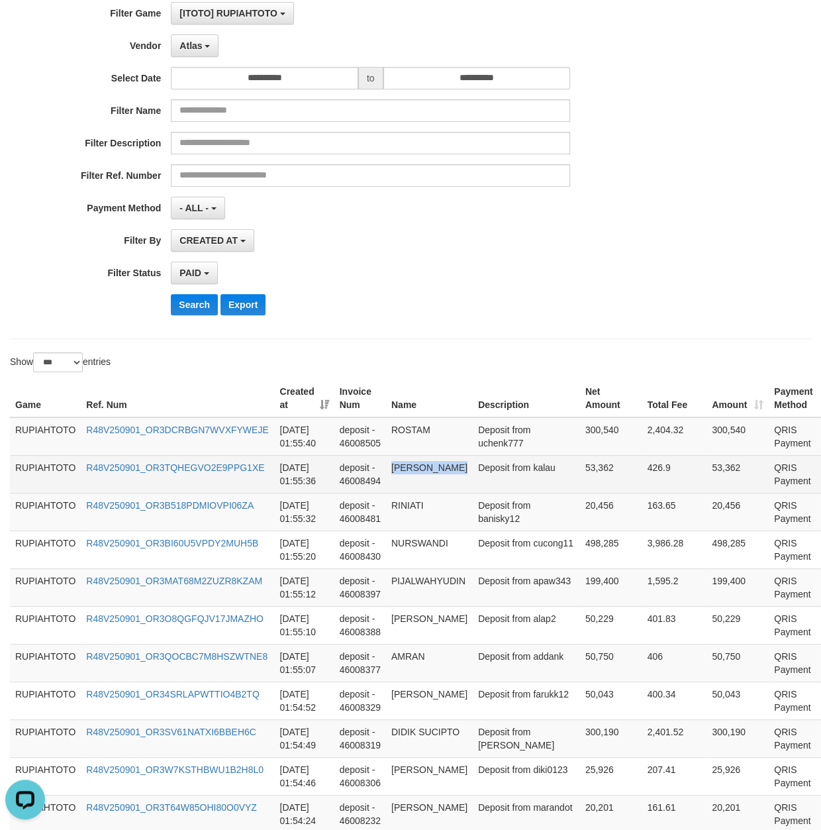
drag, startPoint x: 509, startPoint y: 326, endPoint x: 506, endPoint y: 474, distance: 147.8
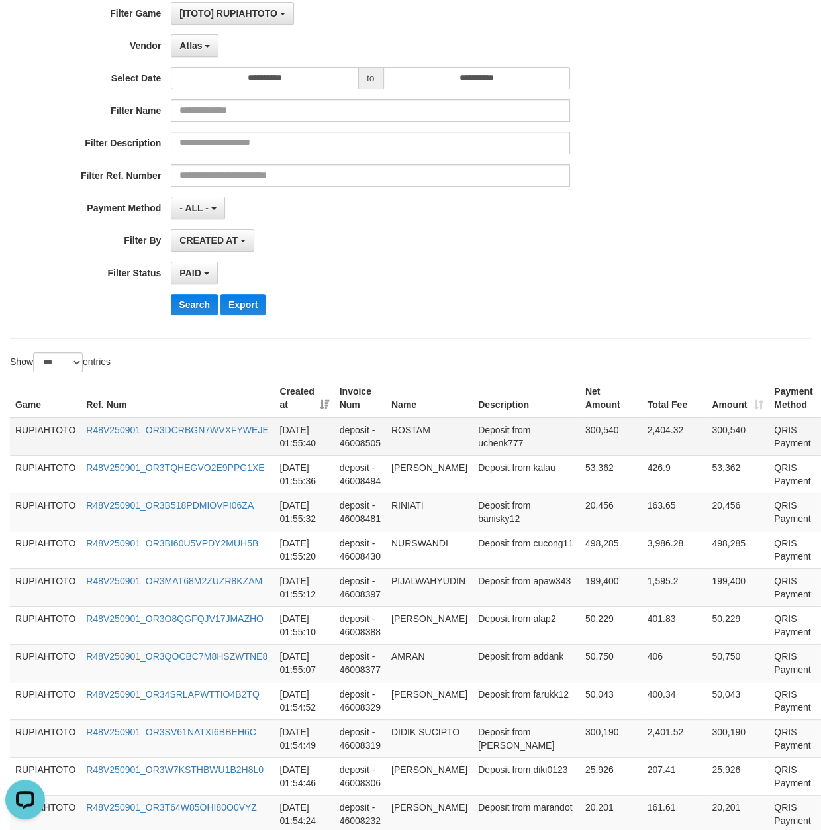
click at [513, 451] on td "Deposit from uchenk777" at bounding box center [526, 436] width 107 height 38
click at [513, 450] on td "Deposit from uchenk777" at bounding box center [526, 436] width 107 height 38
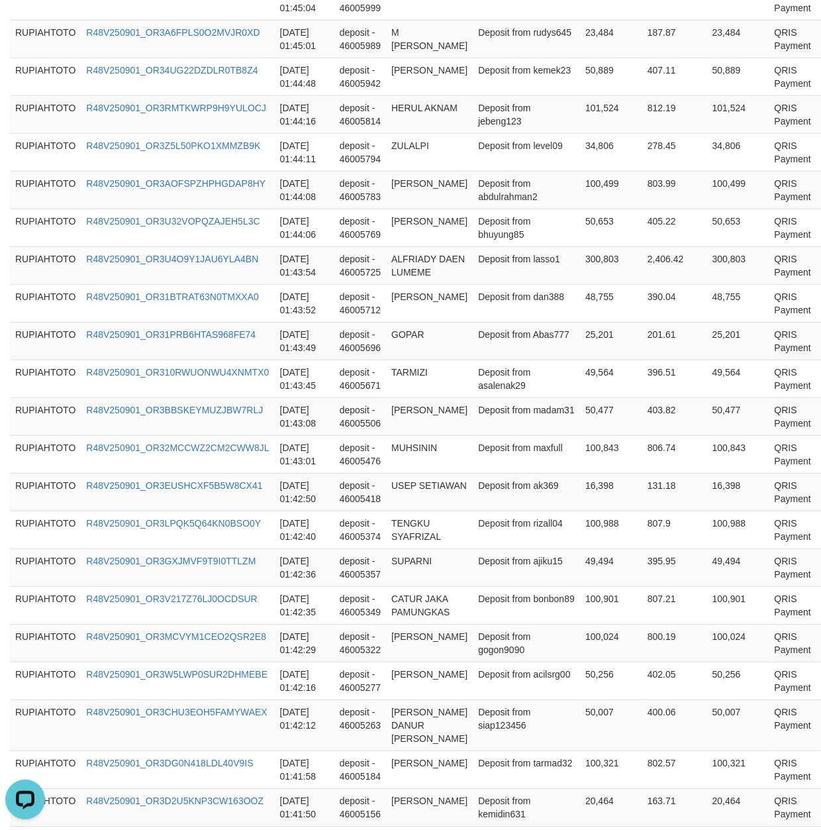
scroll to position [3693, 0]
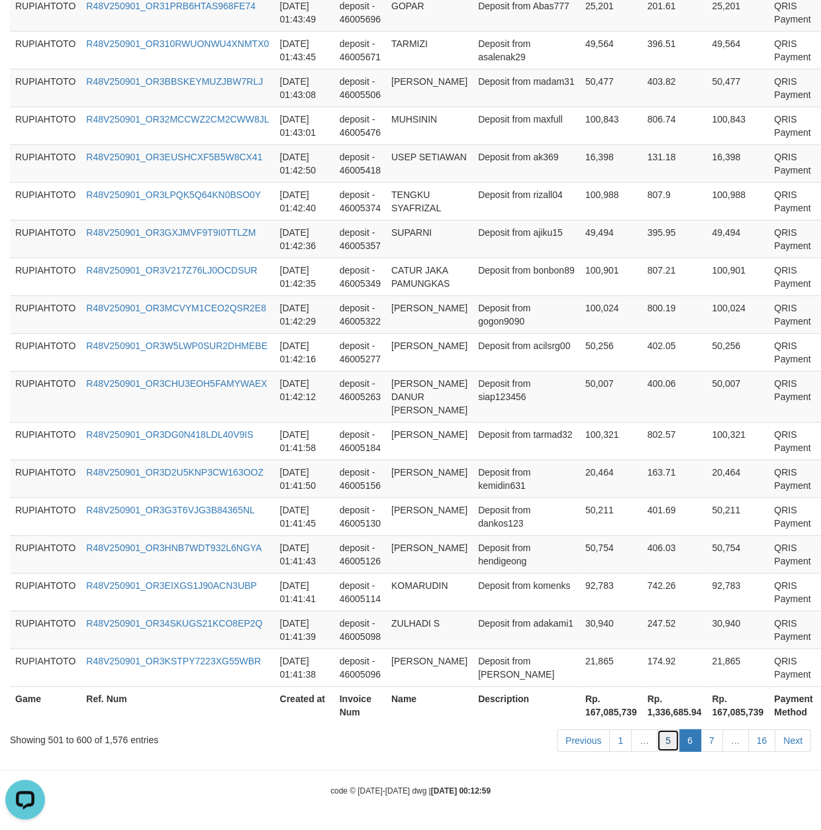
click at [664, 739] on link "5" at bounding box center [668, 740] width 23 height 23
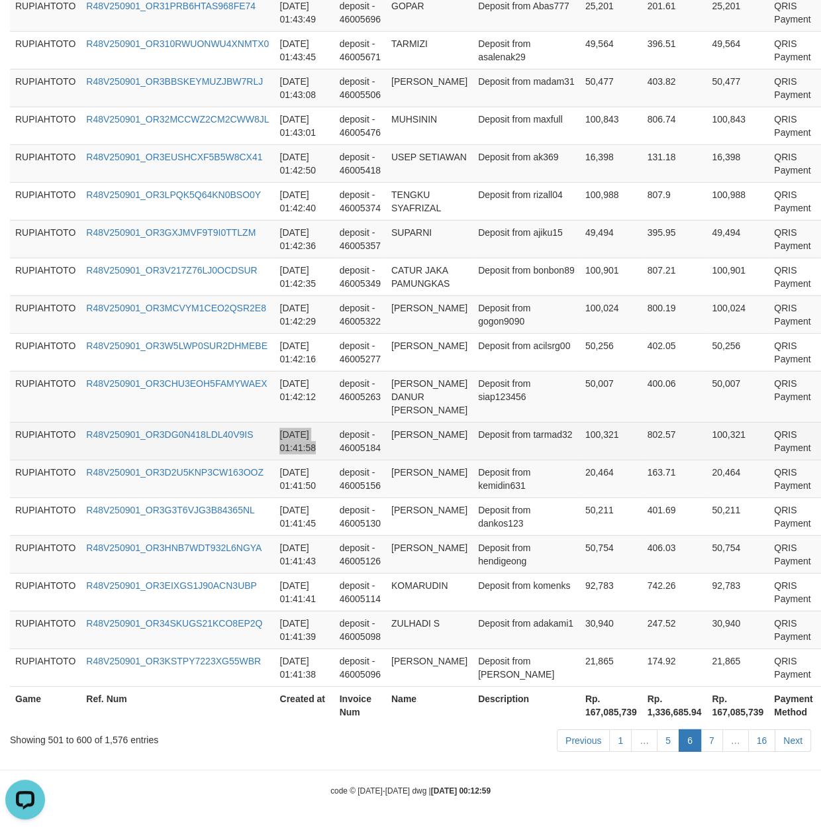
click at [348, 445] on tr "RUPIAHTOTO R48V250901_OR3DG0N418LDL40V9IS [DATE] 01:41:58 deposit - 46005184 [P…" at bounding box center [433, 441] width 847 height 38
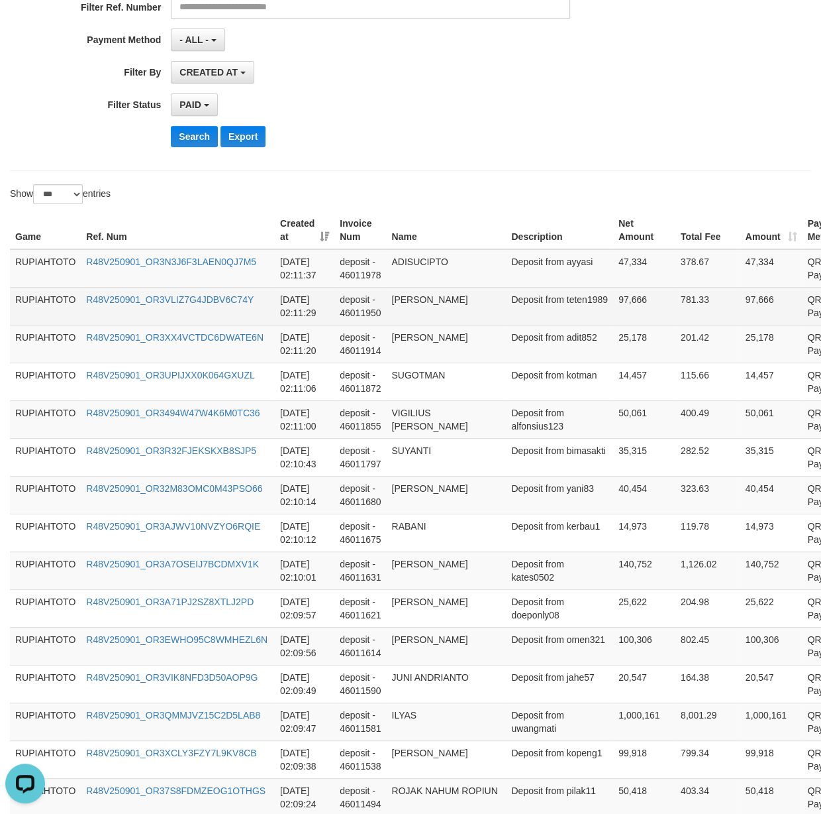
scroll to position [0, 0]
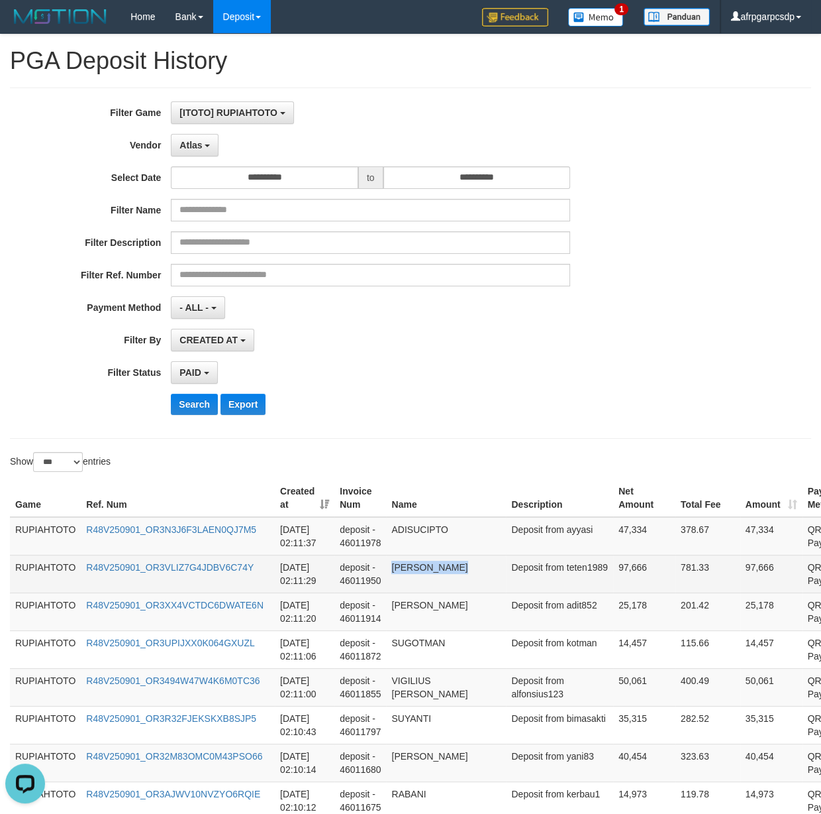
drag, startPoint x: 560, startPoint y: 659, endPoint x: 550, endPoint y: 577, distance: 82.8
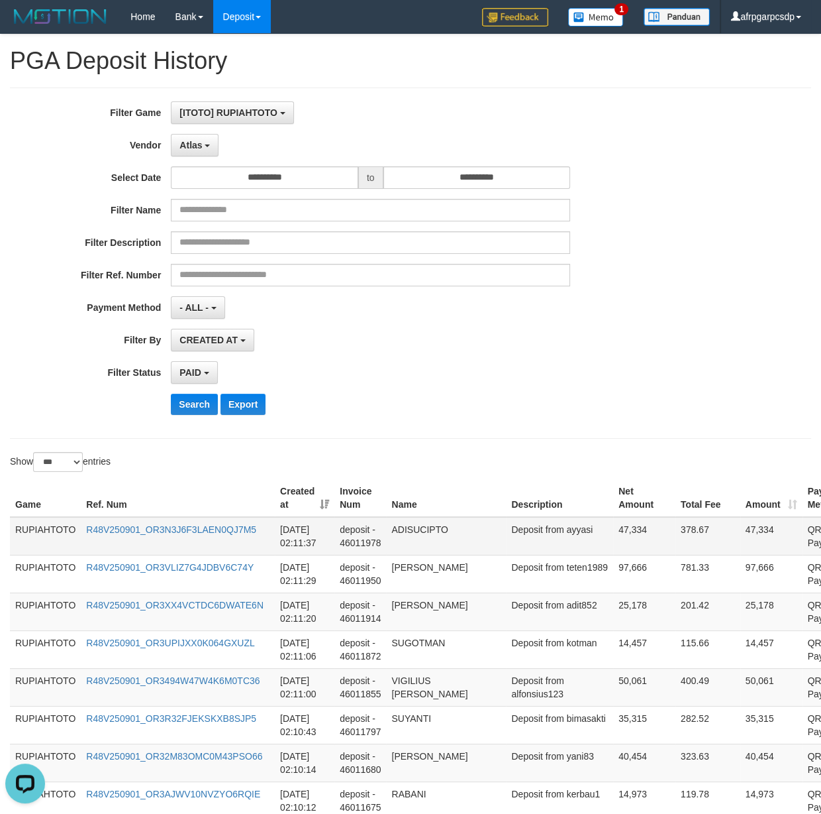
click at [528, 542] on td "Deposit from ayyasi" at bounding box center [559, 536] width 107 height 38
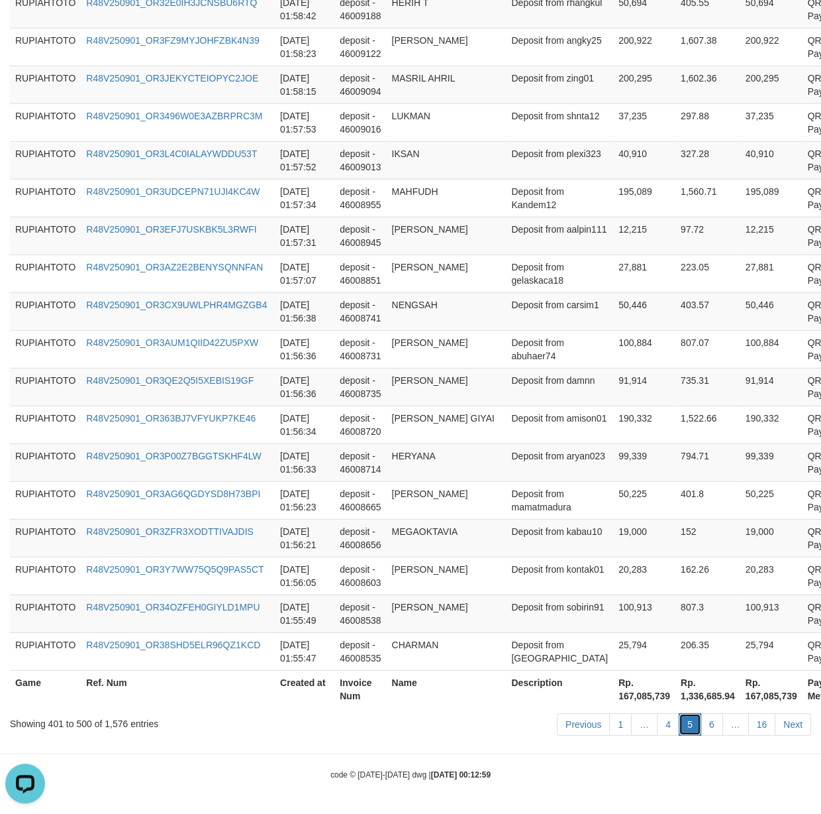
click at [680, 729] on link "5" at bounding box center [690, 724] width 23 height 23
click at [666, 725] on link "4" at bounding box center [668, 724] width 23 height 23
drag, startPoint x: 666, startPoint y: 725, endPoint x: 437, endPoint y: 719, distance: 229.3
click at [659, 723] on link "4" at bounding box center [668, 724] width 23 height 23
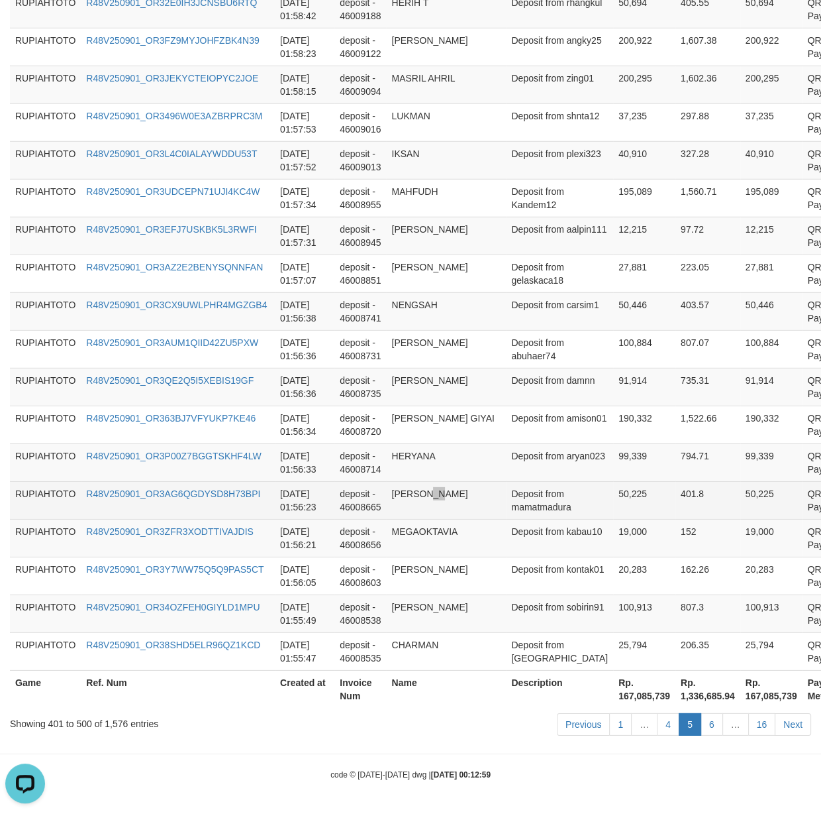
click at [506, 481] on td "[PERSON_NAME]" at bounding box center [446, 500] width 120 height 38
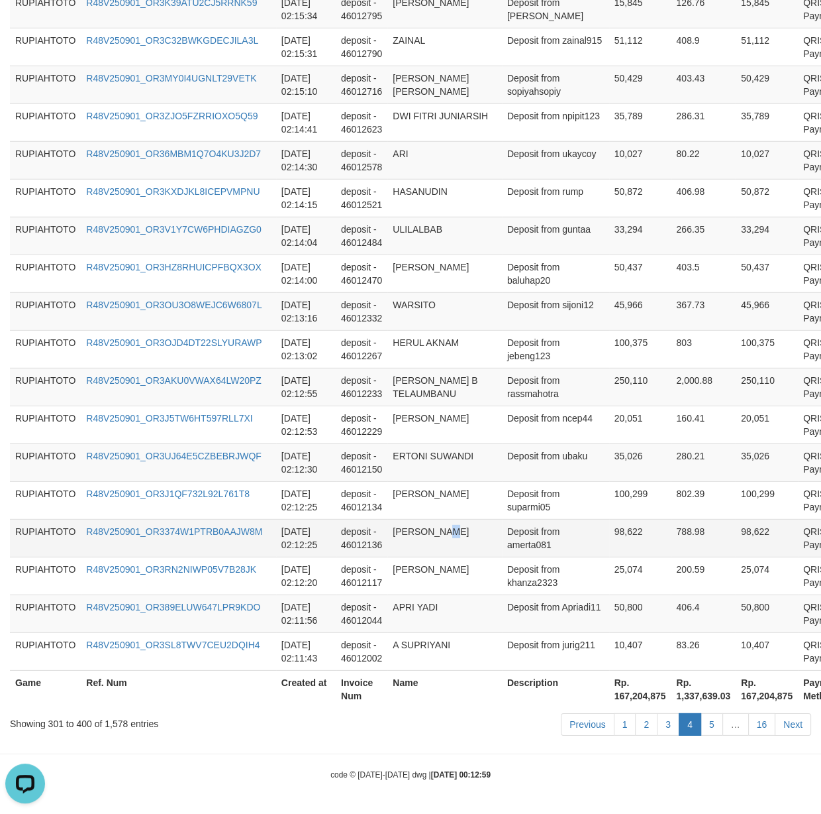
click at [467, 541] on td "[PERSON_NAME]" at bounding box center [445, 538] width 115 height 38
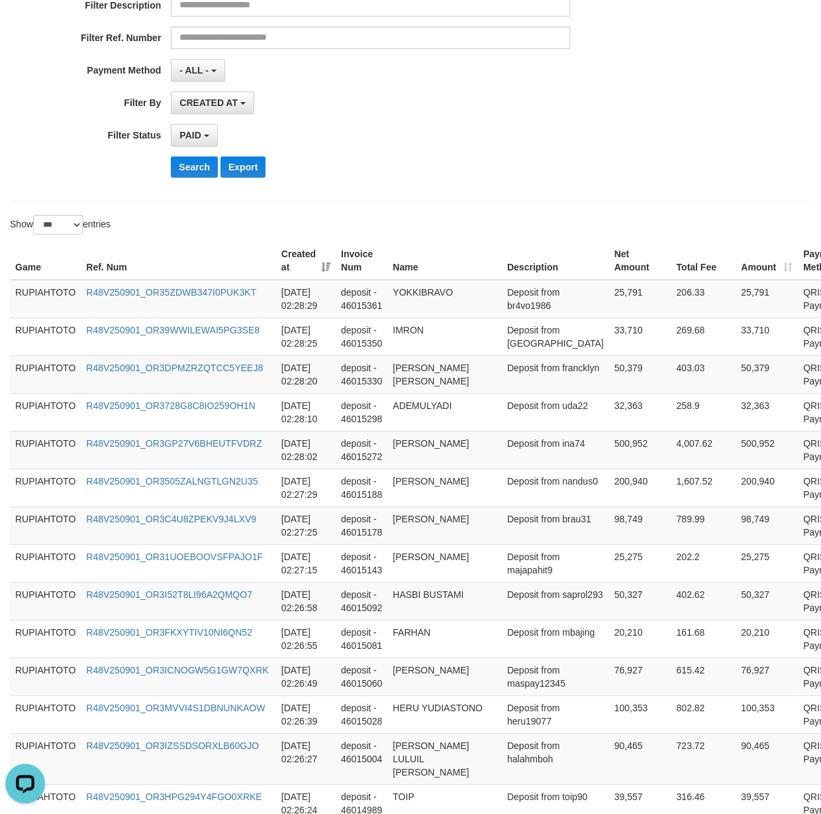
scroll to position [0, 0]
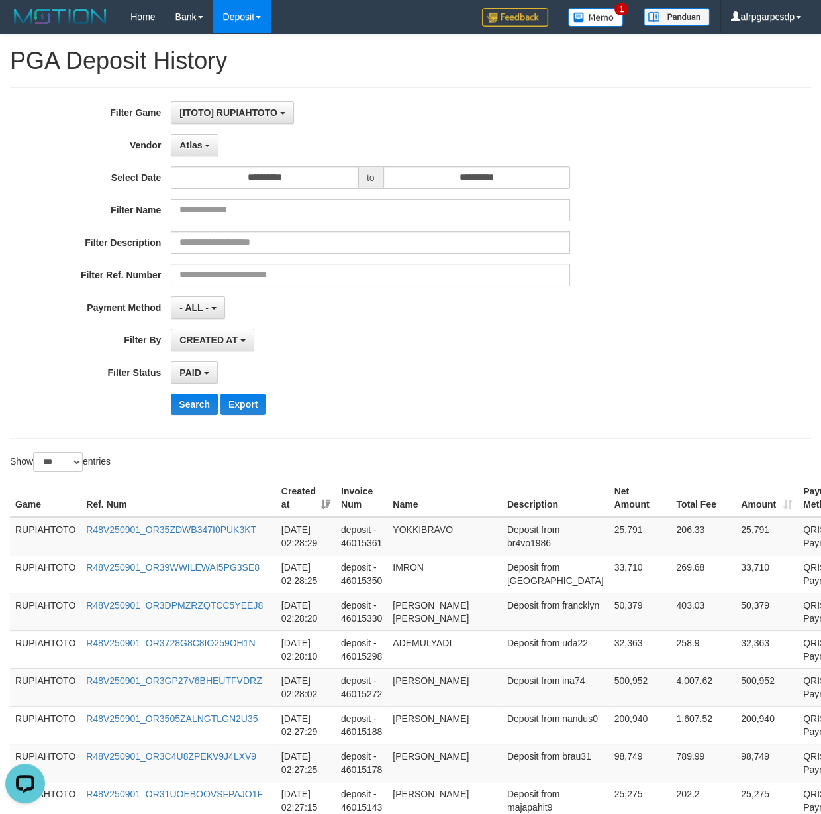
drag, startPoint x: 533, startPoint y: 647, endPoint x: 68, endPoint y: 429, distance: 513.3
click at [488, 626] on td "[PERSON_NAME] [PERSON_NAME]" at bounding box center [445, 611] width 115 height 38
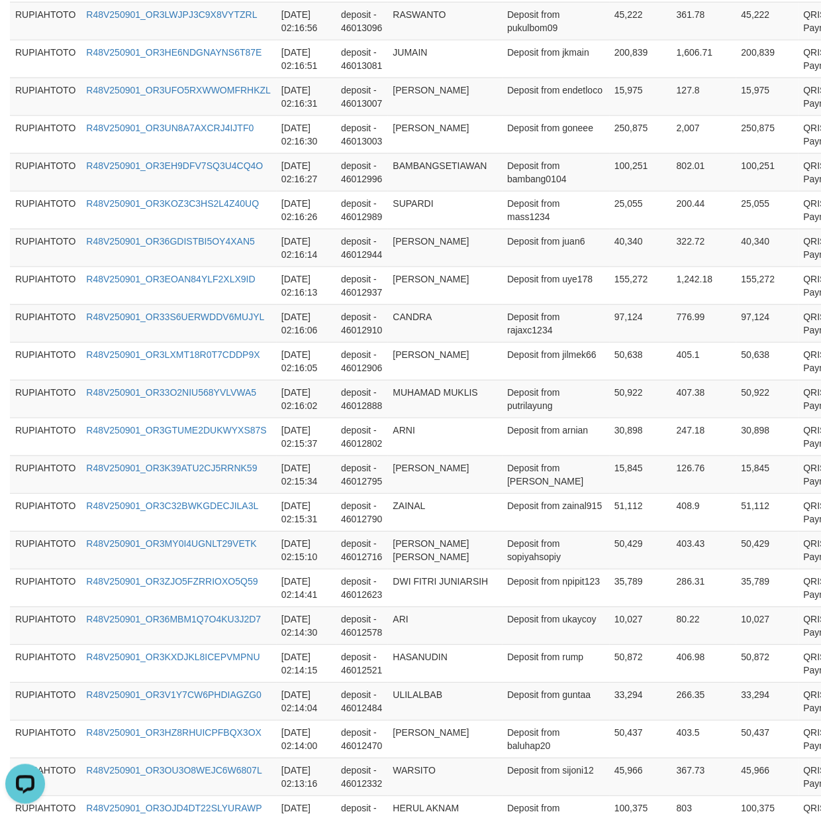
scroll to position [3655, 0]
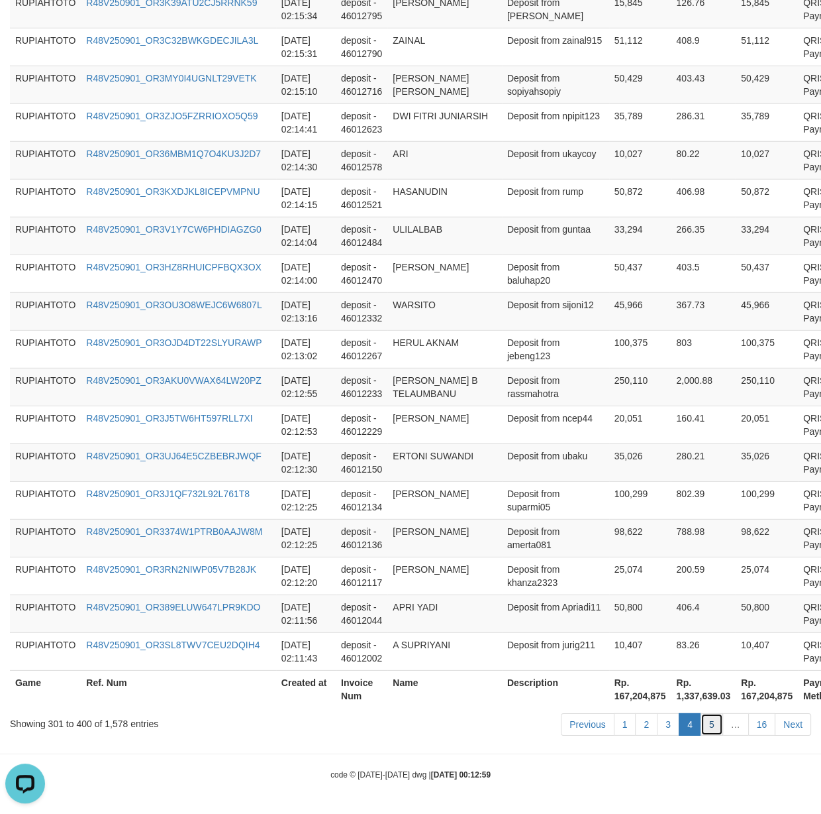
click at [708, 728] on link "5" at bounding box center [712, 724] width 23 height 23
drag, startPoint x: 708, startPoint y: 728, endPoint x: 63, endPoint y: 678, distance: 646.5
click at [705, 727] on link "5" at bounding box center [712, 724] width 23 height 23
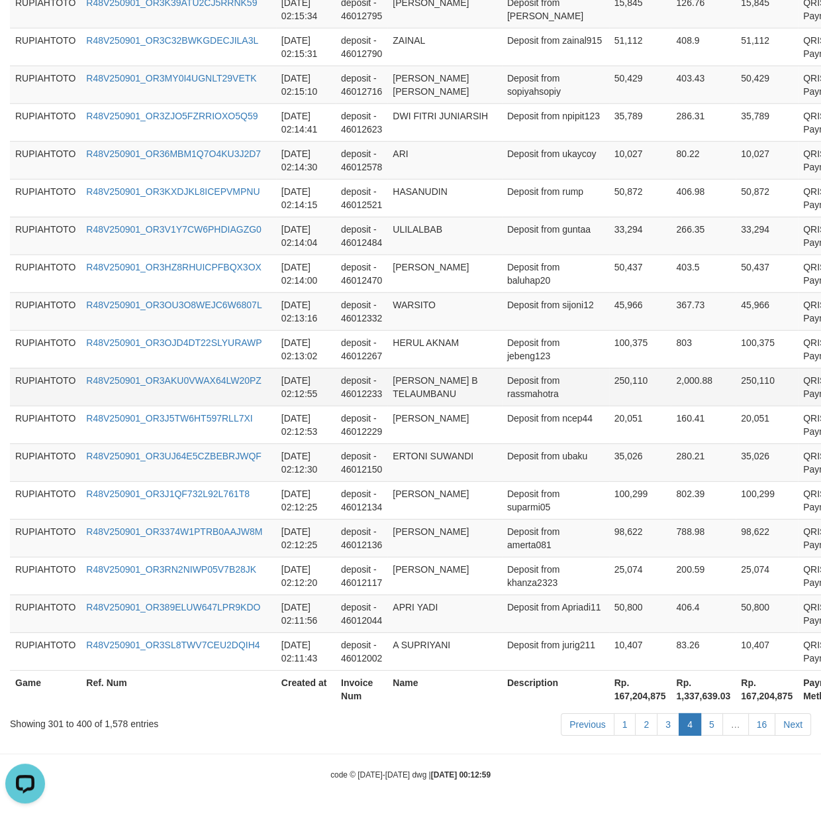
scroll to position [240, 0]
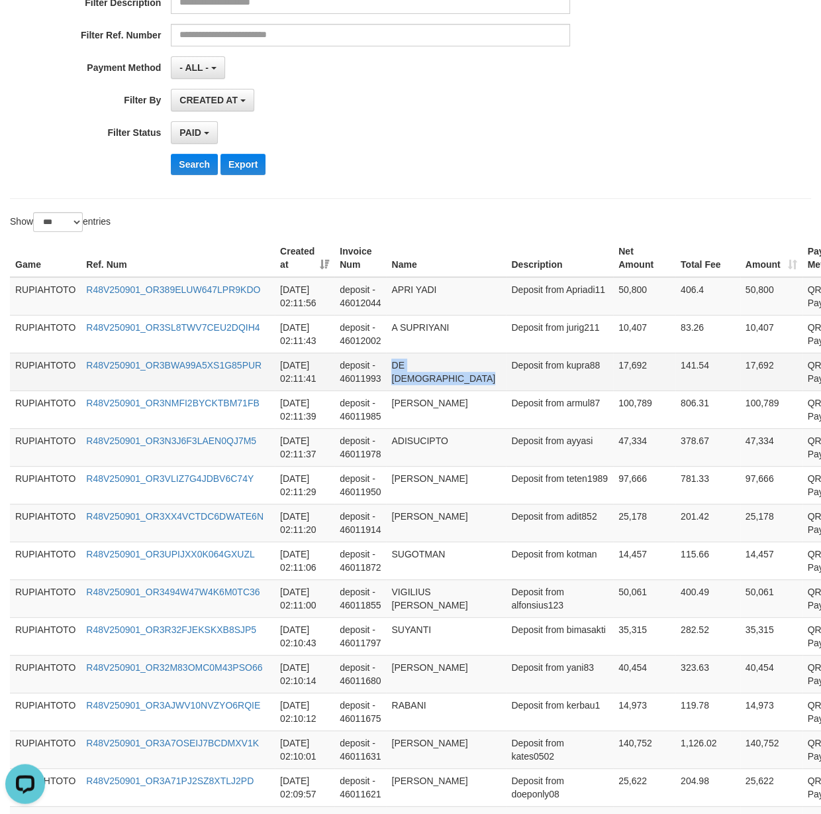
drag, startPoint x: 549, startPoint y: 403, endPoint x: 556, endPoint y: 375, distance: 29.4
click at [547, 588] on tr "RUPIAHTOTO R48V250901_OR3494W47W4K6M0TC36 [DATE] 02:11:00 deposit - 46011855 [P…" at bounding box center [450, 598] width 881 height 38
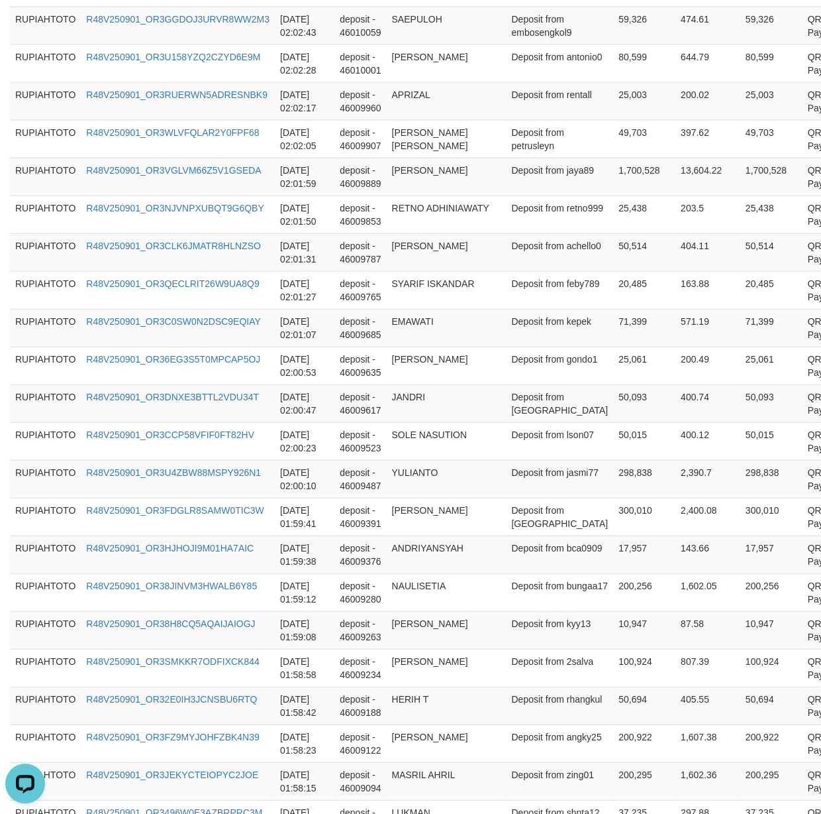
scroll to position [3655, 0]
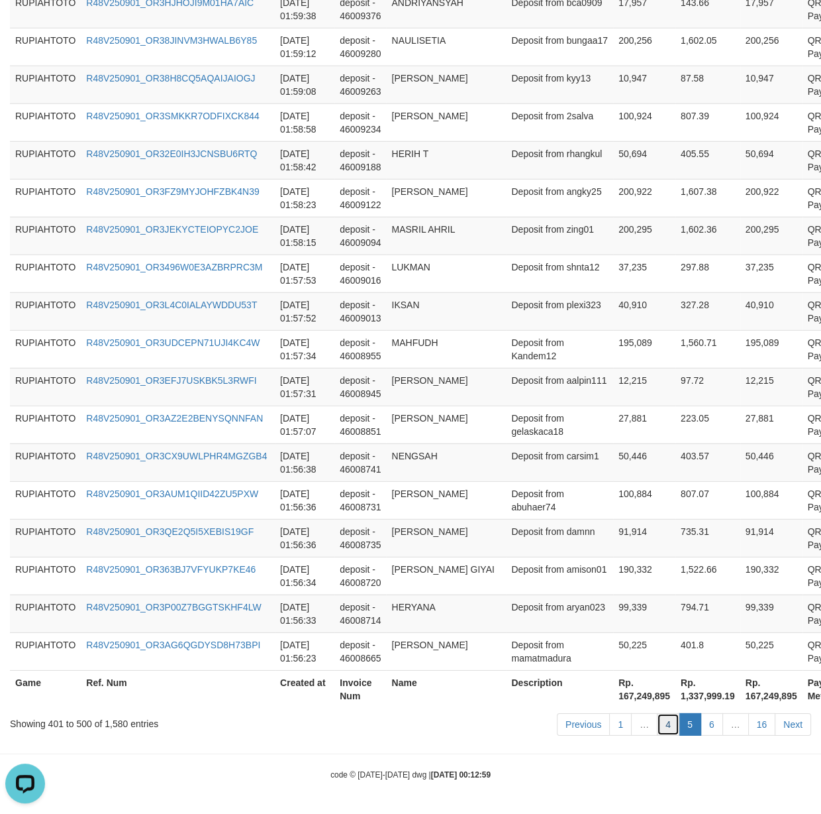
click at [664, 723] on link "4" at bounding box center [668, 724] width 23 height 23
click at [480, 455] on td "NENGSAH" at bounding box center [446, 462] width 120 height 38
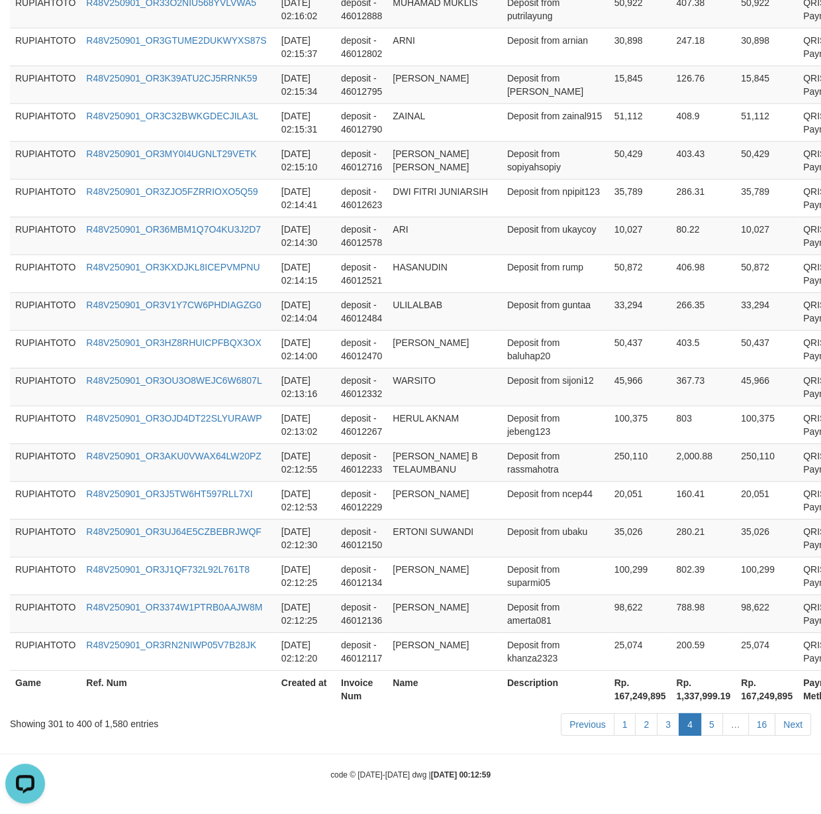
scroll to position [202, 0]
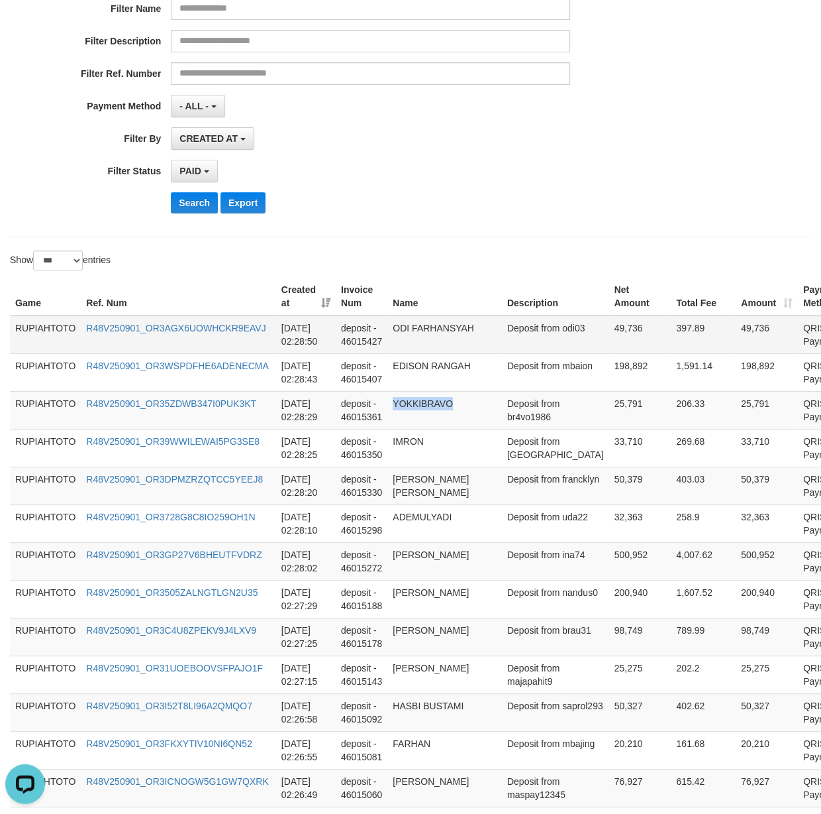
drag, startPoint x: 529, startPoint y: 410, endPoint x: 527, endPoint y: 341, distance: 68.9
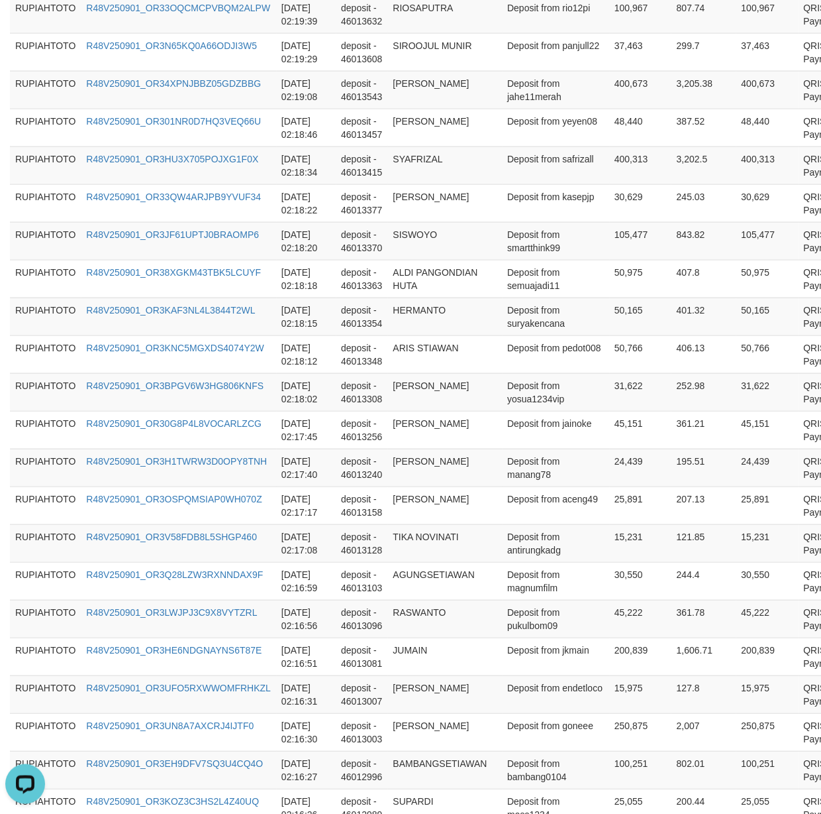
scroll to position [3655, 0]
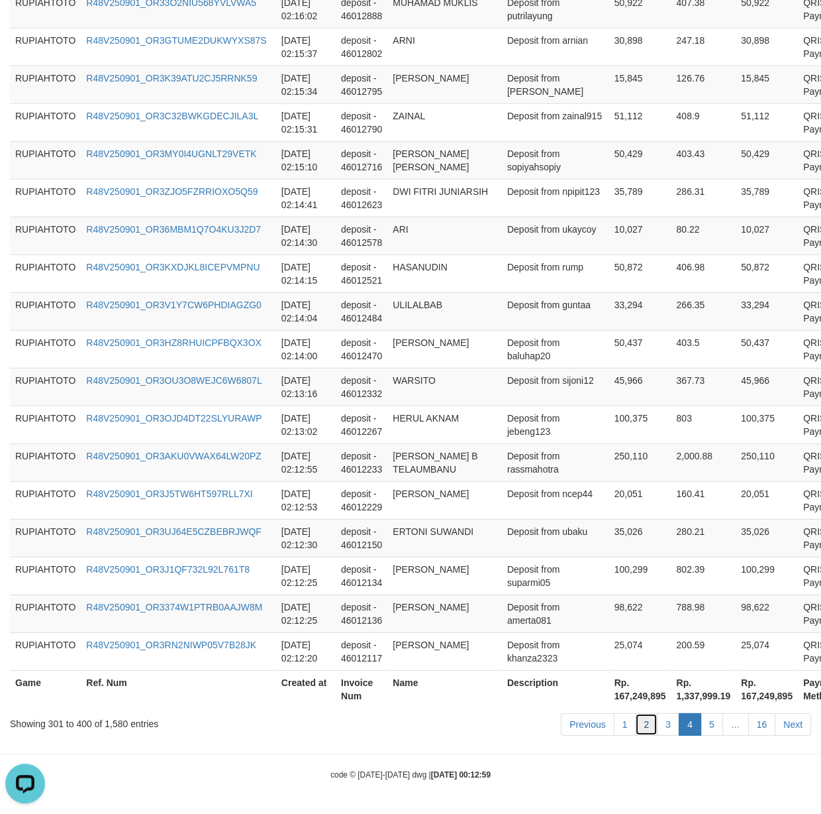
click at [651, 729] on link "2" at bounding box center [646, 724] width 23 height 23
click at [656, 729] on ul "Previous 1 2 3 4 5 … 16 Next" at bounding box center [686, 724] width 250 height 23
click at [664, 729] on link "3" at bounding box center [668, 724] width 23 height 23
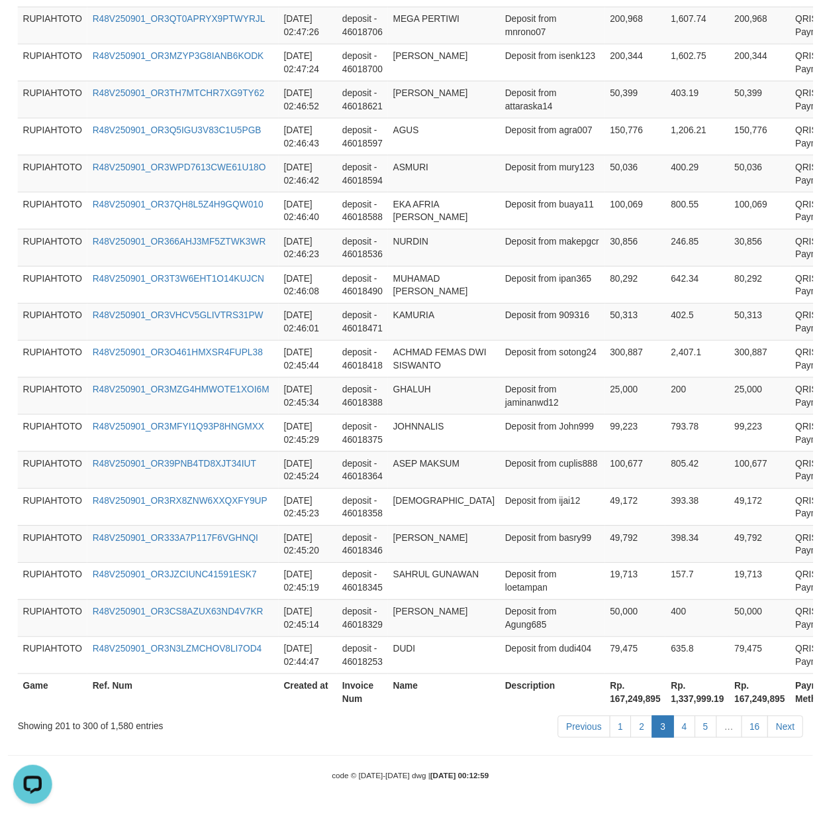
scroll to position [3666, 0]
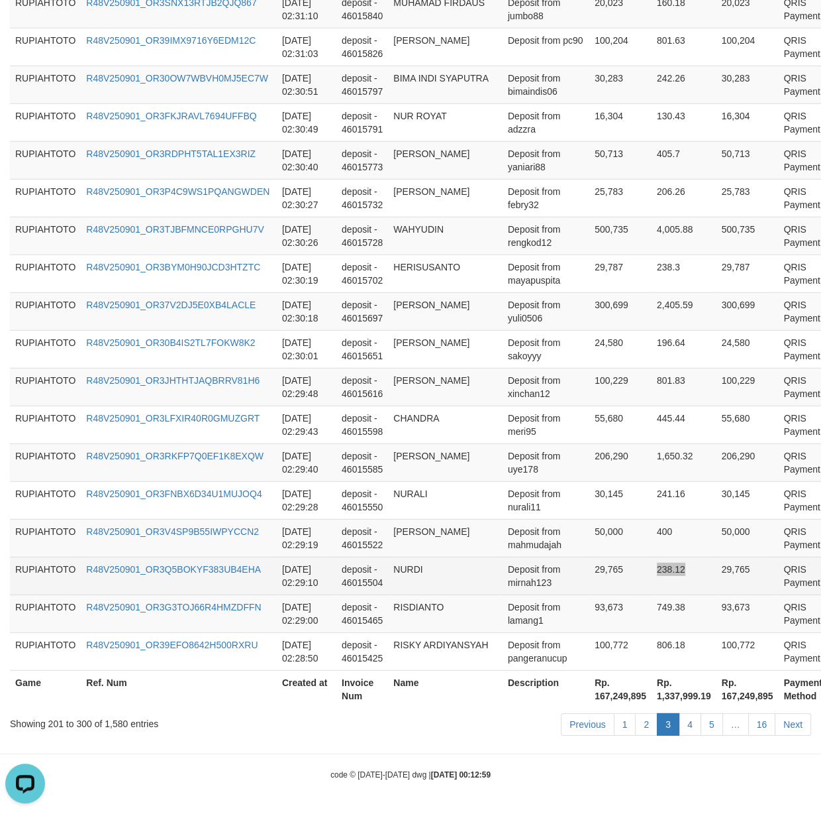
drag, startPoint x: 718, startPoint y: 578, endPoint x: 688, endPoint y: 578, distance: 29.8
click at [705, 577] on tr "RUPIAHTOTO R48V250901_OR3Q5BOKYF383UB4EHA [DATE] 02:29:10 deposit - 46015504 [P…" at bounding box center [438, 575] width 857 height 38
click at [385, 556] on tr "RUPIAHTOTO R48V250901_OR3V4SP9B55IWPYCCN2 [DATE] 02:29:19 deposit - 46015522 [P…" at bounding box center [438, 538] width 857 height 38
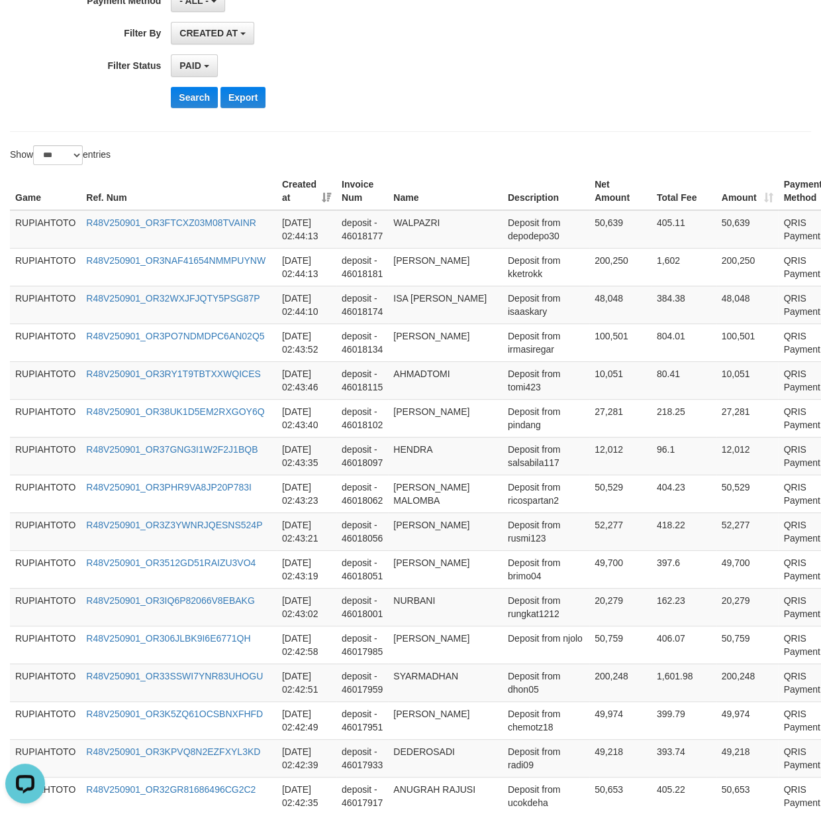
scroll to position [0, 0]
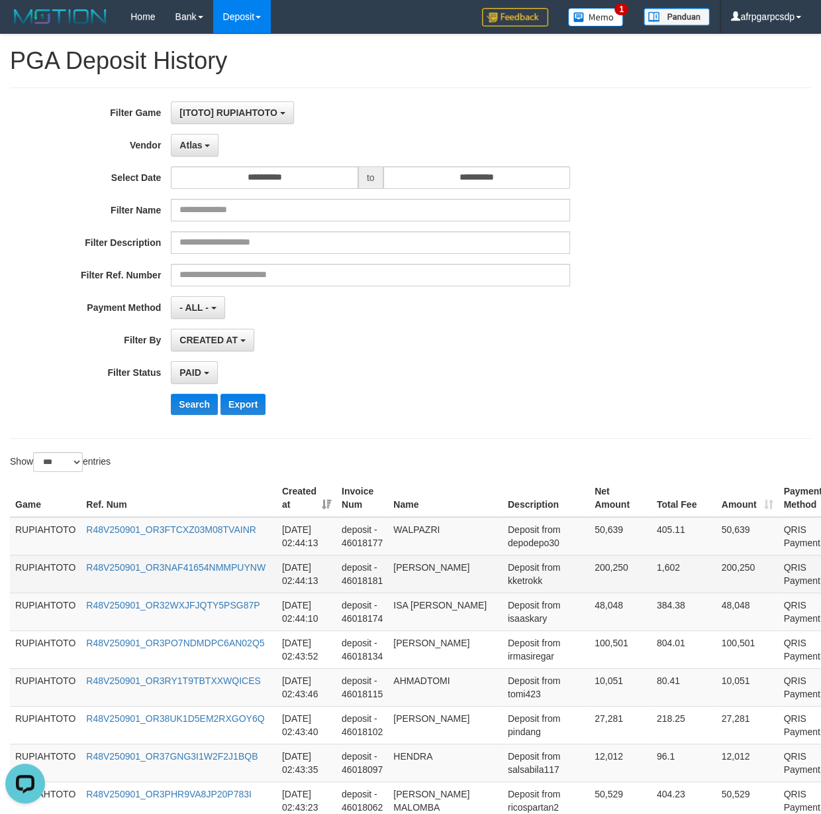
drag, startPoint x: 500, startPoint y: 657, endPoint x: 517, endPoint y: 566, distance: 92.9
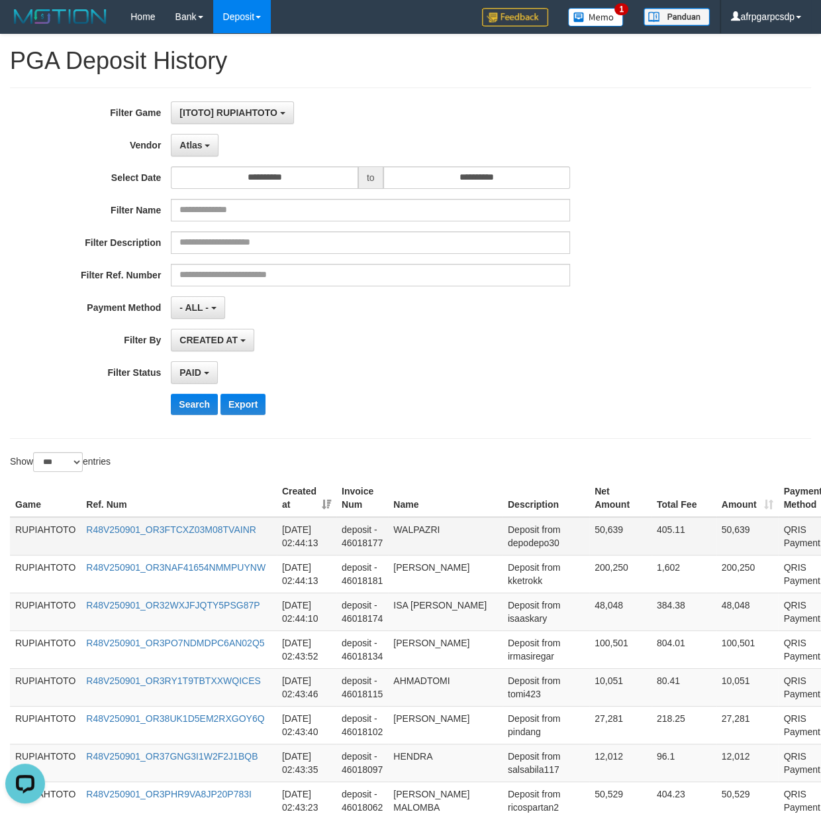
click at [512, 552] on td "Deposit from depodepo30" at bounding box center [546, 536] width 87 height 38
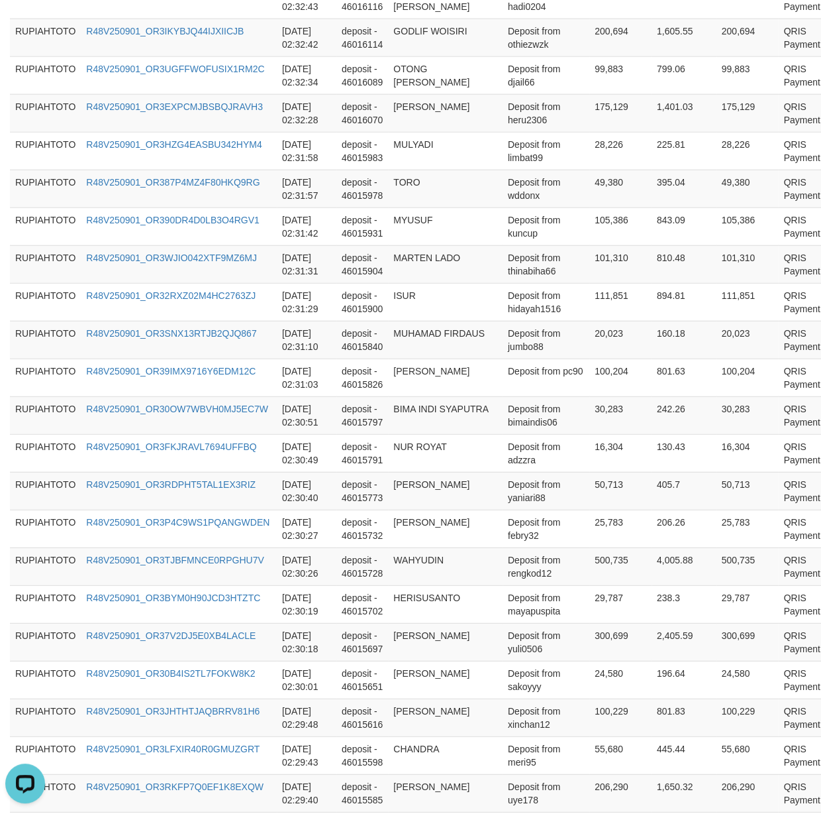
scroll to position [3682, 0]
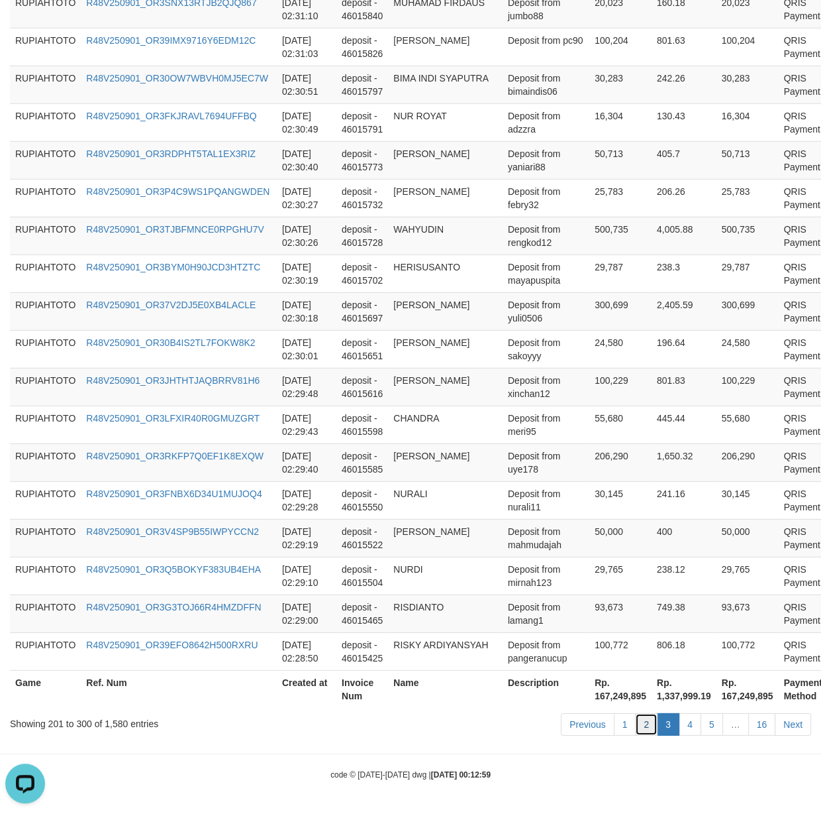
click at [643, 727] on link "2" at bounding box center [646, 724] width 23 height 23
click at [643, 723] on link "2" at bounding box center [646, 724] width 23 height 23
click at [462, 539] on td "[PERSON_NAME]" at bounding box center [445, 538] width 115 height 38
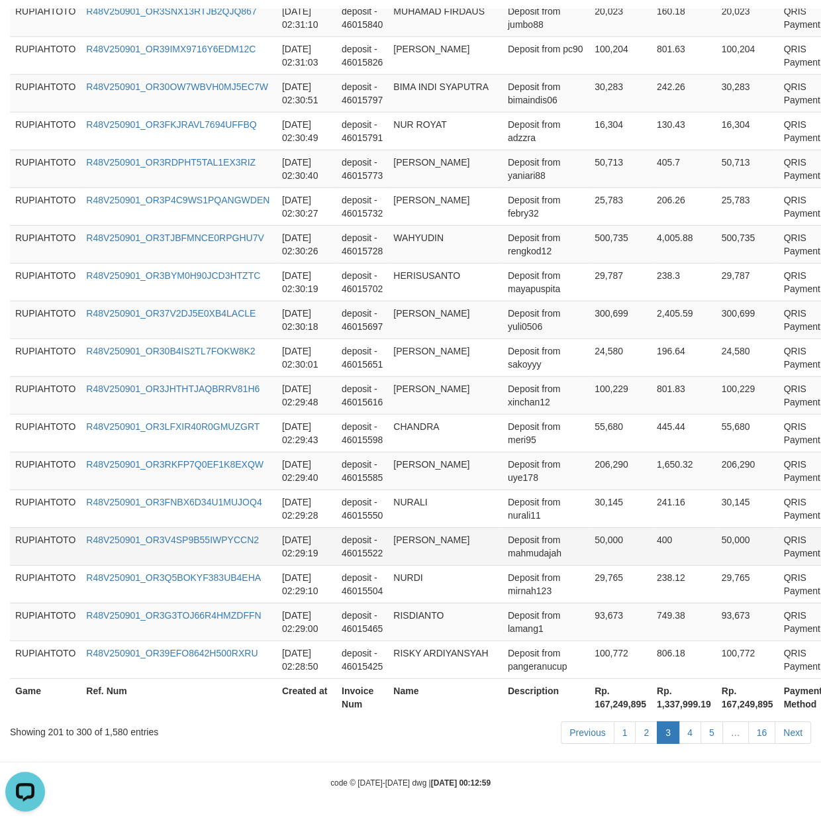
scroll to position [3706, 0]
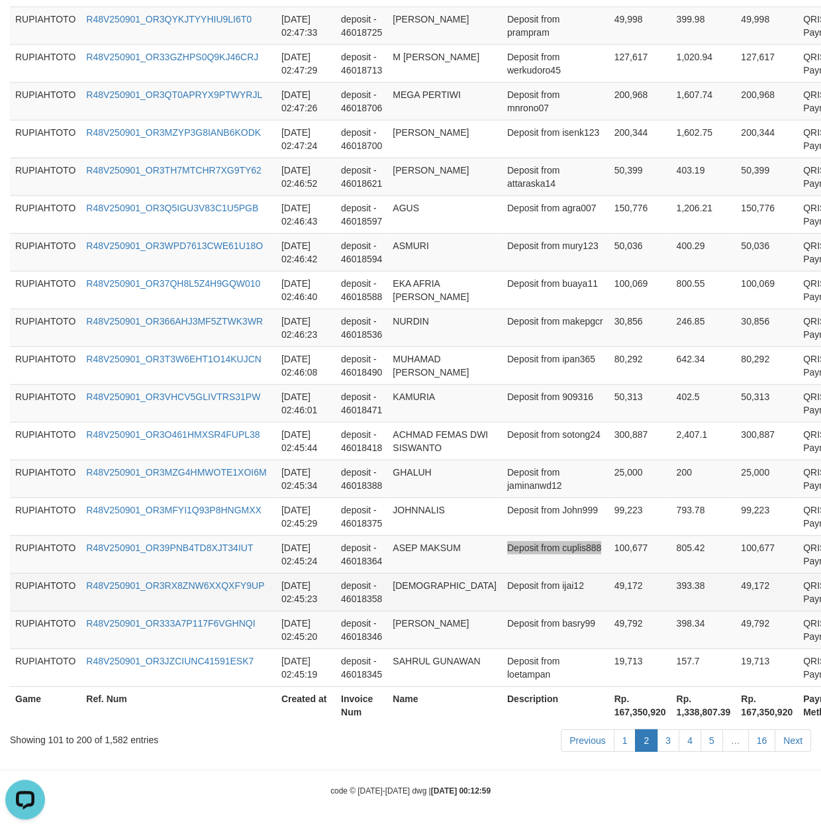
click at [562, 570] on tr "RUPIAHTOTO R48V250901_OR39PNB4TD8XJT34IUT [DATE] 02:45:24 deposit - 46018364 AS…" at bounding box center [448, 554] width 876 height 38
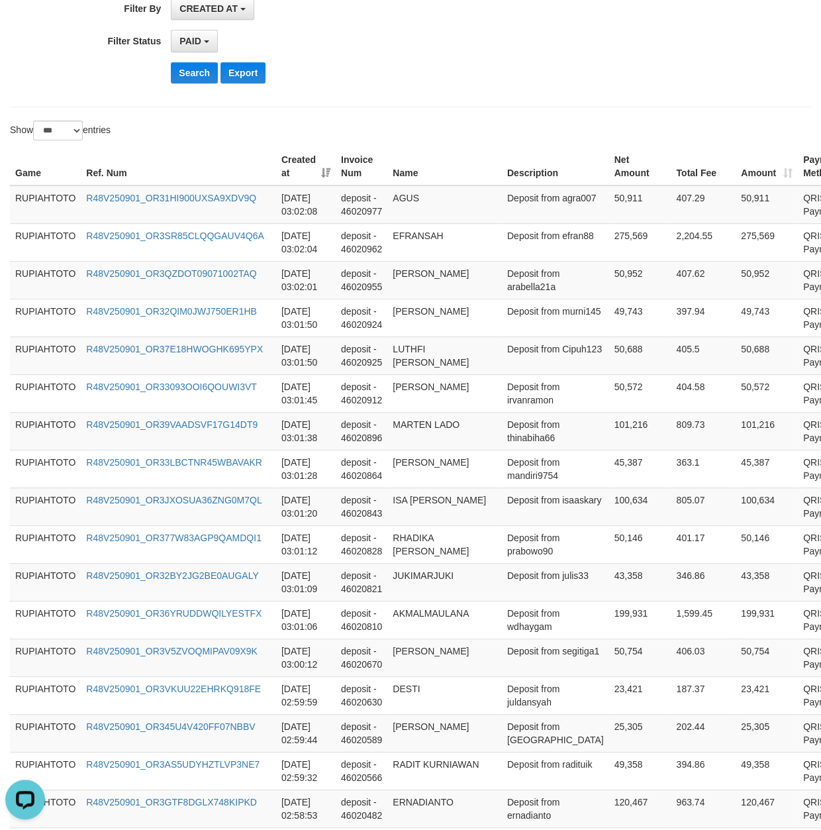
scroll to position [0, 0]
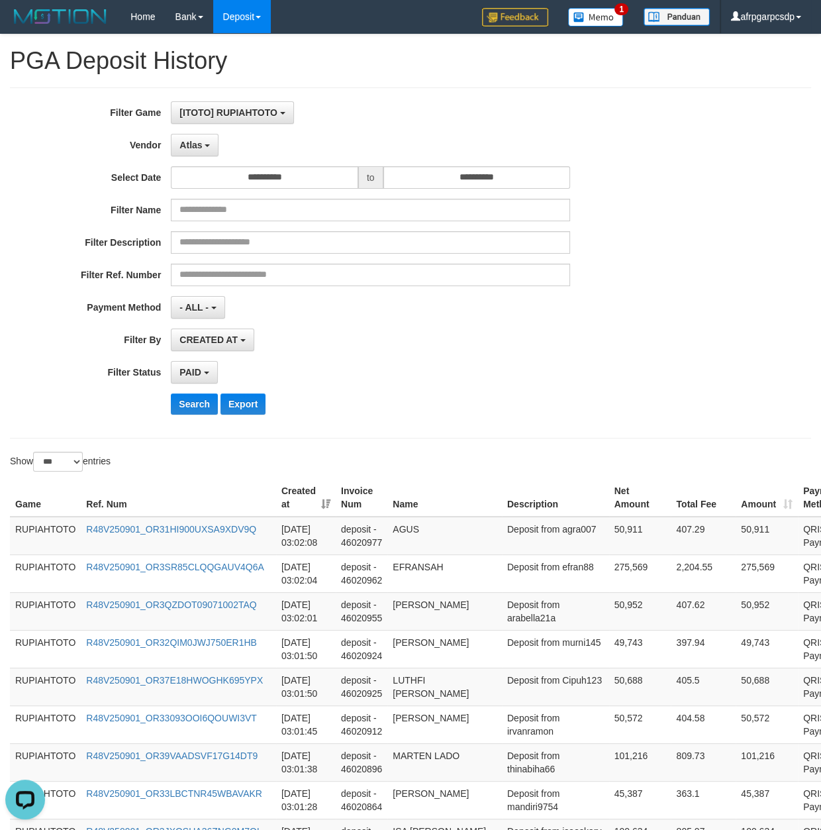
drag, startPoint x: 523, startPoint y: 591, endPoint x: 318, endPoint y: 486, distance: 230.5
click at [609, 781] on td "101,216" at bounding box center [640, 762] width 62 height 38
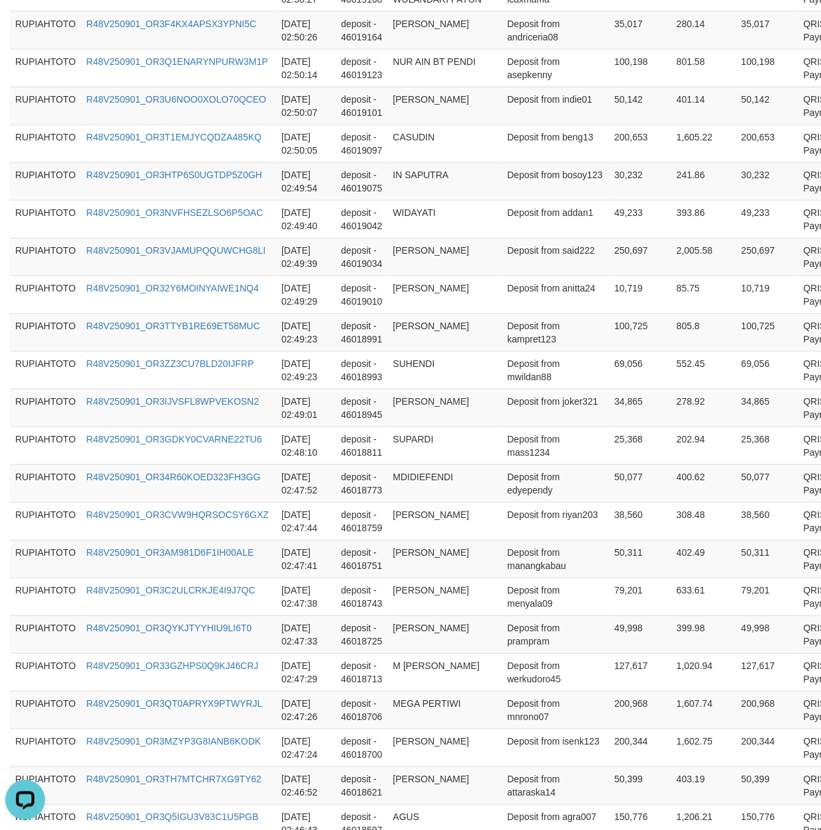
scroll to position [3706, 0]
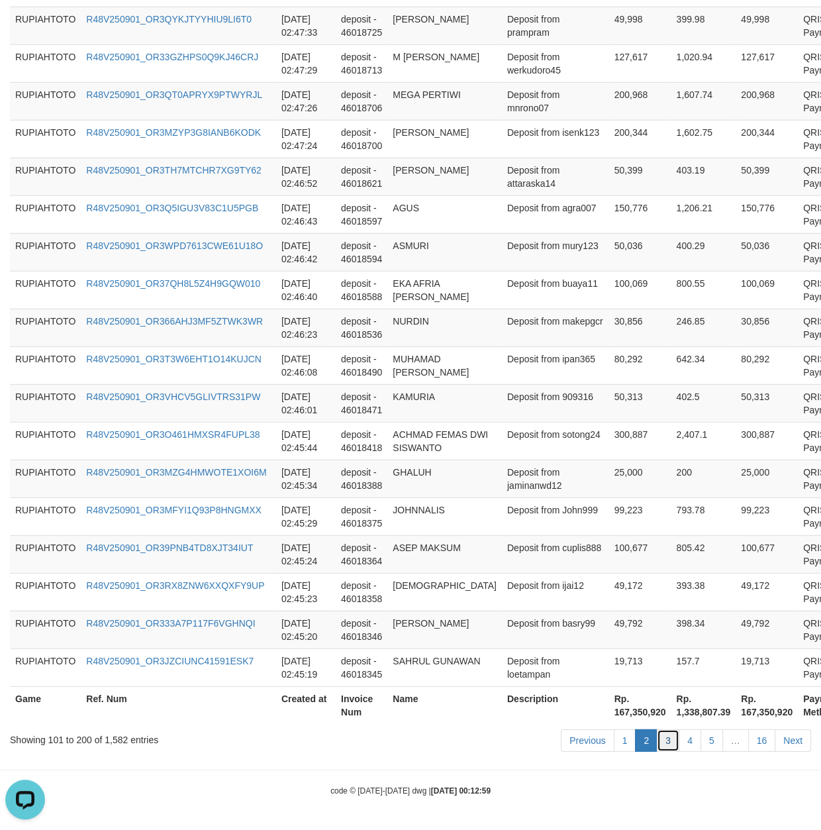
click at [659, 743] on link "3" at bounding box center [668, 740] width 23 height 23
click at [661, 745] on link "3" at bounding box center [668, 740] width 23 height 23
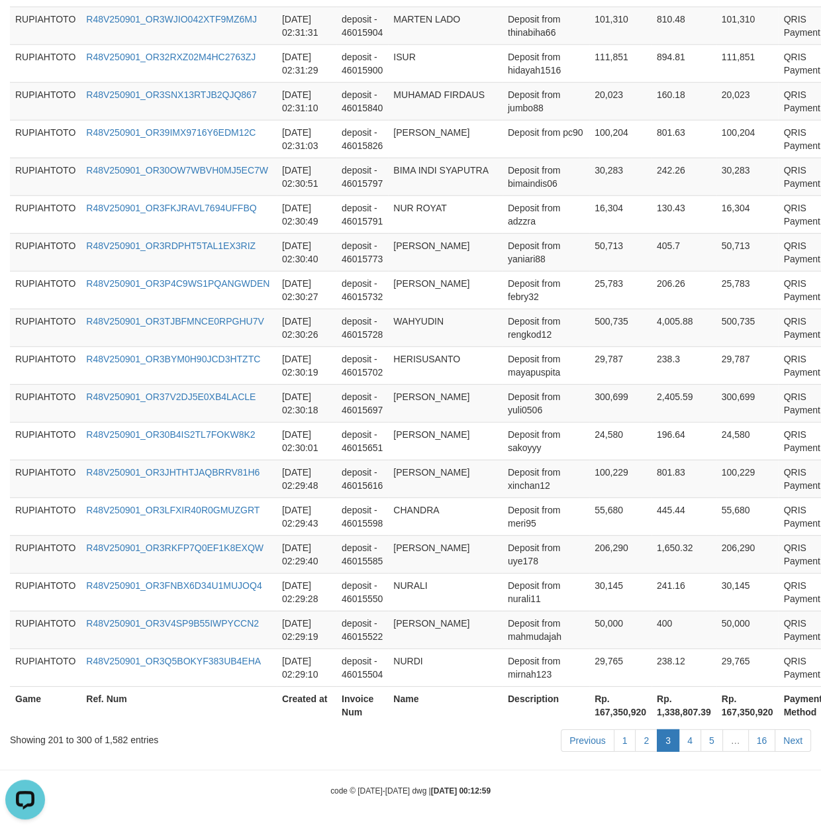
scroll to position [156, 0]
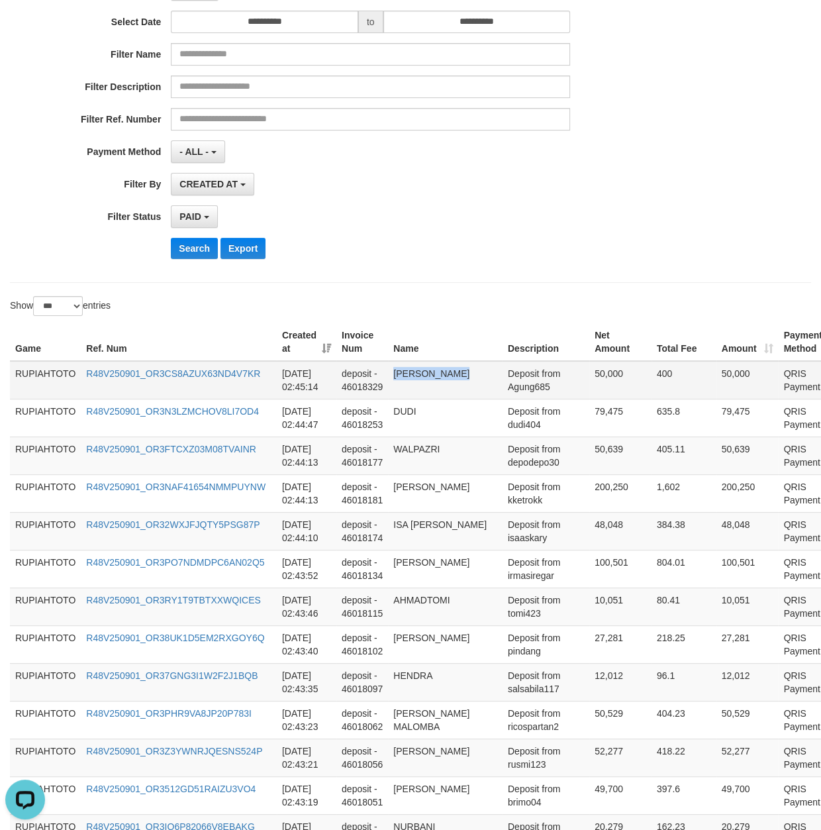
drag, startPoint x: 515, startPoint y: 405, endPoint x: 523, endPoint y: 383, distance: 24.1
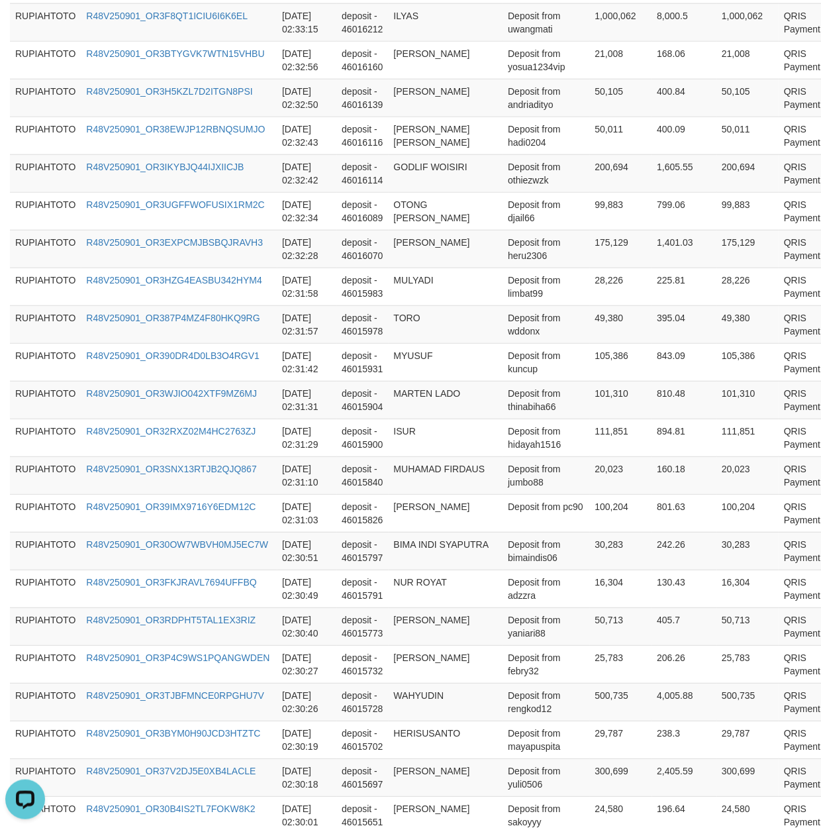
scroll to position [3666, 0]
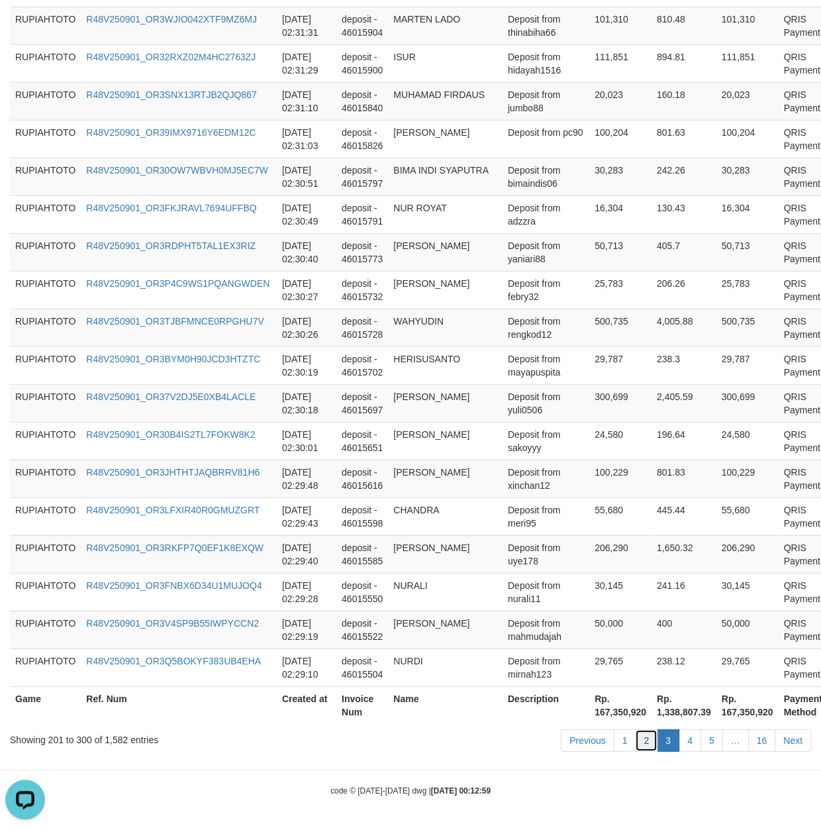
click at [644, 735] on link "2" at bounding box center [646, 740] width 23 height 23
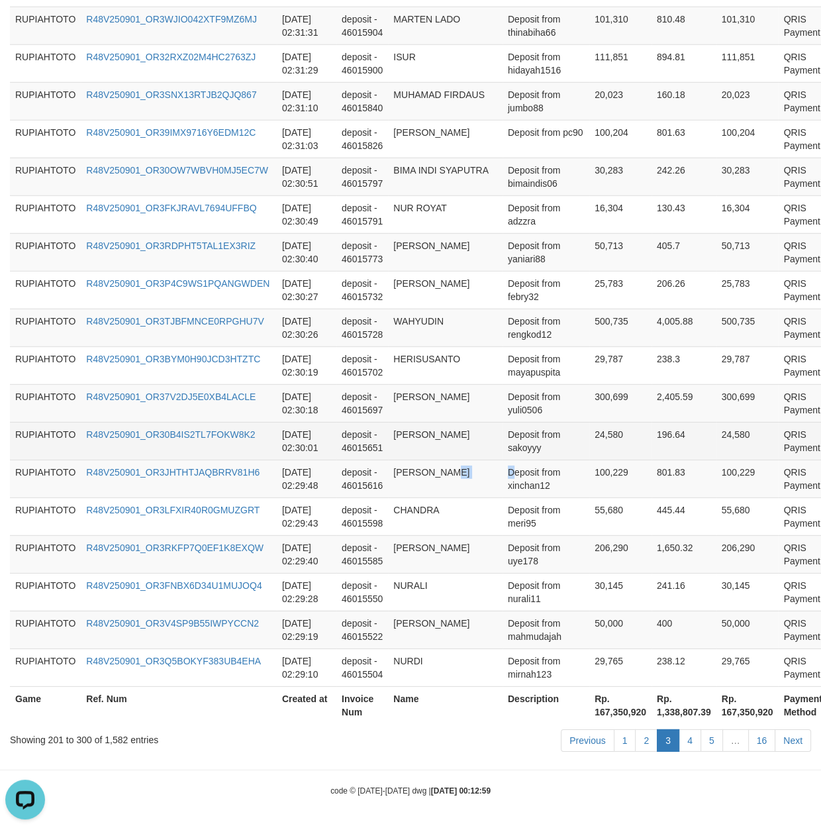
click at [487, 460] on tr "RUPIAHTOTO R48V250901_OR3JHTHTJAQBRRV81H6 [DATE] 02:29:48 deposit - 46015616 GA…" at bounding box center [438, 479] width 857 height 38
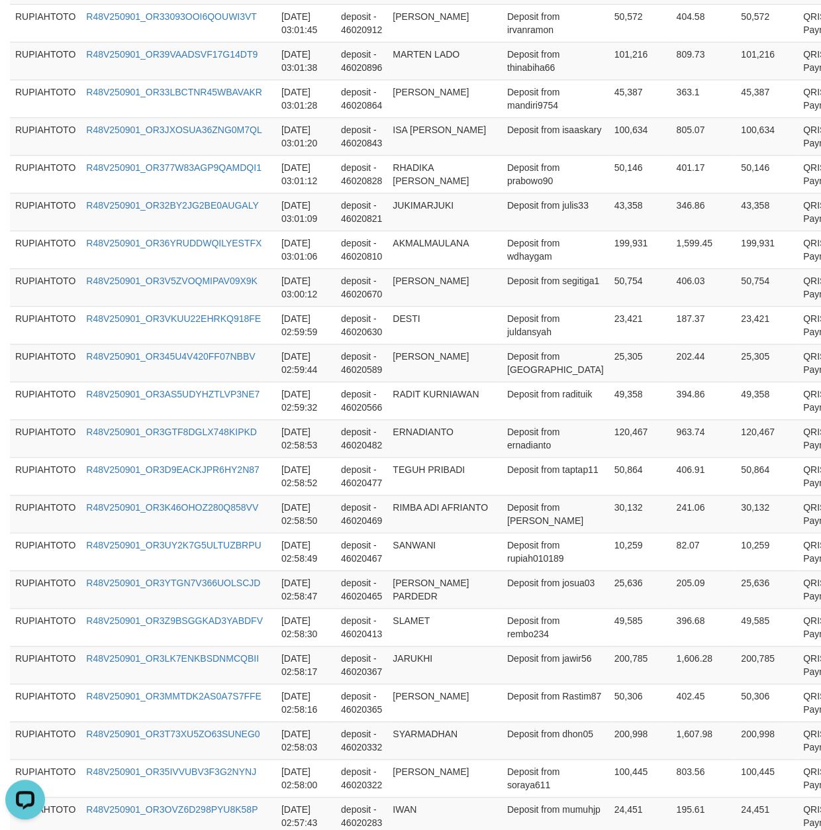
scroll to position [117, 0]
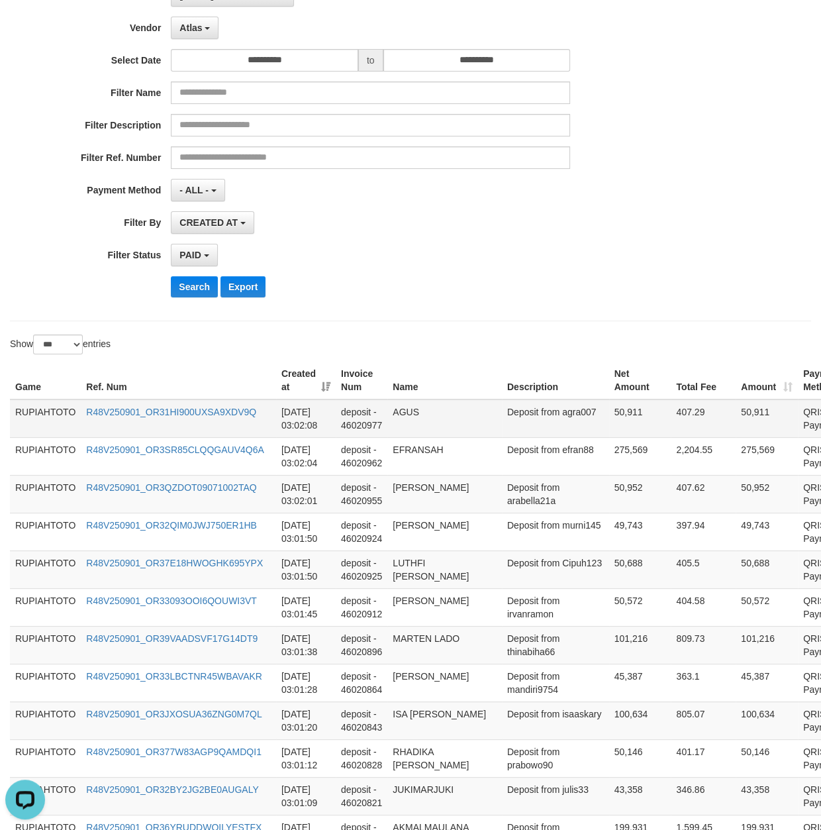
click at [502, 436] on td "Deposit from agra007" at bounding box center [555, 418] width 107 height 38
click at [502, 430] on td "Deposit from agra007" at bounding box center [555, 418] width 107 height 38
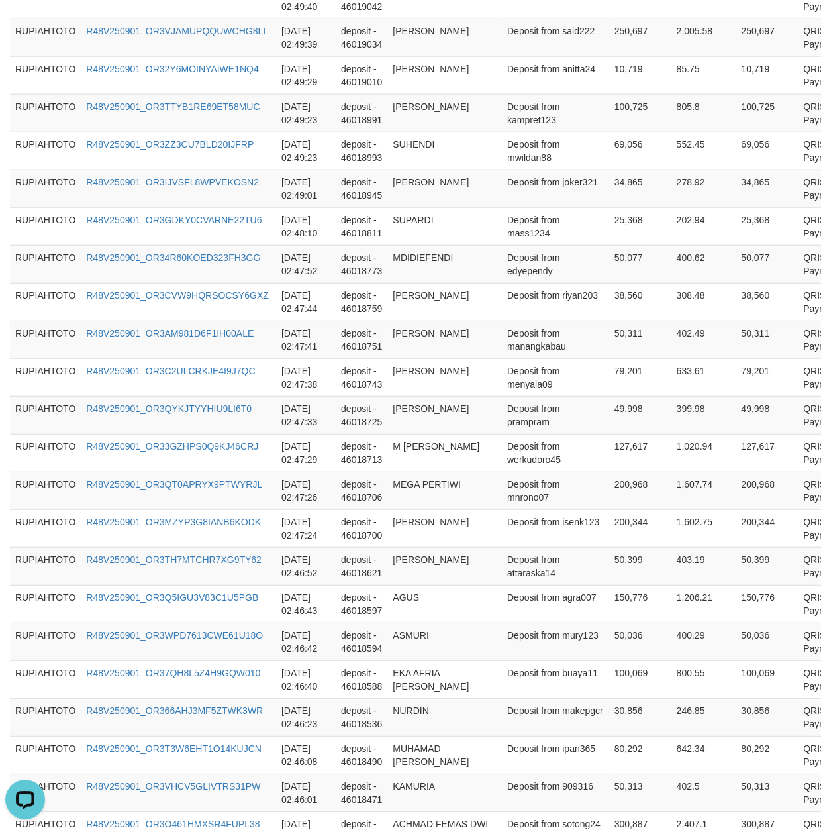
scroll to position [3706, 0]
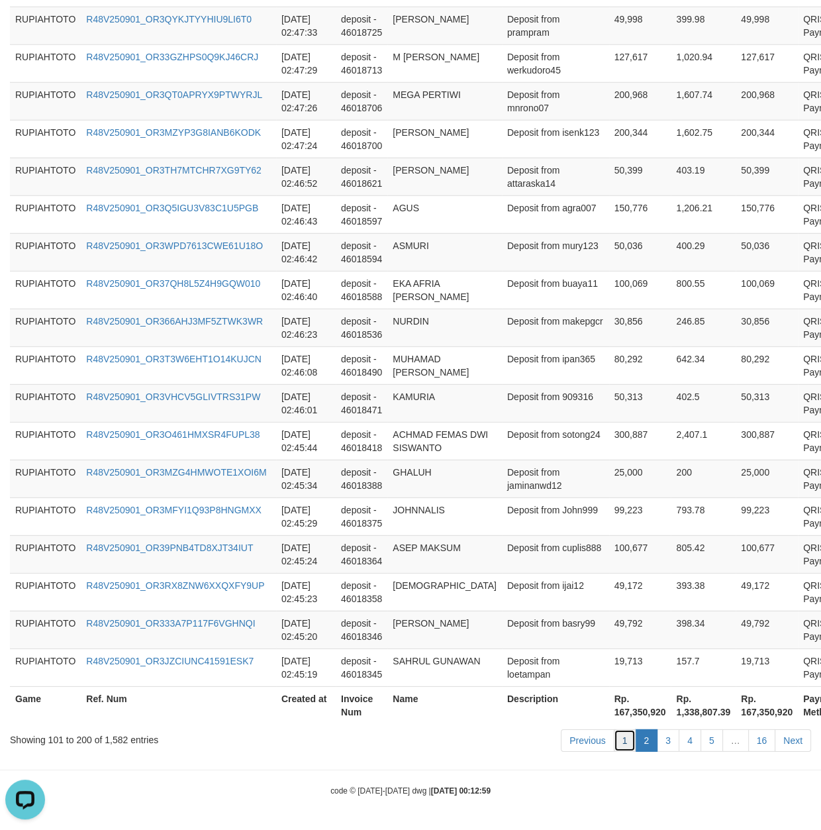
click at [619, 735] on link "1" at bounding box center [625, 740] width 23 height 23
click at [472, 480] on tr "RUPIAHTOTO R48V250901_OR3MZG4HMWOTE1XOI6M [DATE] 02:45:34 deposit - 46018388 GH…" at bounding box center [448, 479] width 876 height 38
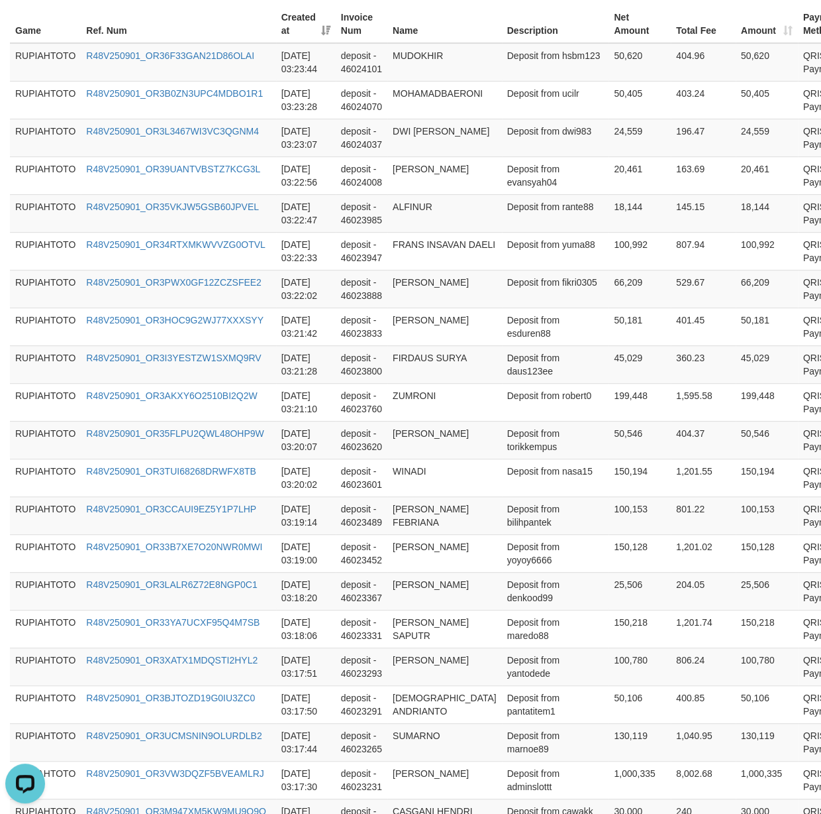
scroll to position [0, 0]
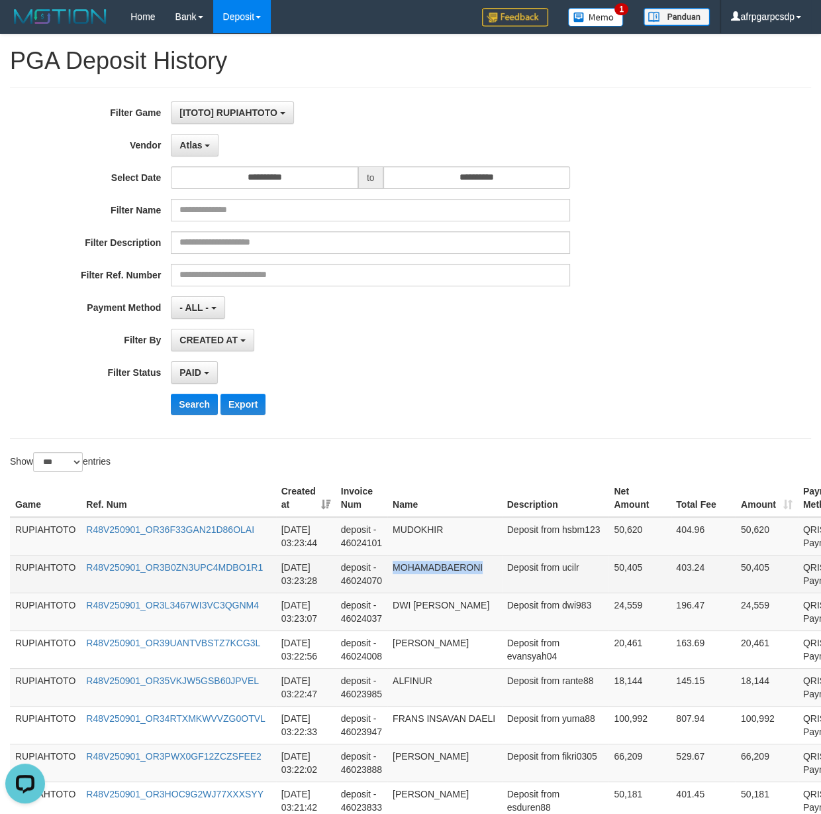
drag, startPoint x: 517, startPoint y: 655, endPoint x: 532, endPoint y: 588, distance: 69.3
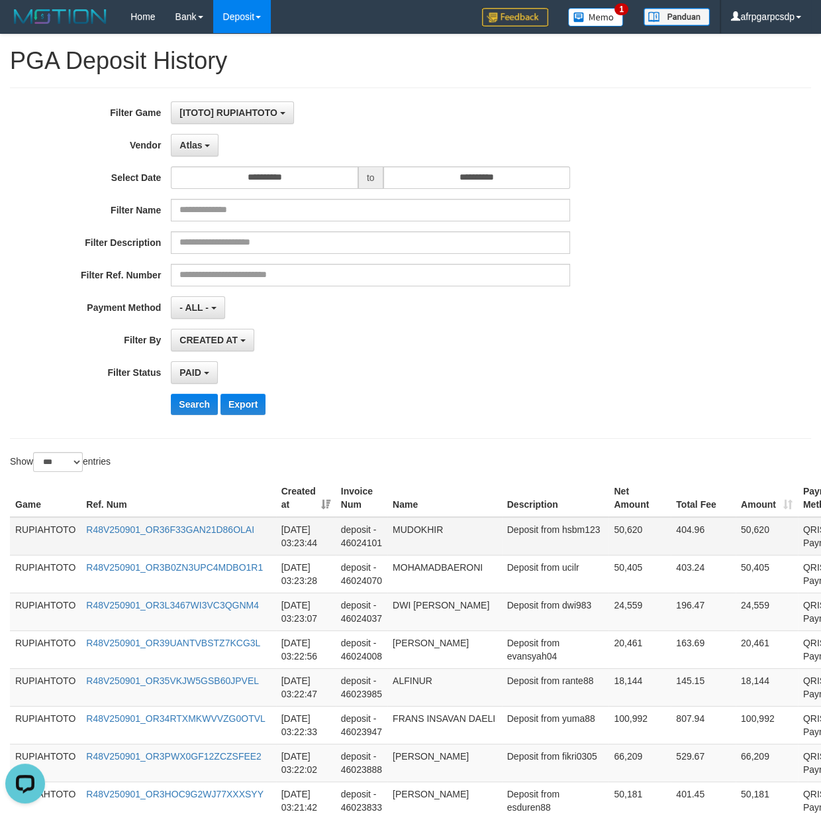
click at [512, 548] on td "Deposit from hsbm123" at bounding box center [555, 536] width 107 height 38
click at [285, 551] on td "[DATE] 03:23:44" at bounding box center [306, 536] width 60 height 38
drag, startPoint x: 285, startPoint y: 551, endPoint x: 323, endPoint y: 549, distance: 37.8
click at [323, 549] on td "[DATE] 03:23:44" at bounding box center [306, 536] width 60 height 38
